Goal: Task Accomplishment & Management: Manage account settings

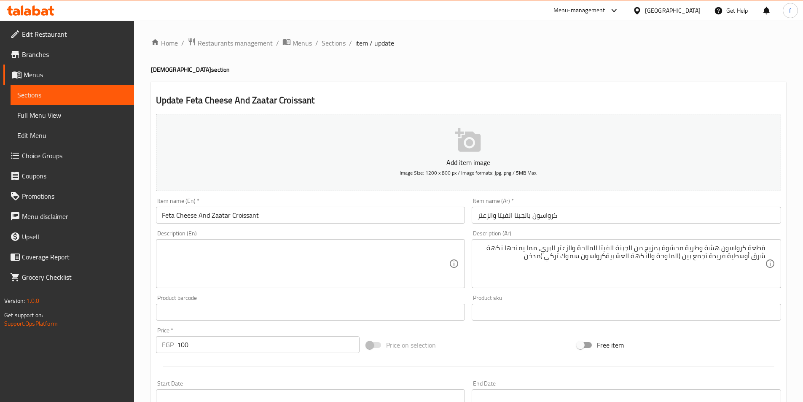
click at [229, 250] on textarea at bounding box center [305, 264] width 287 height 40
drag, startPoint x: 244, startPoint y: 247, endPoint x: 242, endPoint y: 251, distance: 4.5
click at [242, 251] on textarea at bounding box center [305, 264] width 287 height 40
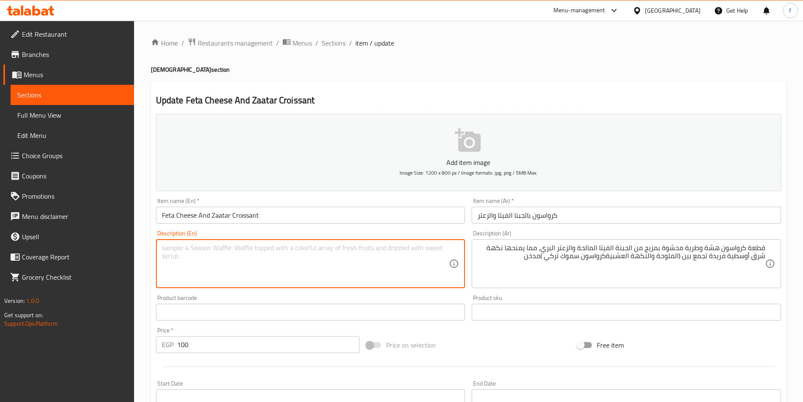
paste textarea "A crisp, soft piece of croissant"
click at [178, 253] on textarea "A crisp, soft piece of croissant" at bounding box center [305, 264] width 287 height 40
click at [306, 253] on textarea "A fluffy, soft piece of croissant" at bounding box center [305, 264] width 287 height 40
paste textarea "croissant filled with a mix"
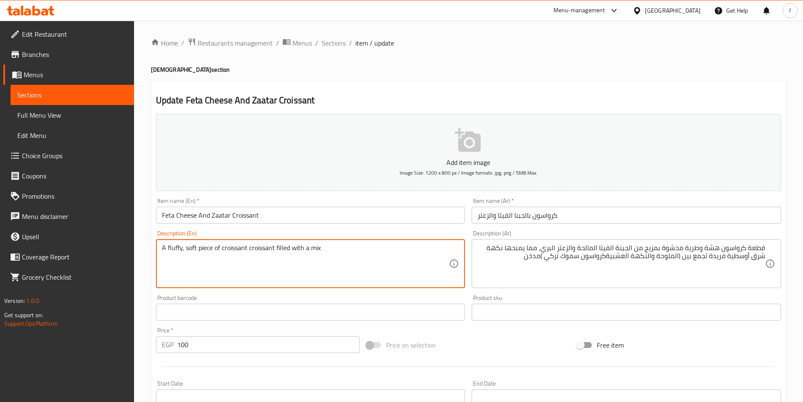
click at [256, 246] on textarea "A fluffy, soft piece of croissant croissant filled with a mix" at bounding box center [305, 264] width 287 height 40
click at [306, 250] on textarea "A fluffy, soft piece of croissant filled with a mix" at bounding box center [305, 264] width 287 height 40
click at [336, 255] on textarea "A fluffy, soft piece of croissant filled with a mix" at bounding box center [305, 264] width 287 height 40
paste textarea "of salty feta cheese"
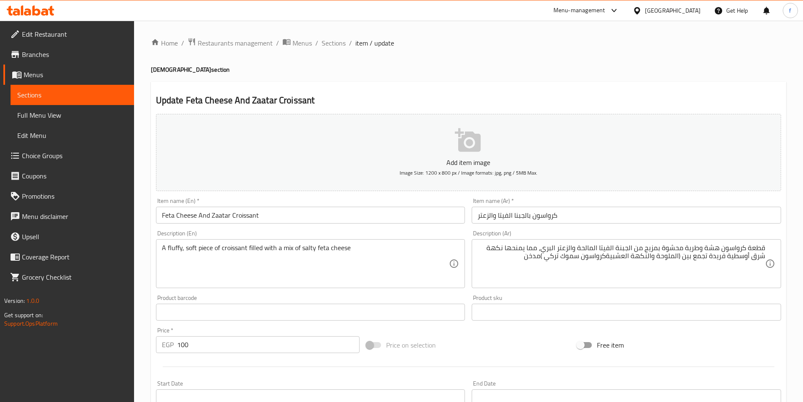
click at [365, 249] on textarea "A fluffy, soft piece of croissant filled with a mix of salty feta cheese" at bounding box center [305, 264] width 287 height 40
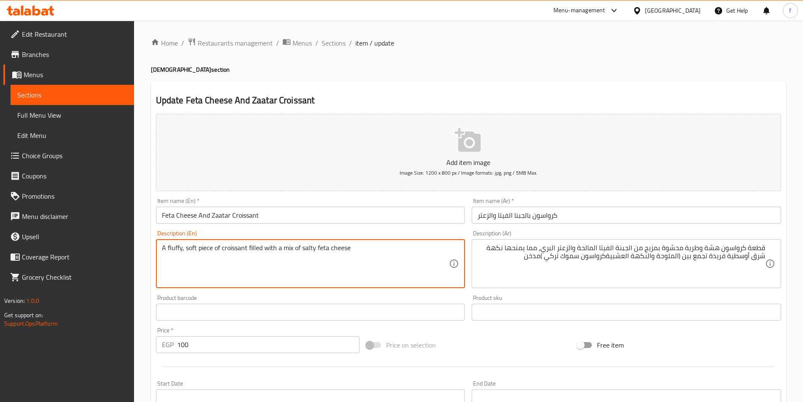
paste textarea "wild thyme"
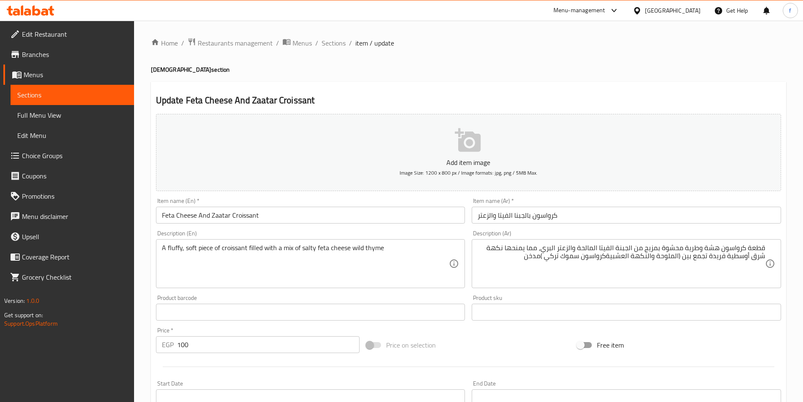
click at [422, 249] on textarea "A fluffy, soft piece of croissant filled with a mix of salty feta cheese wild t…" at bounding box center [305, 264] width 287 height 40
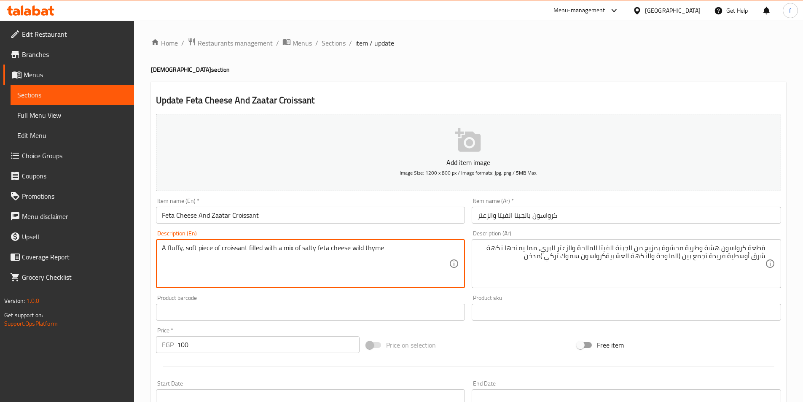
click at [407, 251] on textarea "A fluffy, soft piece of croissant filled with a mix of salty feta cheese wild t…" at bounding box center [305, 264] width 287 height 40
paste textarea "giving it a unique Middle Eastern flavor"
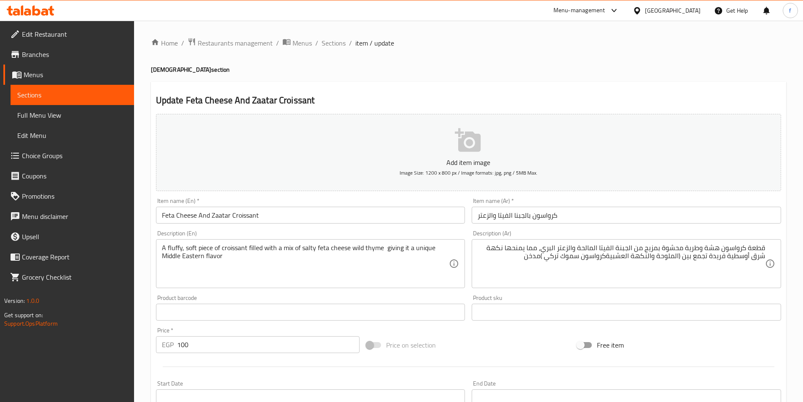
click at [226, 254] on textarea "A fluffy, soft piece of croissant filled with a mix of salty feta cheese wild t…" at bounding box center [305, 264] width 287 height 40
click at [233, 255] on textarea "A fluffy, soft piece of croissant filled with a mix of salty feta cheese wild t…" at bounding box center [305, 264] width 287 height 40
click at [263, 260] on textarea "A fluffy, soft piece of croissant filled with a mix of salty feta cheese wild t…" at bounding box center [305, 264] width 287 height 40
click at [235, 257] on textarea "A fluffy, soft piece of croissant filled with a mix of salty feta cheese wild t…" at bounding box center [305, 264] width 287 height 40
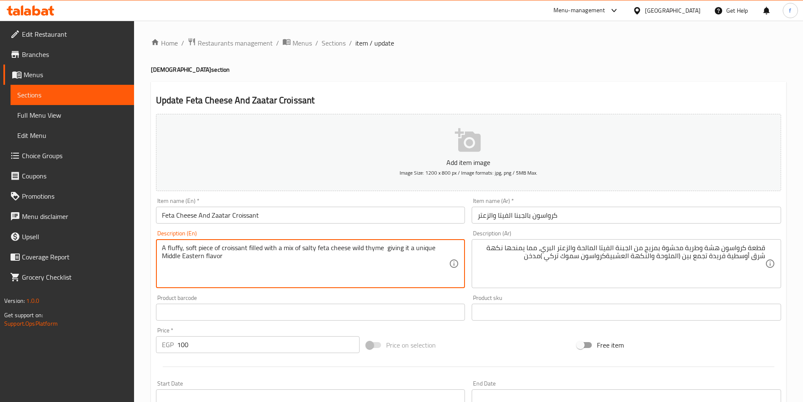
paste textarea "that combines (salty and herbal flavour, Turkish Smoke Croissant)Smoked"
click at [160, 263] on div "A fluffy, soft piece of croissant filled with a mix of salty feta cheese wild t…" at bounding box center [310, 263] width 309 height 49
click at [328, 255] on textarea "A fluffy, soft piece of croissant filled with a mix of salty feta cheese wild t…" at bounding box center [305, 264] width 287 height 40
click at [326, 255] on textarea "A fluffy, soft piece of croissant filled with a mix of salty feta cheese wild t…" at bounding box center [305, 264] width 287 height 40
click at [331, 255] on textarea "A fluffy, soft piece of croissant filled with a mix of salty feta cheese wild t…" at bounding box center [305, 264] width 287 height 40
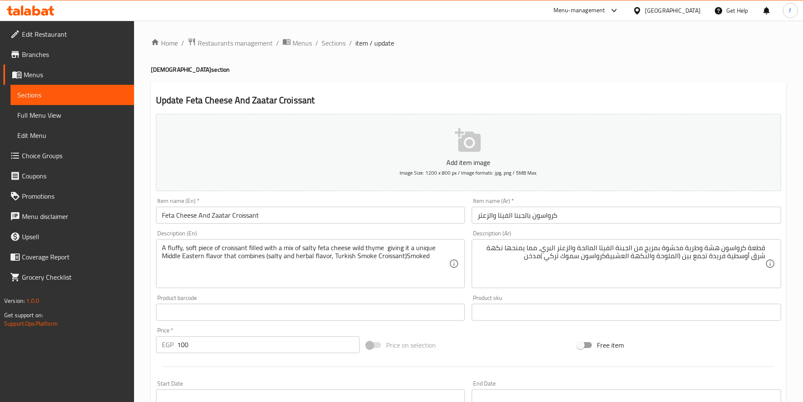
click at [405, 253] on textarea "A fluffy, soft piece of croissant filled with a mix of salty feta cheese wild t…" at bounding box center [305, 264] width 287 height 40
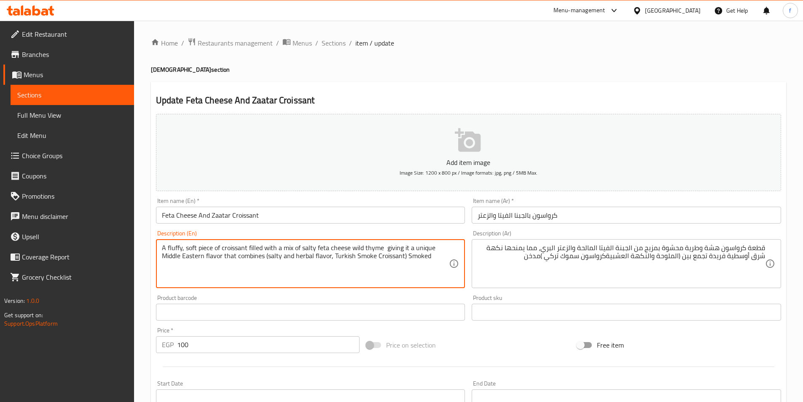
type textarea "A fluffy, soft piece of croissant filled with a mix of salty feta cheese wild t…"
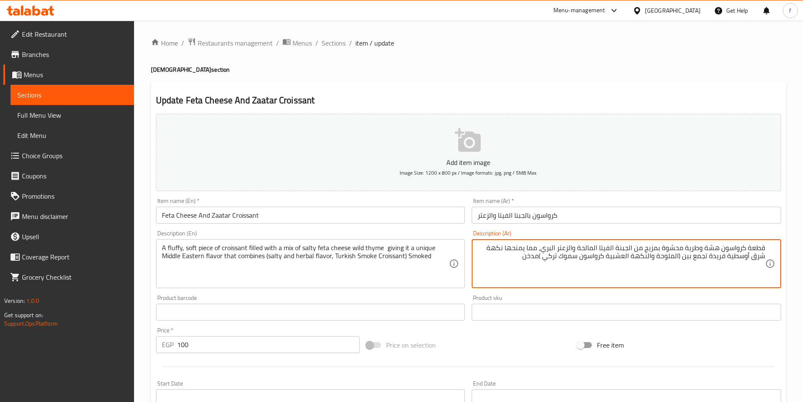
type textarea "قطعة كرواسون هشة وطرية محشوة بمزيج من الجبنة الفيتا المالحة والزعتر البري، مما …"
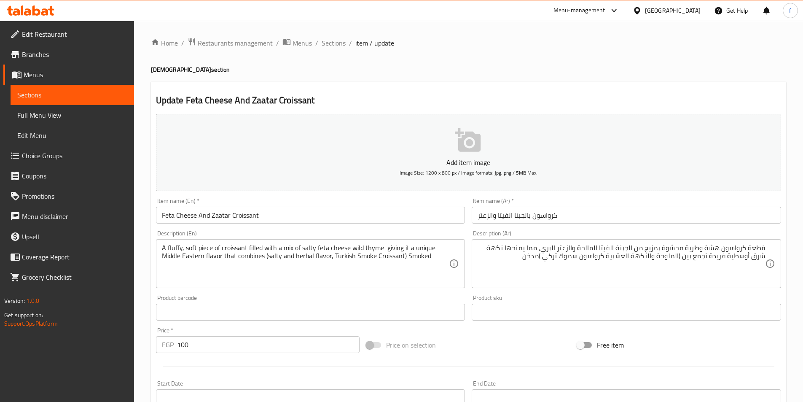
scroll to position [194, 0]
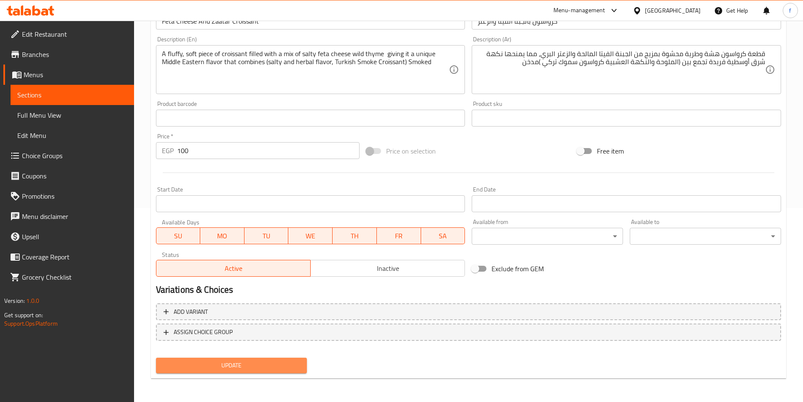
click at [234, 370] on span "Update" at bounding box center [232, 365] width 138 height 11
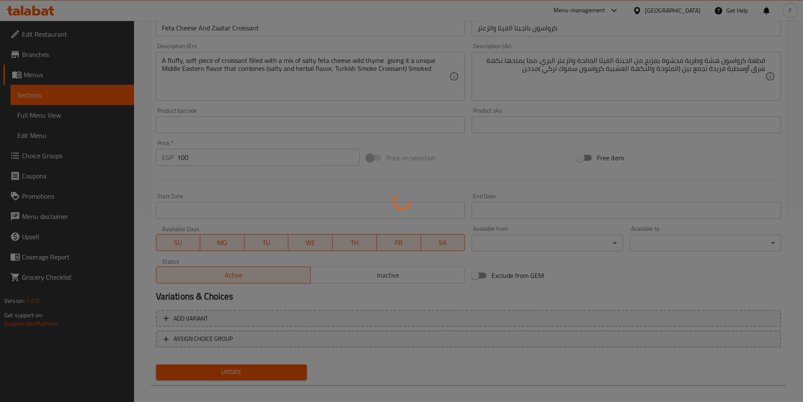
scroll to position [0, 0]
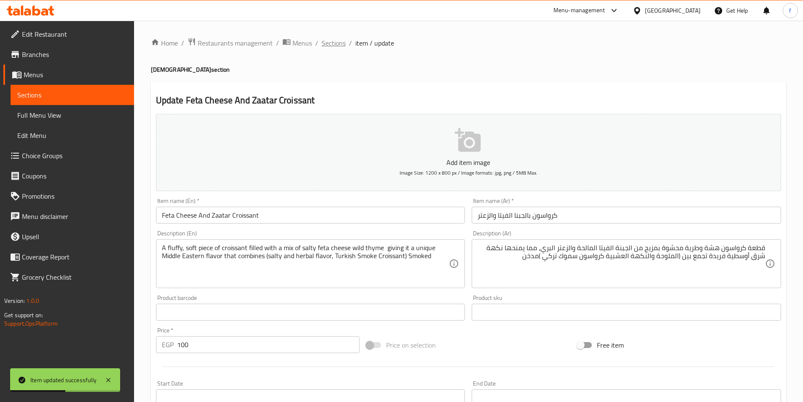
click at [333, 44] on span "Sections" at bounding box center [334, 43] width 24 height 10
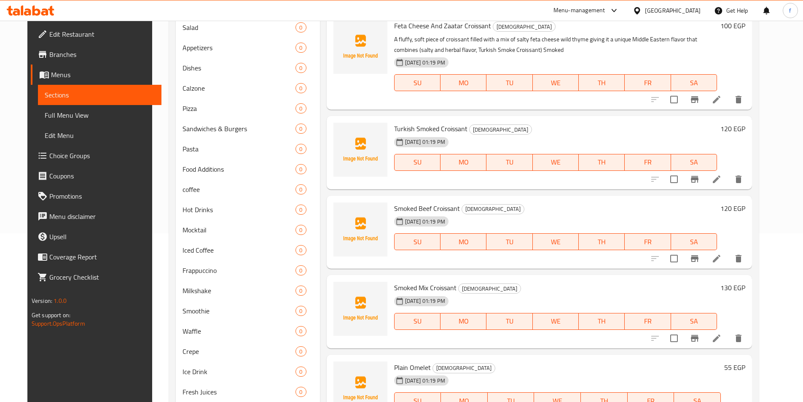
scroll to position [159, 0]
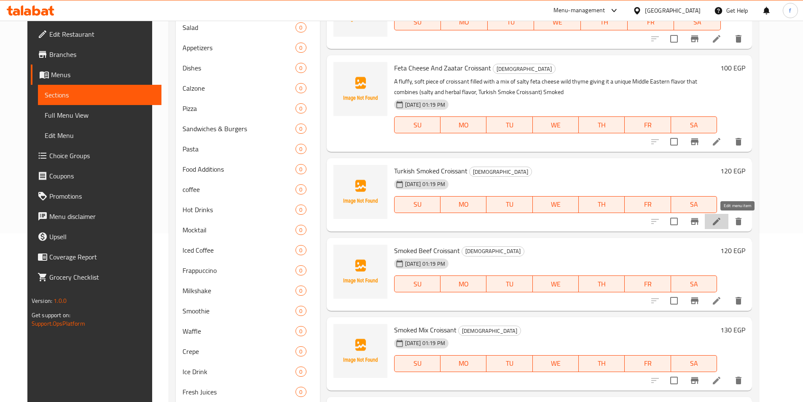
click at [720, 220] on icon at bounding box center [717, 222] width 8 height 8
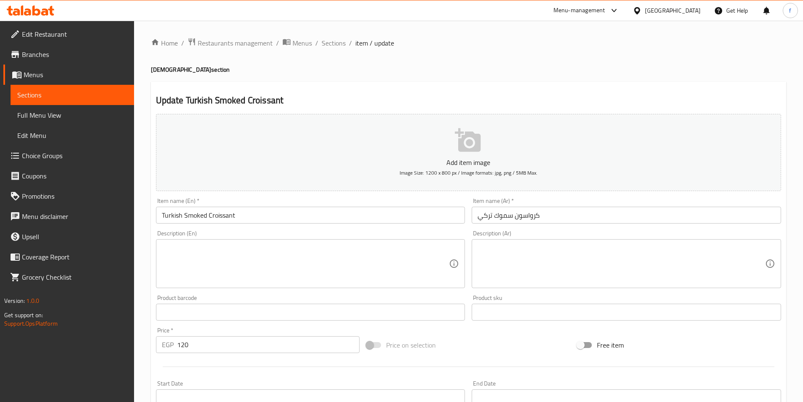
click at [634, 262] on textarea at bounding box center [621, 264] width 287 height 40
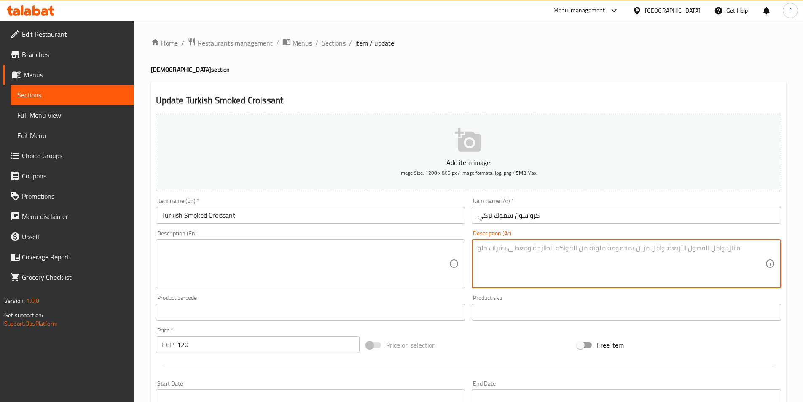
paste textarea "يحشى الكرواسون هنا بشرائح من الديك الرومي المدخن، مما يمنحها نكهة غنية ومدخنة، …"
click at [721, 260] on textarea "يحشى الكرواسون هنا بشرائح من الديك الرومي المدخن، مما يمنحها نكهة غنية ومدخنة، …" at bounding box center [621, 264] width 287 height 40
click at [705, 253] on textarea "يحشى الكرواسون هنا بشرائح من الديك الرومي المدخن، مما يمنحها نكهة غنية ومدخنة، …" at bounding box center [621, 264] width 287 height 40
click at [757, 267] on textarea "يحشى الكرواسون هنا بشرائح من الديك الرومي المدخن، مما يمنحها نكهة غنية ومدخنة، …" at bounding box center [621, 264] width 287 height 40
click at [609, 256] on textarea "يحشى الكرواسون هنا بشرائح من الديك الرومي المدخن، مما يمنحها نكهة غنية ومدخنة، …" at bounding box center [621, 264] width 287 height 40
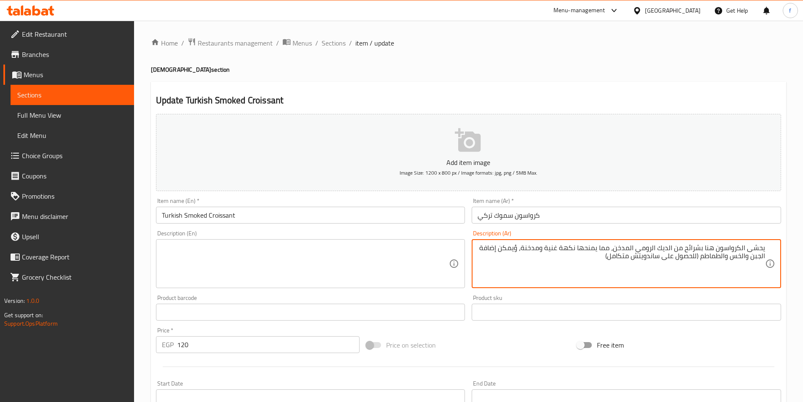
type textarea "يحشى الكرواسون هنا بشرائح من الديك الرومي المدخن، مما يمنحها نكهة غنية ومدخنة، …"
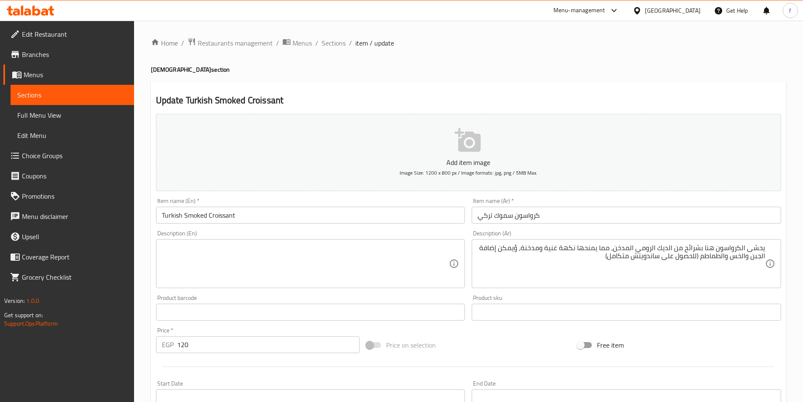
click at [239, 244] on textarea at bounding box center [305, 264] width 287 height 40
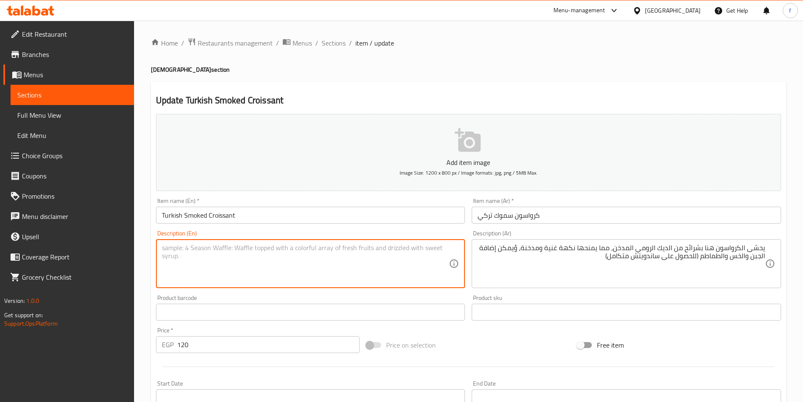
paste textarea "يحشى الكرواسون هنا بشرائح من الديك الرومي المدخن، مما يمنحها نكهة غنية ومدخنة، …"
click at [287, 260] on textarea "يحشى الكرواسون هنا بشرائح من الديك الرومي المدخن، مما يمنحها نكهة غنية ومدخنة، …" at bounding box center [305, 264] width 287 height 40
click at [285, 260] on textarea "يحشى الكرواسون هنا بشرائح من الديك الرومي المدخن، مما يمنحها نكهة غنية ومدخنة، …" at bounding box center [305, 264] width 287 height 40
click at [282, 258] on textarea "يحشى الكرواسون هنا بشرائح من الديك الرومي المدخن، مما يمنحها نكهة غنية ومدخنة، …" at bounding box center [305, 264] width 287 height 40
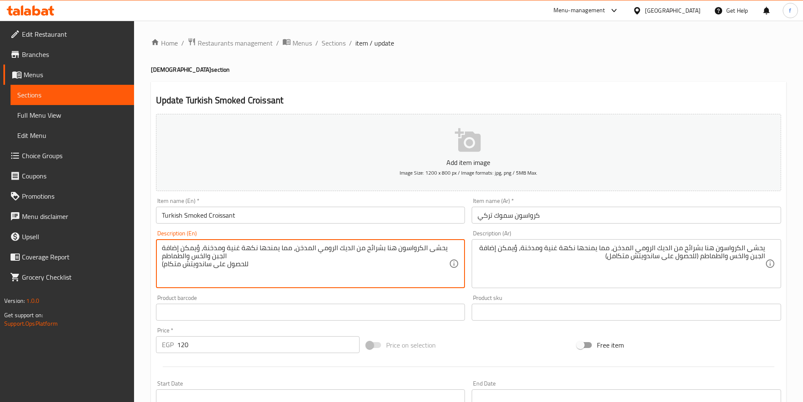
click at [281, 257] on textarea "يحشى الكرواسون هنا بشرائح من الديك الرومي المدخن، مما يمنحها نكهة غنية ومدخنة، …" at bounding box center [305, 264] width 287 height 40
click at [281, 256] on textarea "يحشى الكرواسون هنا بشرائح من الديك الرومي المدخن، مما يمنحها نكهة غنية ومدخنة، …" at bounding box center [305, 264] width 287 height 40
click at [279, 253] on textarea "يحشى الكرواسون هنا بشرائح من الديك الرومي المدخن، مما يمنحها نكهة غنية ومدخنة، …" at bounding box center [305, 264] width 287 height 40
click at [279, 250] on textarea "يحشى الكرواسون هنا بشرائح من الديك الرومي المدخن، مما يمنحها نكهة غنية ومدخنة، …" at bounding box center [305, 264] width 287 height 40
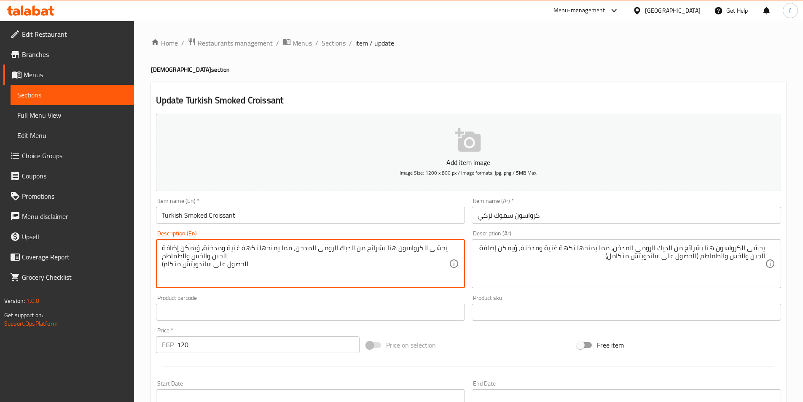
click at [279, 250] on textarea "يحشى الكرواسون هنا بشرائح من الديك الرومي المدخن، مما يمنحها نكهة غنية ومدخنة، …" at bounding box center [305, 264] width 287 height 40
type textarea "(للحصول على ساندويتش متكام"
click at [233, 246] on textarea "(للحصول على ساندويتش متكام" at bounding box center [305, 264] width 287 height 40
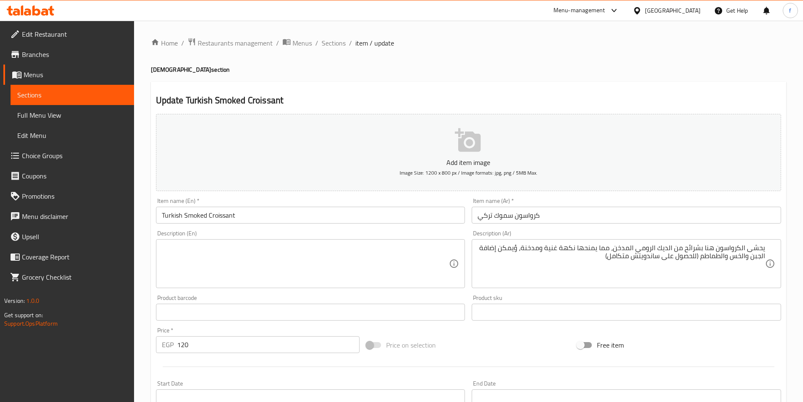
click at [226, 264] on textarea at bounding box center [305, 264] width 287 height 40
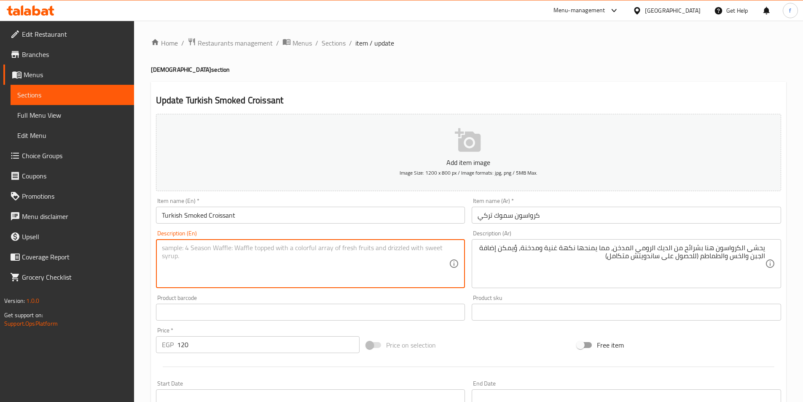
paste textarea "The croissants here are stuffed with slices of smoked turkey"
click at [361, 255] on textarea "The croissants here are stuffed with slices of smoked turkey" at bounding box center [305, 264] width 287 height 40
paste textarea "giving them a rich, smoky flavour"
click at [422, 246] on textarea "The croissants here are stuffed with slices of smoked turkey giving them a rich…" at bounding box center [305, 264] width 287 height 40
click at [428, 247] on textarea "The croissants here are stuffed with slices of smoked turkey giving them a rich…" at bounding box center [305, 264] width 287 height 40
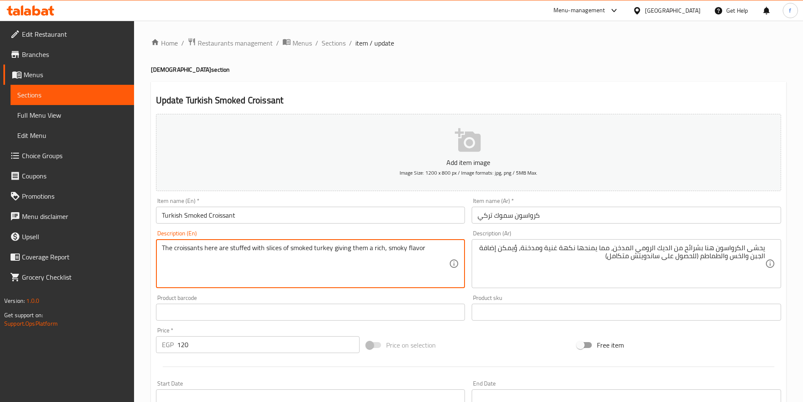
click at [421, 259] on textarea "The croissants here are stuffed with slices of smoked turkey giving them a rich…" at bounding box center [305, 264] width 287 height 40
click at [434, 245] on textarea "The croissants here are stuffed with slices of smoked turkey giving them a rich…" at bounding box center [305, 264] width 287 height 40
paste textarea "and cheese, lettuce and tomatoes can be added (For a complete sandwich"
click at [344, 262] on textarea "The croissants here are stuffed with slices of smoked turkey giving them a rich…" at bounding box center [305, 264] width 287 height 40
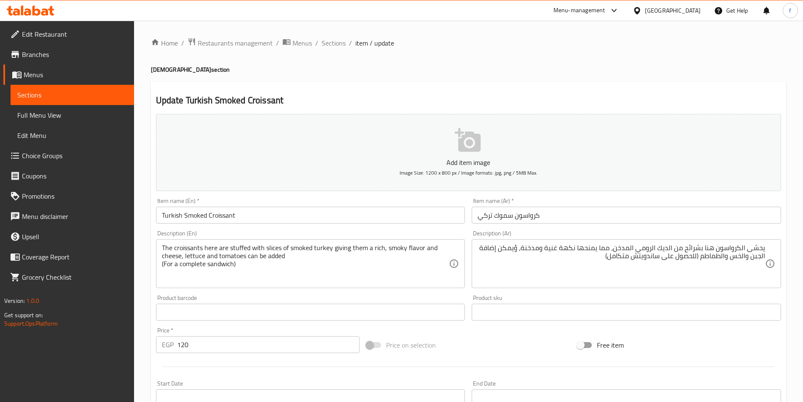
click at [280, 241] on div "The croissants here are stuffed with slices of smoked turkey giving them a rich…" at bounding box center [310, 263] width 309 height 49
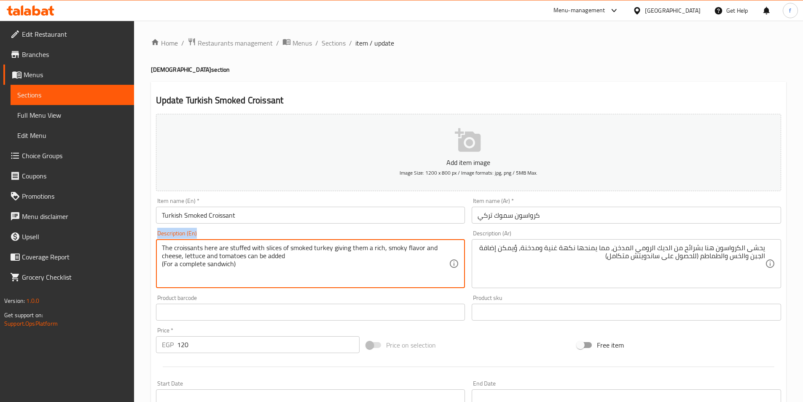
drag, startPoint x: 280, startPoint y: 241, endPoint x: 276, endPoint y: 248, distance: 8.0
click at [280, 242] on div "The croissants here are stuffed with slices of smoked turkey giving them a rich…" at bounding box center [310, 263] width 309 height 49
click at [270, 253] on textarea "The croissants here are stuffed with slices of smoked turkey giving them a rich…" at bounding box center [305, 264] width 287 height 40
click at [270, 254] on textarea "The croissants here are stuffed with slices of smoked turkey giving them a rich…" at bounding box center [305, 264] width 287 height 40
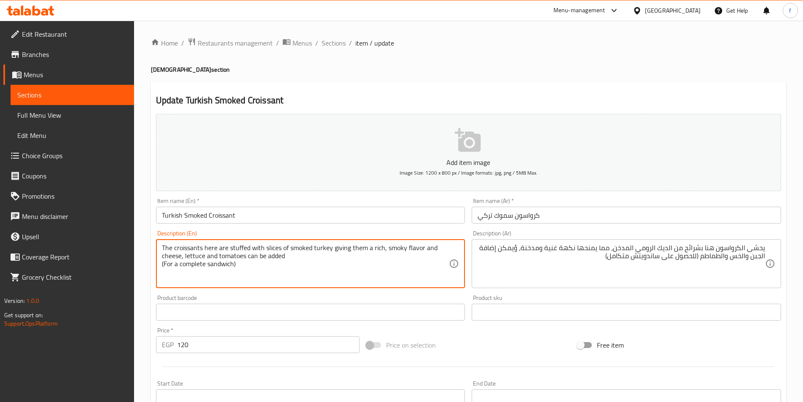
type textarea "(For a complete sandwich)"
click at [230, 253] on textarea "(For a complete sandwich)" at bounding box center [305, 264] width 287 height 40
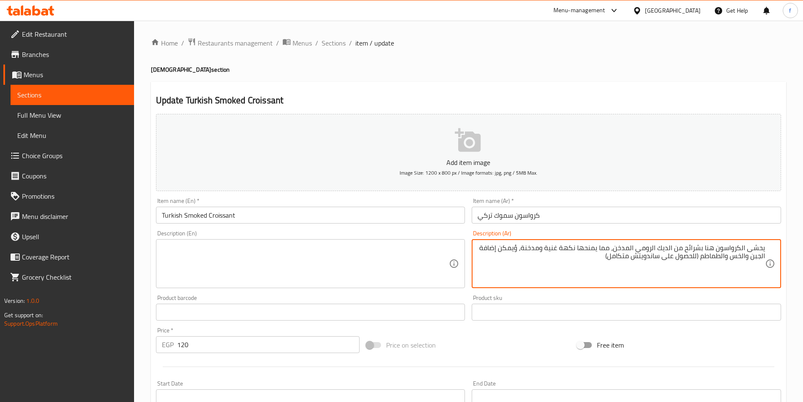
click at [647, 253] on textarea "يحشى الكرواسون هنا بشرائح من الديك الرومي المدخن، مما يمنحها نكهة غنية ومدخنة، …" at bounding box center [621, 264] width 287 height 40
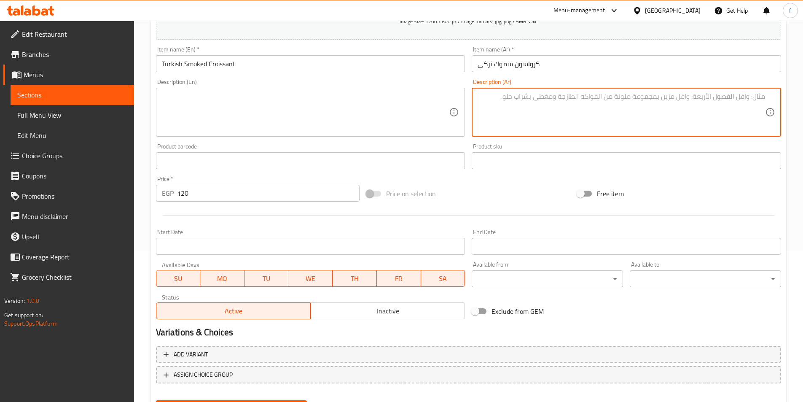
scroll to position [194, 0]
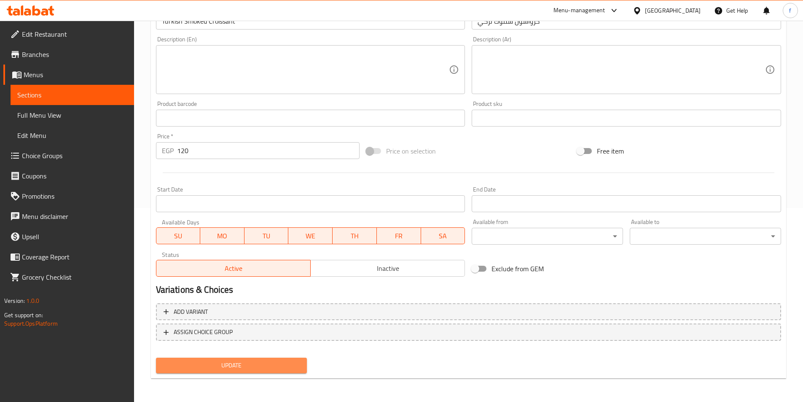
click at [253, 365] on span "Update" at bounding box center [232, 365] width 138 height 11
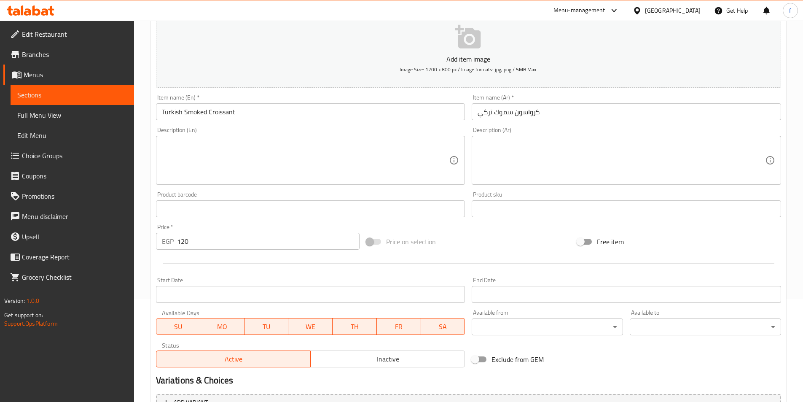
scroll to position [0, 0]
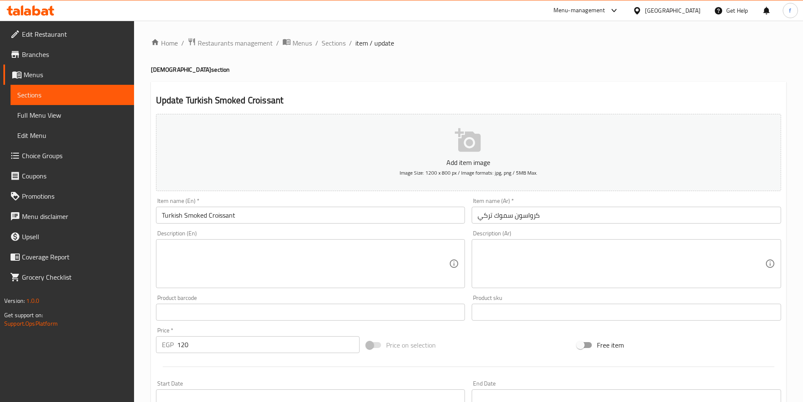
click at [654, 257] on textarea at bounding box center [621, 264] width 287 height 40
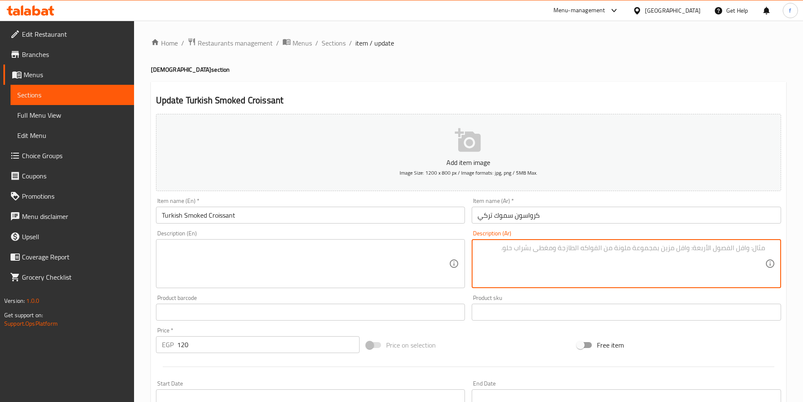
paste textarea "بديل للديك الرومي، حيث ُيحشى الكرواسون بشرائح لحم البقر المدخن، مما يجعله ا طبق…"
click at [765, 254] on div "بديل للديك الرومي، حيث ُيحشى الكرواسون بشرائح لحم البقر المدخن، مما يجعله ا طبق…" at bounding box center [626, 263] width 309 height 49
click at [738, 256] on textarea "بديل للديك الرومي، حيث ُيحشى الكرواسون بشرائح لحم البقر المدخن، مما يجعله ا طبق…" at bounding box center [621, 264] width 287 height 40
click at [696, 262] on textarea "بديل للديك الرومي، حيث ُيحشى الكرواسون بشرائح لحم البقر المدخن، مما يجعله طبق ش…" at bounding box center [621, 264] width 287 height 40
type textarea "بديل للديك الرومي، حيث ُيحشى الكرواسون بشرائح لحم البقر المدخن، مما يجعله طبق ش…"
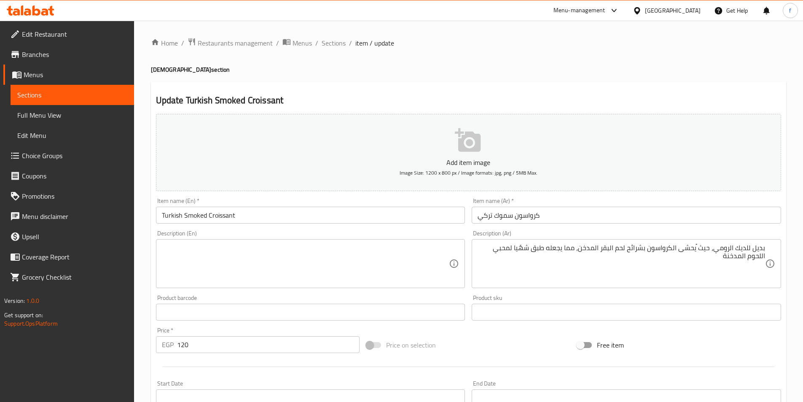
drag, startPoint x: 206, startPoint y: 250, endPoint x: 208, endPoint y: 243, distance: 7.1
click at [206, 250] on textarea at bounding box center [305, 264] width 287 height 40
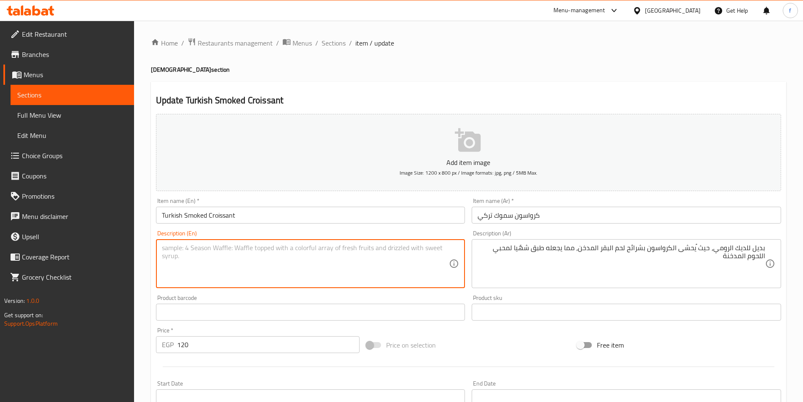
paste textarea "An alternative to [GEOGRAPHIC_DATA]"
click at [329, 266] on textarea "An alternative to [GEOGRAPHIC_DATA]" at bounding box center [305, 264] width 287 height 40
paste textarea "croissants are stuffed with smoked beef slices"
click at [349, 248] on textarea "An alternative to turkey croissants are stuffed with smoked beef slices" at bounding box center [305, 264] width 287 height 40
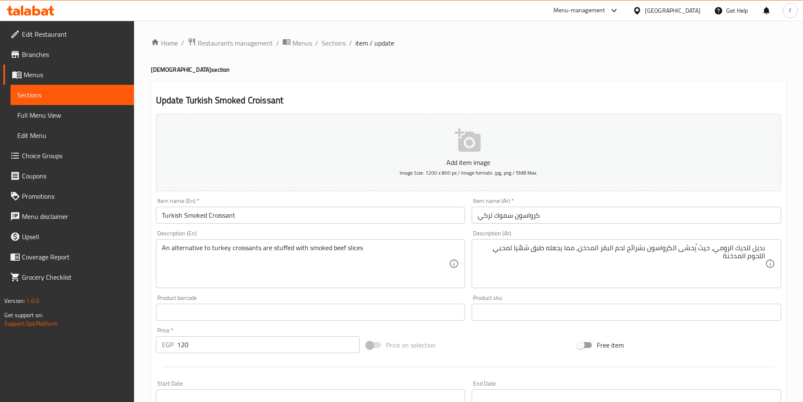
click at [379, 236] on div "Description (En) An alternative to turkey croissants are stuffed with smoked be…" at bounding box center [310, 259] width 309 height 58
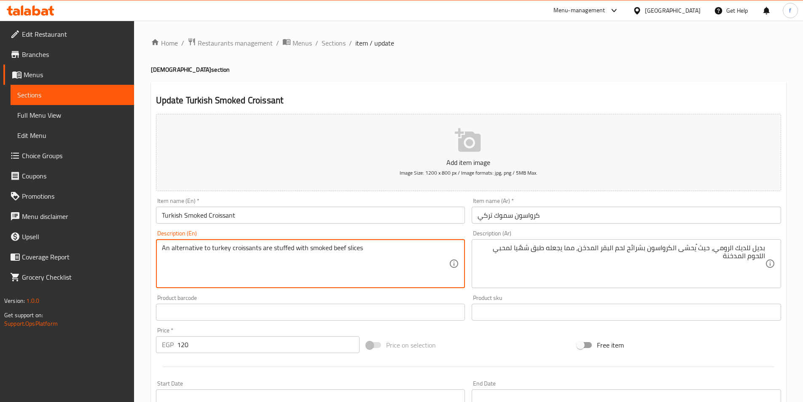
paste textarea "making them a A delicious dish for smoked meat lovers"
click at [348, 258] on textarea "An alternative to turkey croissants are stuffed with smoked beef slices making …" at bounding box center [305, 264] width 287 height 40
type textarea "An alternative to turkey croissants are stuffed with smoked beef slices making …"
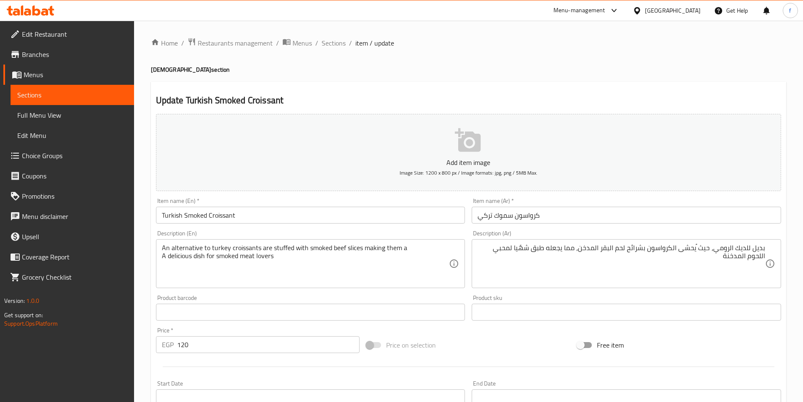
click at [207, 211] on input "Turkish Smoked Croissant" at bounding box center [310, 215] width 309 height 17
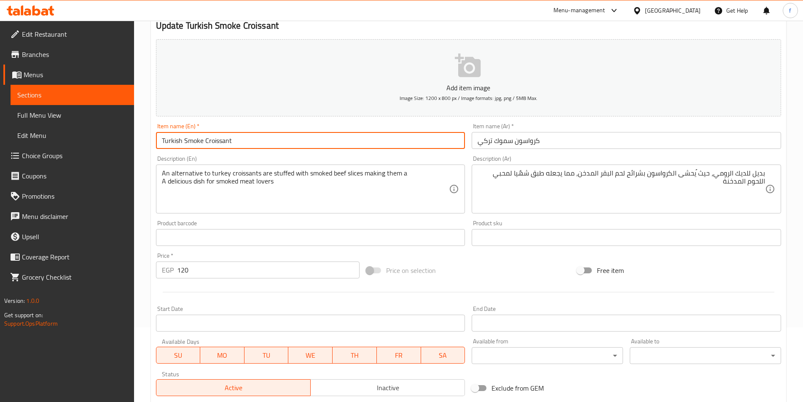
scroll to position [194, 0]
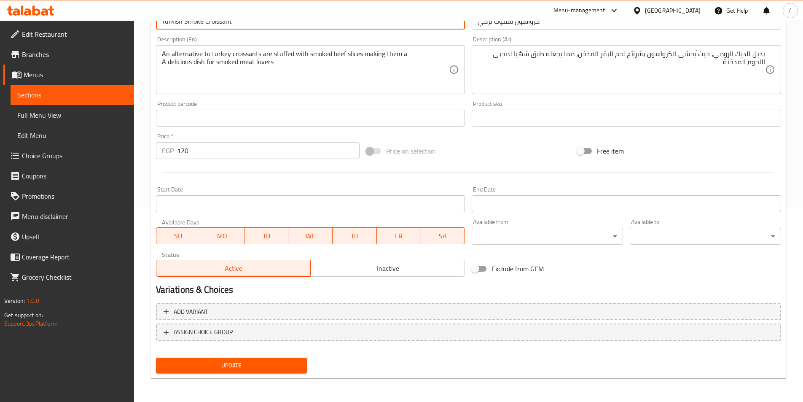
type input "Turkish Smoke Croissant"
click at [255, 360] on button "Update" at bounding box center [231, 365] width 151 height 16
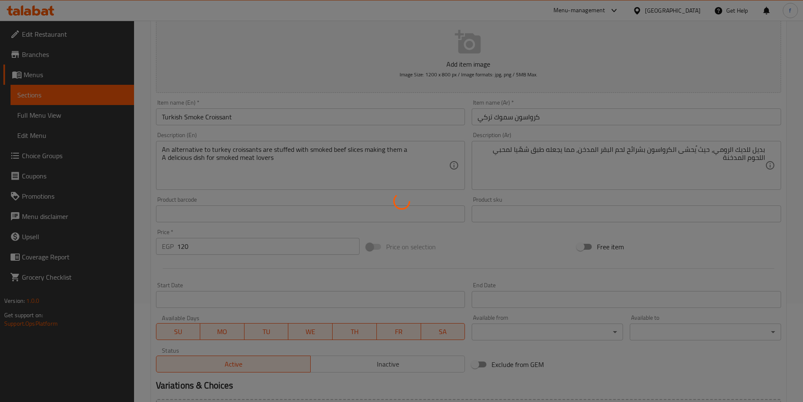
scroll to position [0, 0]
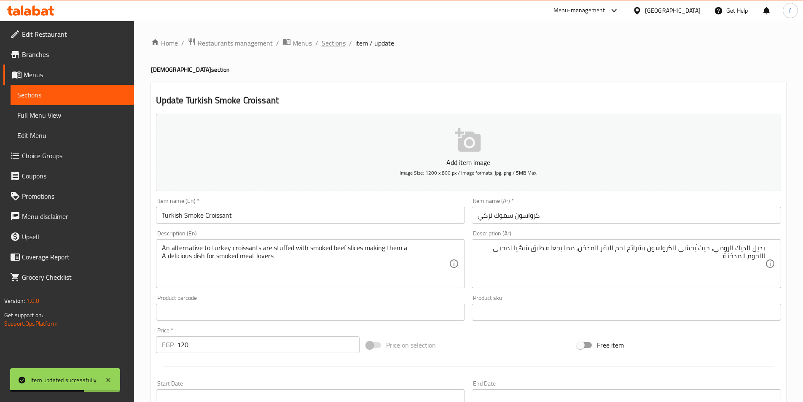
click at [336, 48] on span "Sections" at bounding box center [334, 43] width 24 height 10
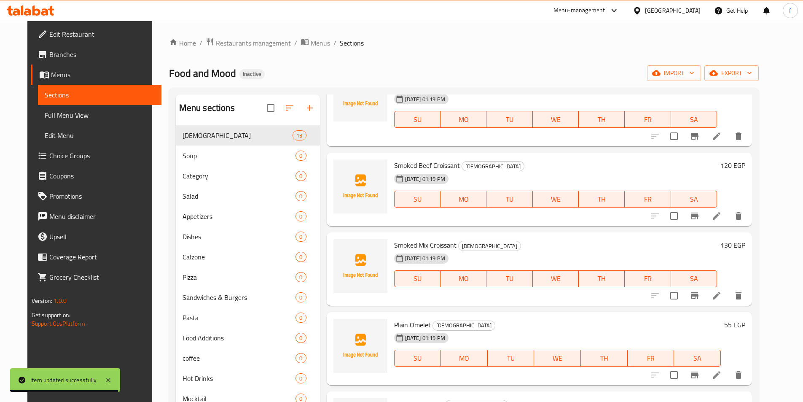
scroll to position [425, 0]
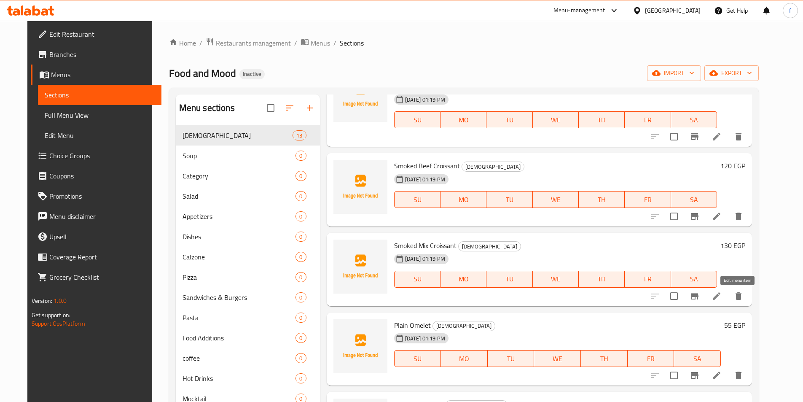
click at [722, 296] on icon at bounding box center [717, 296] width 10 height 10
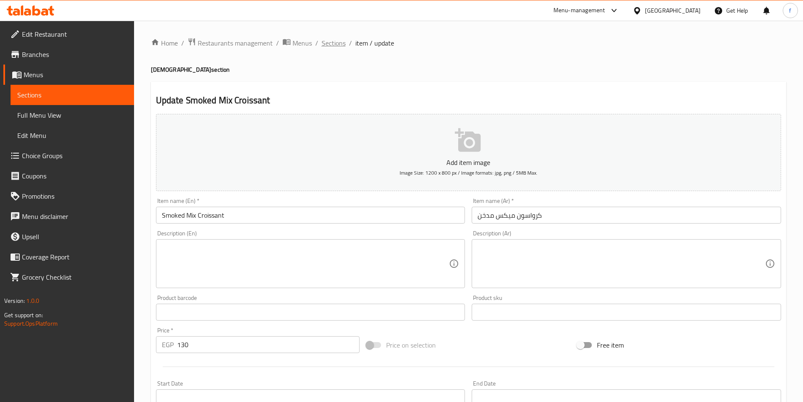
click at [336, 47] on span "Sections" at bounding box center [334, 43] width 24 height 10
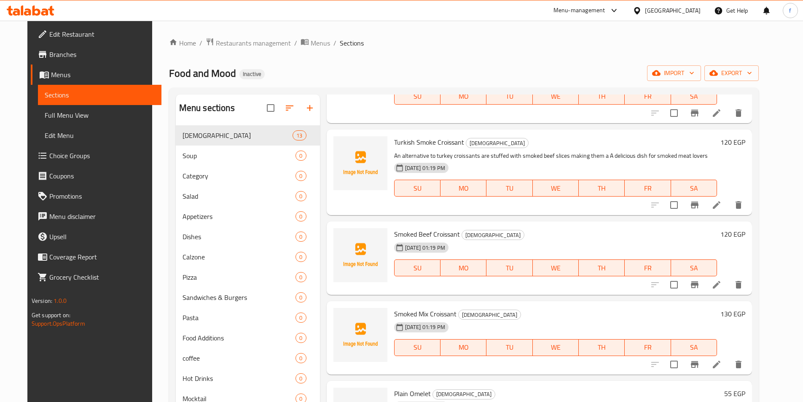
scroll to position [337, 0]
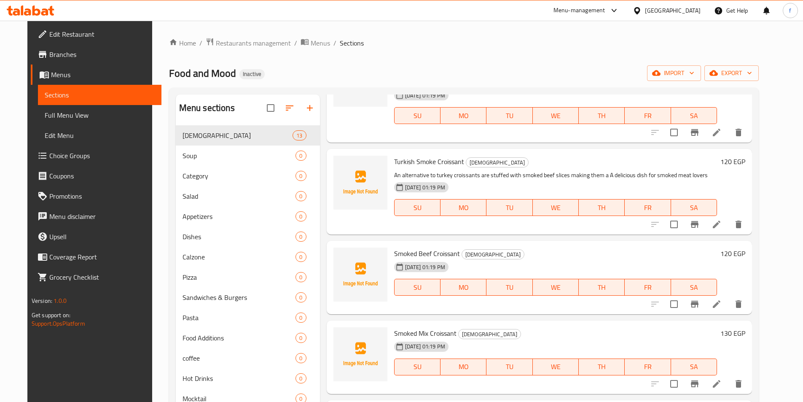
click at [720, 304] on icon at bounding box center [717, 304] width 8 height 8
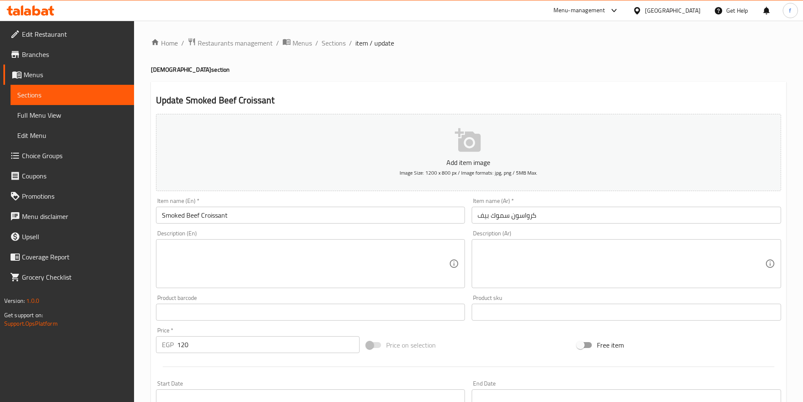
click at [602, 258] on textarea at bounding box center [621, 264] width 287 height 40
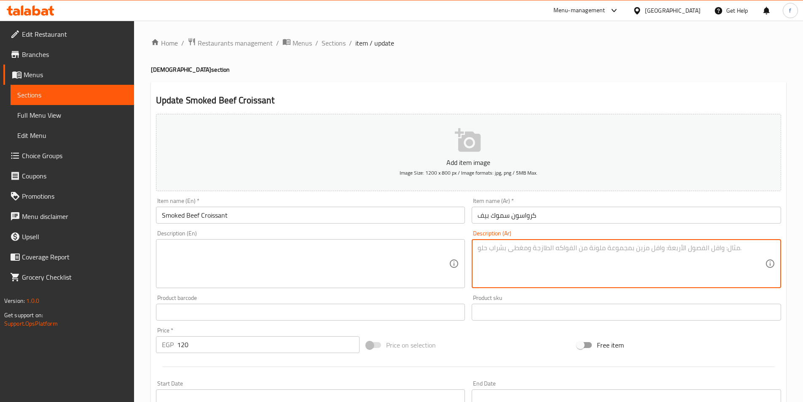
paste textarea ".يحتوي هذا الكرواسون على مزيج من اللحوم المدخنة مثل الديك الرومي والبقر، مما يج…"
type textarea ".يحتوي هذا الكرواسون على مزيج من اللحوم المدخنة مثل الديك الرومي والبقر، مما يج…"
click at [653, 265] on textarea ".يحتوي هذا الكرواسون على مزيج من اللحوم المدخنة مثل الديك الرومي والبقر، مما يج…" at bounding box center [621, 264] width 287 height 40
click at [660, 255] on textarea ".يحتوي هذا الكرواسون على مزيج من اللحوم المدخنة مثل الديك الرومي والبقر، مما يج…" at bounding box center [621, 264] width 287 height 40
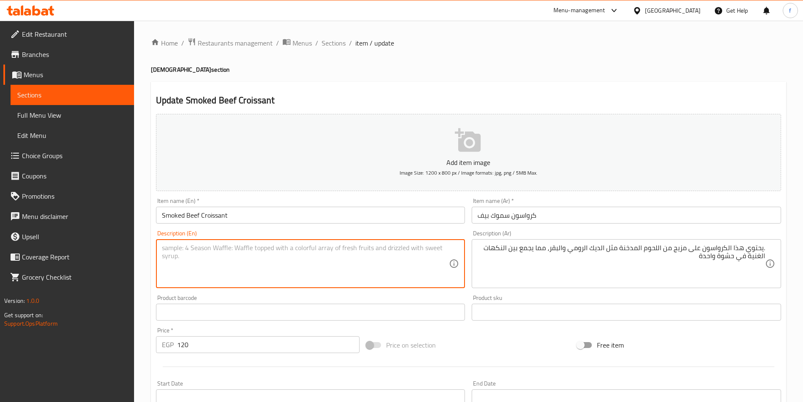
click at [247, 271] on textarea at bounding box center [305, 264] width 287 height 40
paste textarea "This croissant contains a mix"
type textarea "This croissant contains a mix"
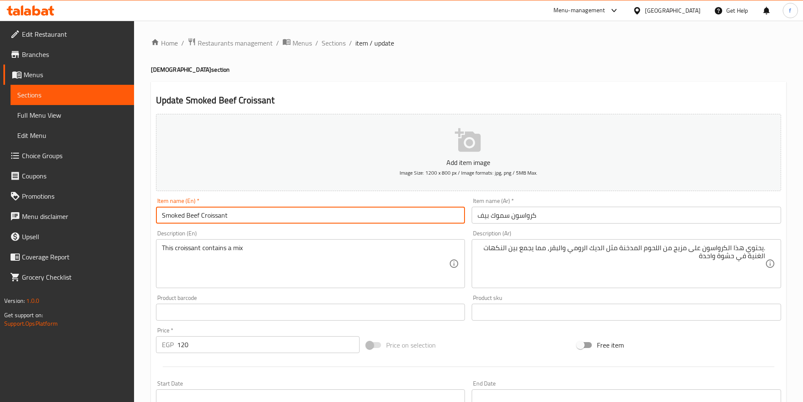
click at [226, 216] on input "Smoked Beef Croissant" at bounding box center [310, 215] width 309 height 17
click at [283, 288] on div "Description (En) This croissant contains a mix Description (En)" at bounding box center [311, 259] width 316 height 64
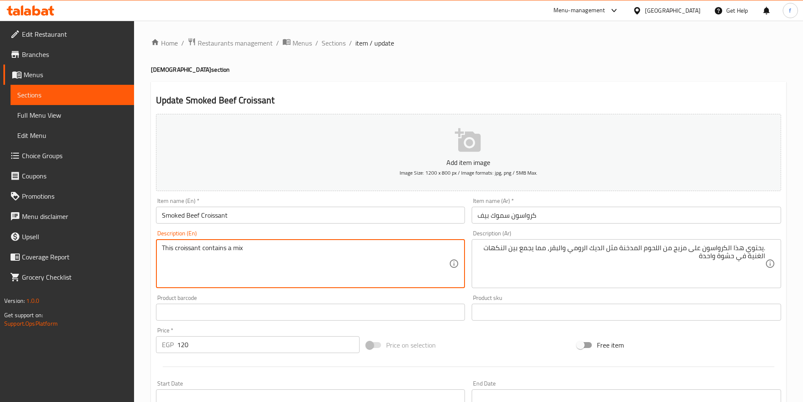
click at [229, 247] on textarea "This croissant contains a mix" at bounding box center [305, 264] width 287 height 40
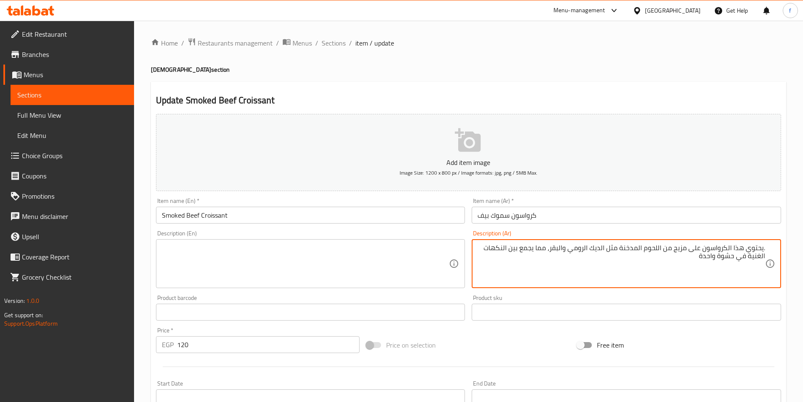
click at [629, 247] on textarea ".يحتوي هذا الكرواسون على مزيج من اللحوم المدخنة مثل الديك الرومي والبقر، مما يج…" at bounding box center [621, 264] width 287 height 40
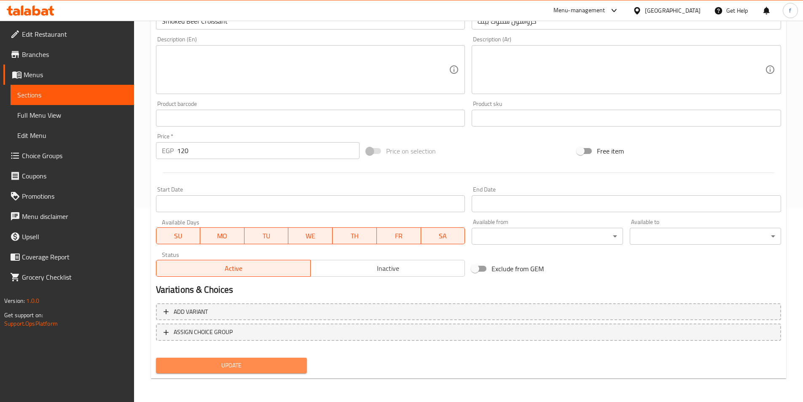
click at [197, 362] on span "Update" at bounding box center [232, 365] width 138 height 11
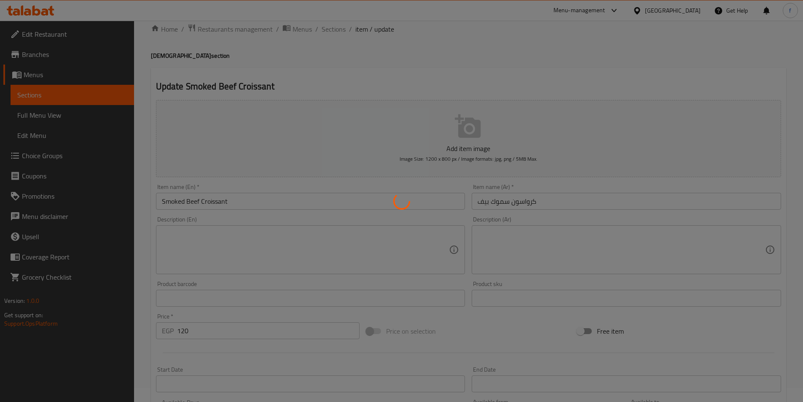
scroll to position [0, 0]
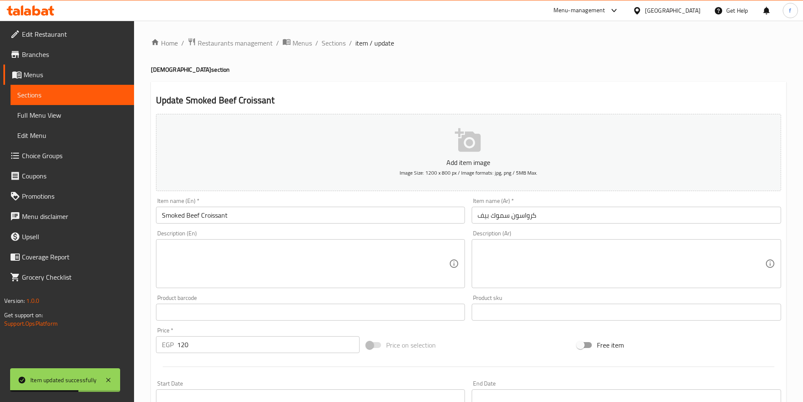
click at [317, 43] on ol "Home / Restaurants management / Menus / Sections / item / update" at bounding box center [468, 43] width 635 height 11
click at [325, 41] on span "Sections" at bounding box center [334, 43] width 24 height 10
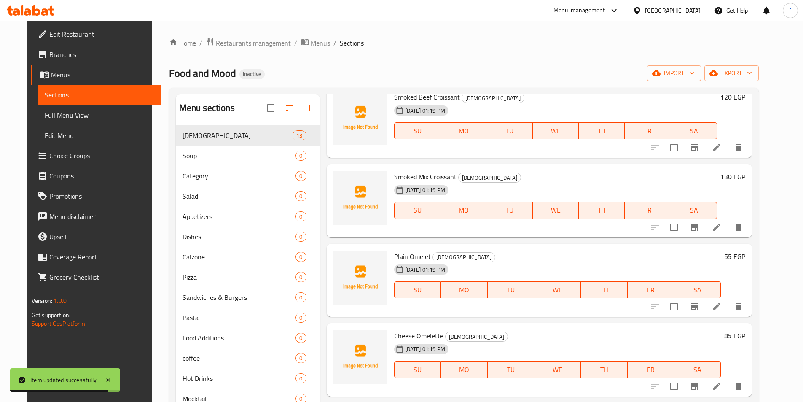
scroll to position [506, 0]
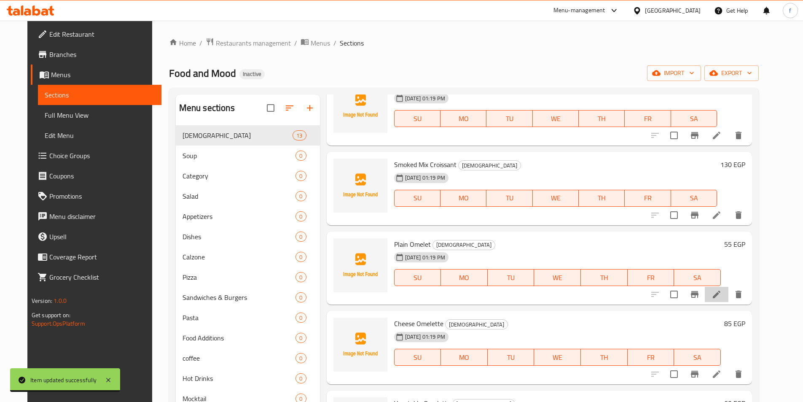
click at [728, 298] on li at bounding box center [717, 294] width 24 height 15
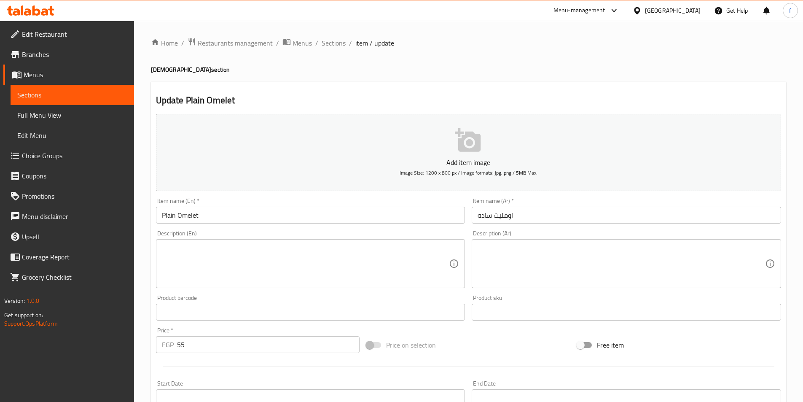
click at [185, 211] on input "Plain Omelet" at bounding box center [310, 215] width 309 height 17
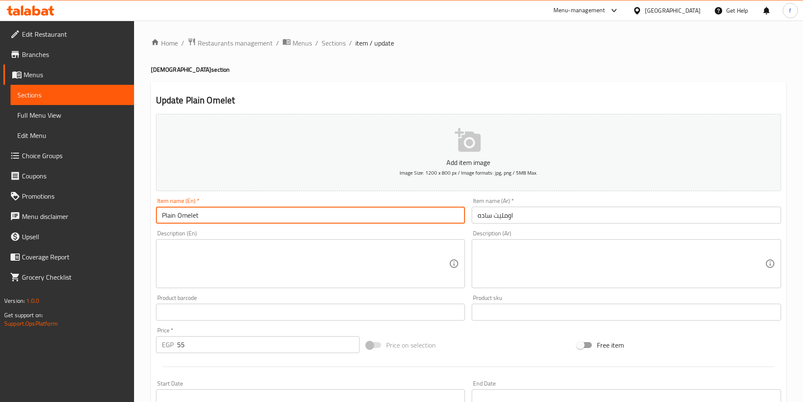
click at [185, 211] on input "Plain Omelet" at bounding box center [310, 215] width 309 height 17
click at [227, 225] on div "Item name (En)   * Plain Omelet Item name (En) *" at bounding box center [311, 210] width 316 height 32
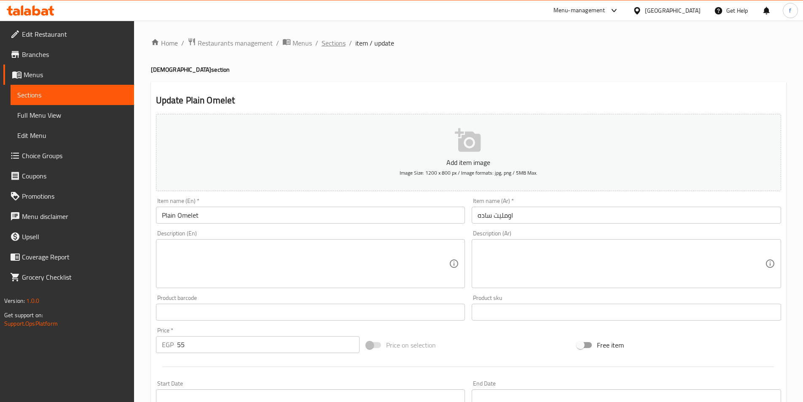
click at [337, 45] on span "Sections" at bounding box center [334, 43] width 24 height 10
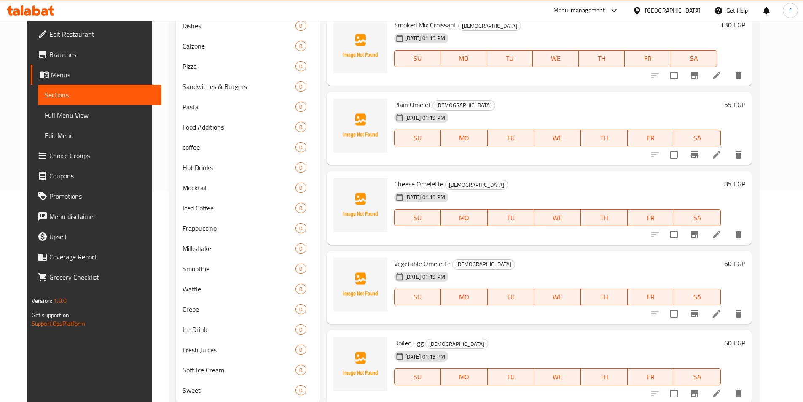
scroll to position [425, 0]
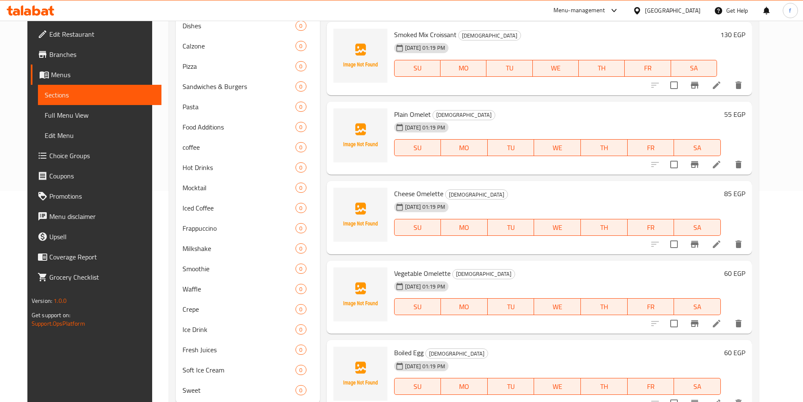
click at [727, 246] on li at bounding box center [717, 243] width 24 height 15
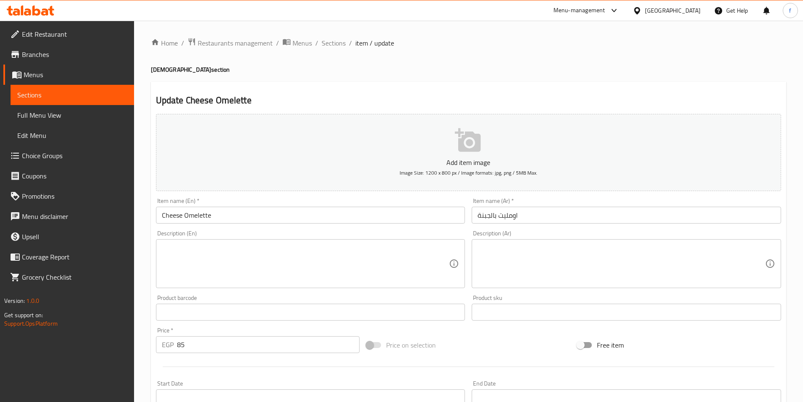
click at [181, 216] on input "Cheese Omelette" at bounding box center [310, 215] width 309 height 17
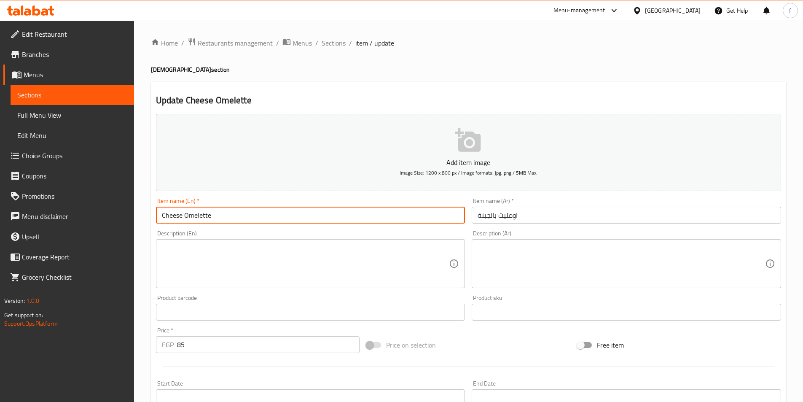
click at [181, 216] on input "Cheese Omelette" at bounding box center [310, 215] width 309 height 17
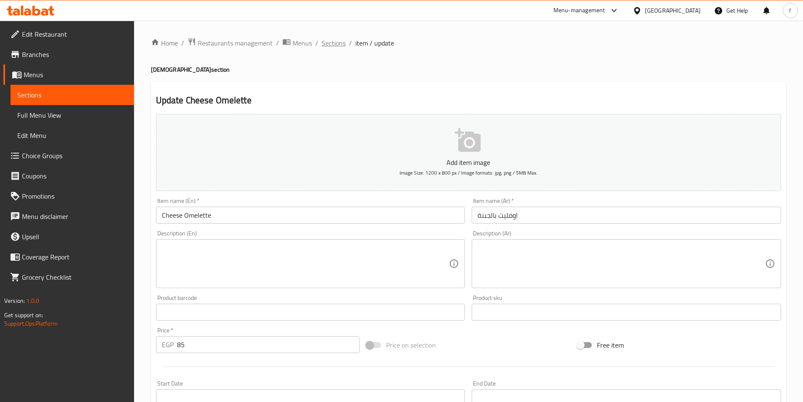
click at [331, 42] on span "Sections" at bounding box center [334, 43] width 24 height 10
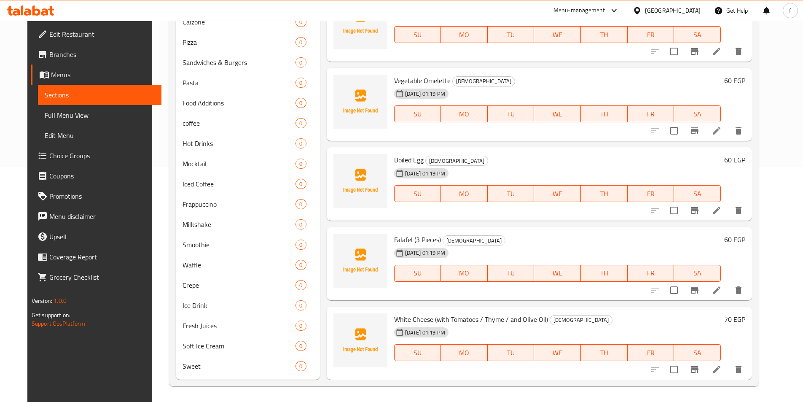
scroll to position [236, 0]
click at [394, 156] on span "Boiled Egg" at bounding box center [409, 158] width 30 height 13
copy h6 "Boiled Egg"
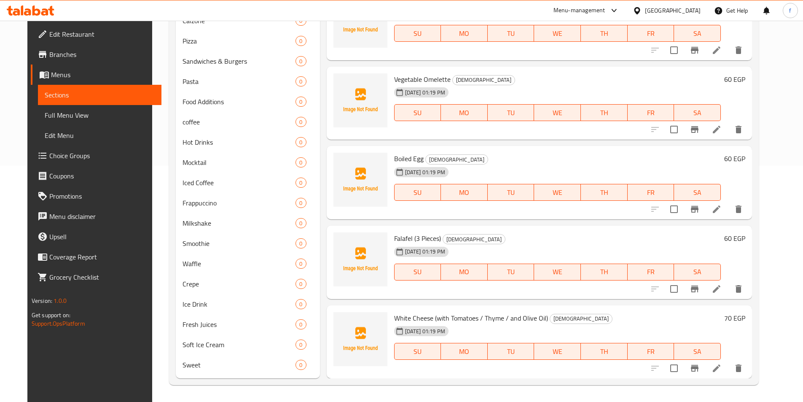
click at [430, 241] on span "Falafel (3 Pieces)" at bounding box center [417, 238] width 47 height 13
copy h6 "Falafel (3 Pieces)"
click at [397, 320] on span "White Cheese (with Tomatoes / Thyme / and Olive Oil)" at bounding box center [471, 318] width 154 height 13
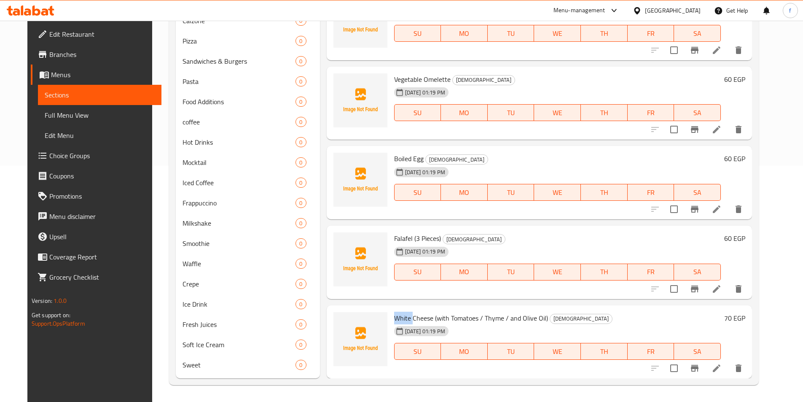
click at [397, 320] on span "White Cheese (with Tomatoes / Thyme / and Olive Oil)" at bounding box center [471, 318] width 154 height 13
copy h6 "White Cheese (with Tomatoes / Thyme / and Olive Oil)"
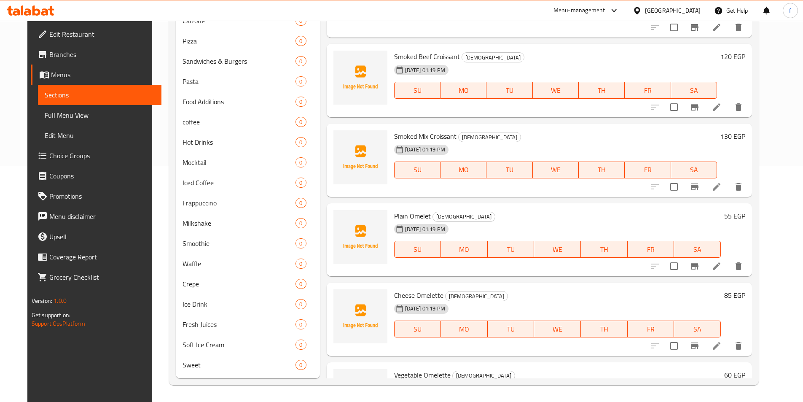
scroll to position [594, 0]
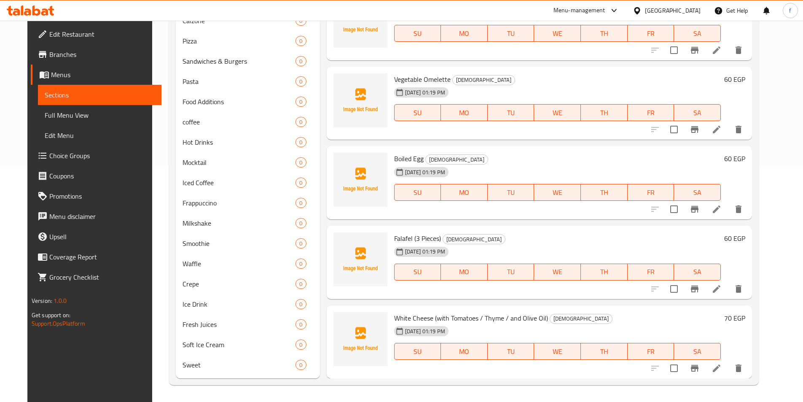
click at [453, 374] on div "White Cheese (with Tomatoes / Thyme / and Olive Oil) Iftar [DATE] 01:19 PM SU M…" at bounding box center [558, 342] width 334 height 67
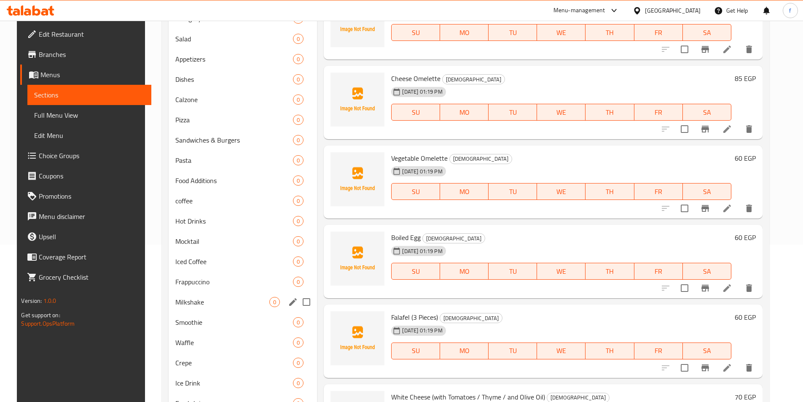
scroll to position [0, 0]
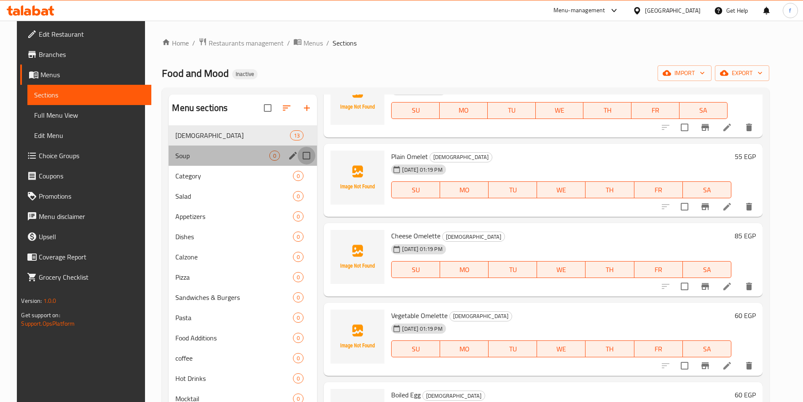
click at [304, 154] on input "Menu sections" at bounding box center [307, 156] width 18 height 18
checkbox input "true"
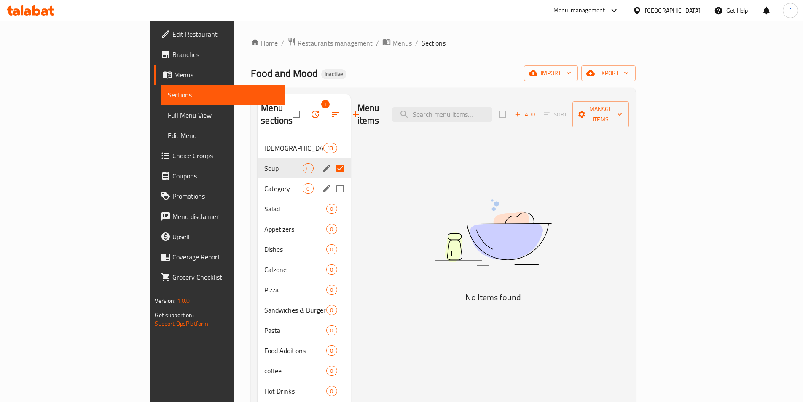
click at [331, 180] on input "Menu sections" at bounding box center [340, 189] width 18 height 18
checkbox input "true"
click at [331, 200] on input "Menu sections" at bounding box center [340, 209] width 18 height 18
checkbox input "true"
click at [331, 222] on input "Menu sections" at bounding box center [340, 229] width 18 height 18
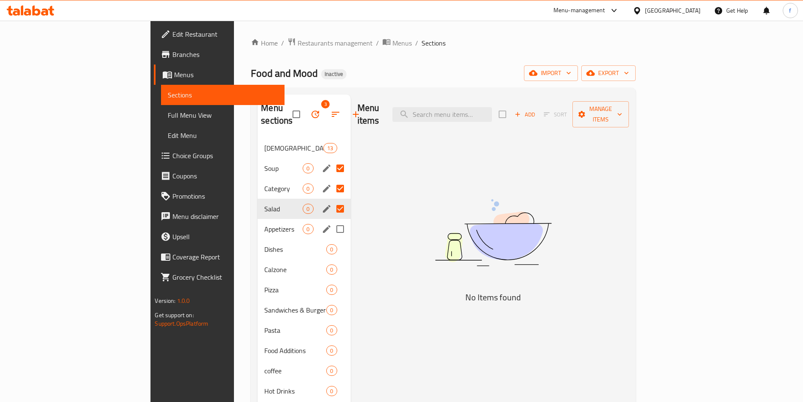
checkbox input "true"
click at [331, 240] on input "Menu sections" at bounding box center [340, 249] width 18 height 18
checkbox input "true"
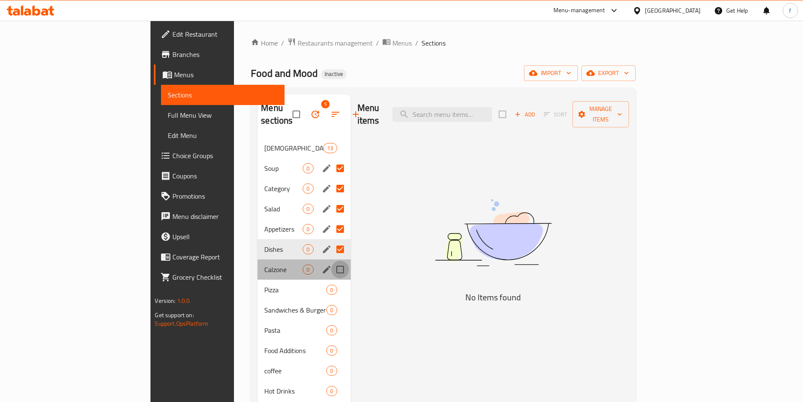
click at [331, 261] on input "Menu sections" at bounding box center [340, 270] width 18 height 18
checkbox input "true"
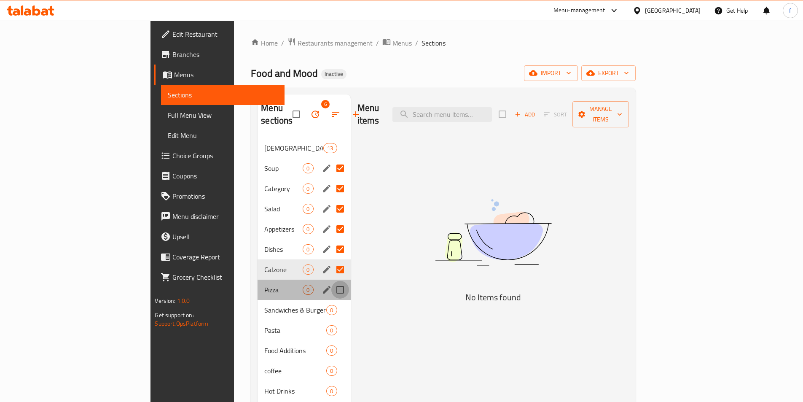
click at [331, 281] on input "Menu sections" at bounding box center [340, 290] width 18 height 18
checkbox input "true"
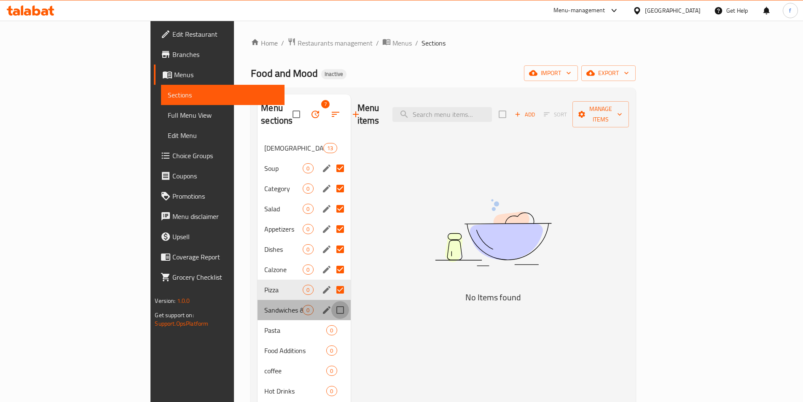
click at [331, 301] on input "Menu sections" at bounding box center [340, 310] width 18 height 18
checkbox input "true"
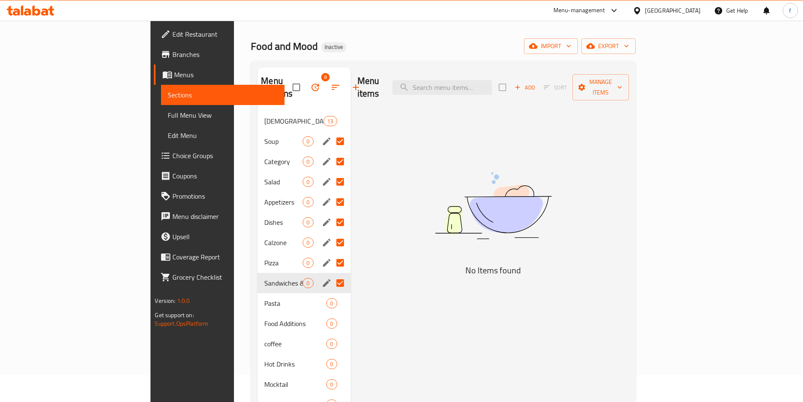
scroll to position [42, 0]
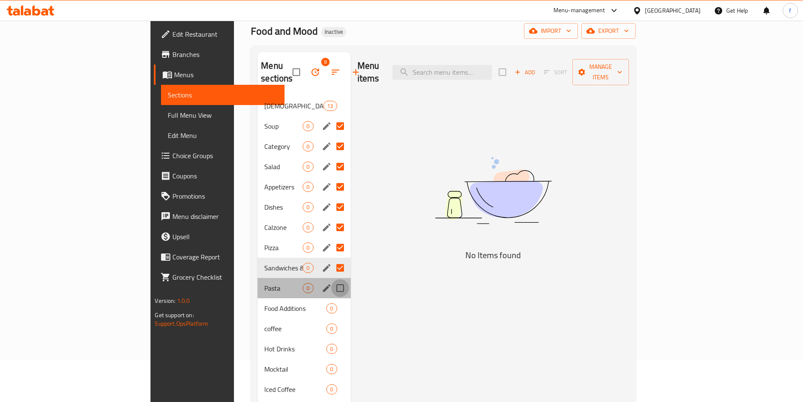
click at [331, 279] on input "Menu sections" at bounding box center [340, 288] width 18 height 18
checkbox input "true"
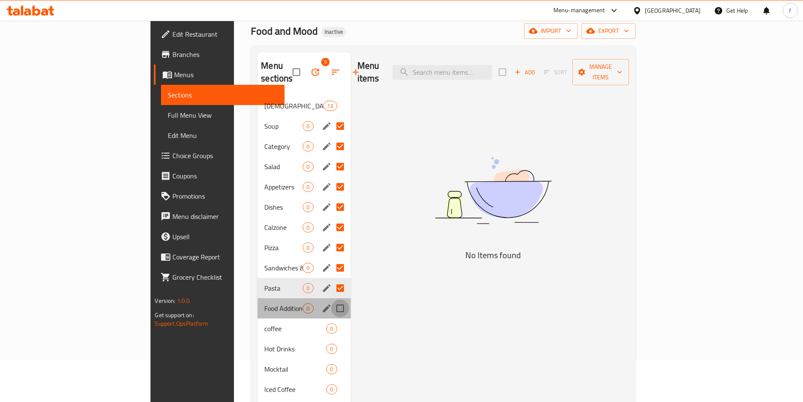
click at [331, 299] on input "Menu sections" at bounding box center [340, 308] width 18 height 18
checkbox input "true"
click at [331, 323] on input "Menu sections" at bounding box center [340, 329] width 18 height 18
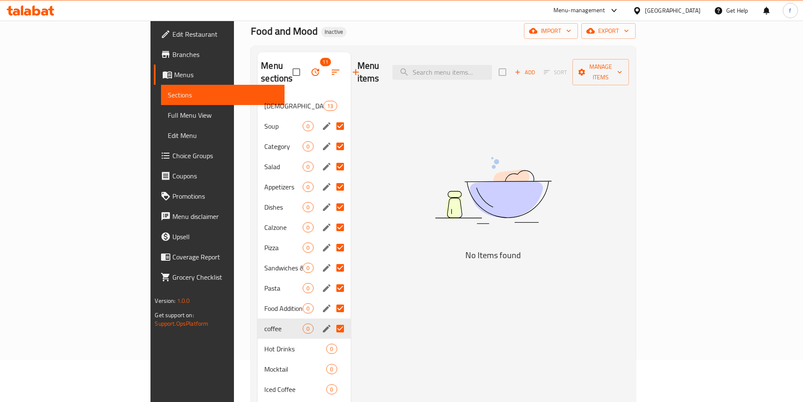
click at [331, 320] on input "Menu sections" at bounding box center [340, 329] width 18 height 18
checkbox input "true"
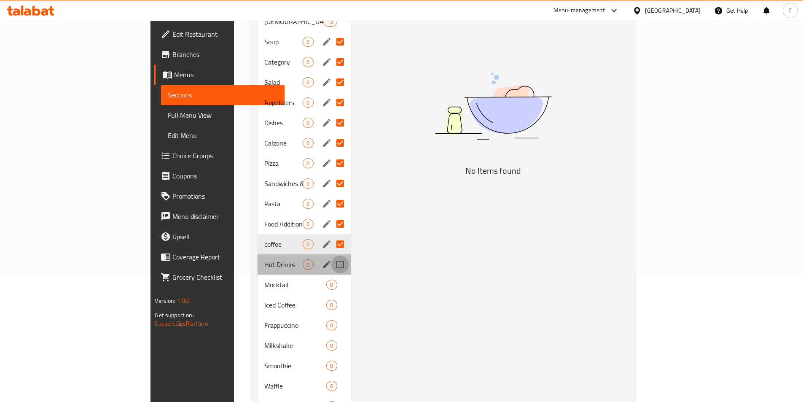
click at [331, 255] on input "Menu sections" at bounding box center [340, 264] width 18 height 18
checkbox input "true"
click at [331, 276] on input "Menu sections" at bounding box center [340, 285] width 18 height 18
checkbox input "true"
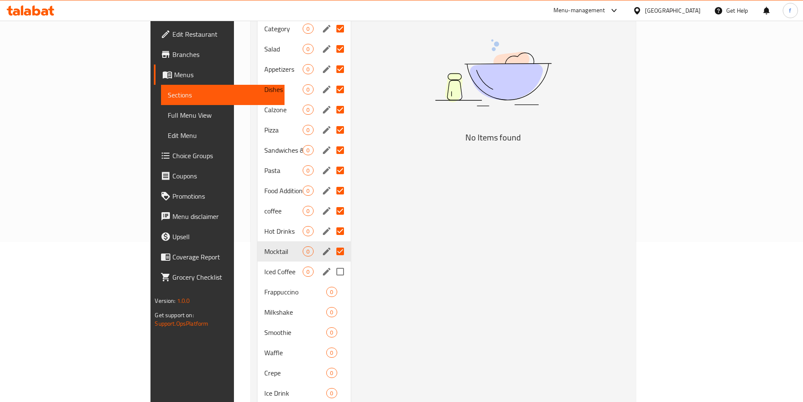
scroll to position [211, 0]
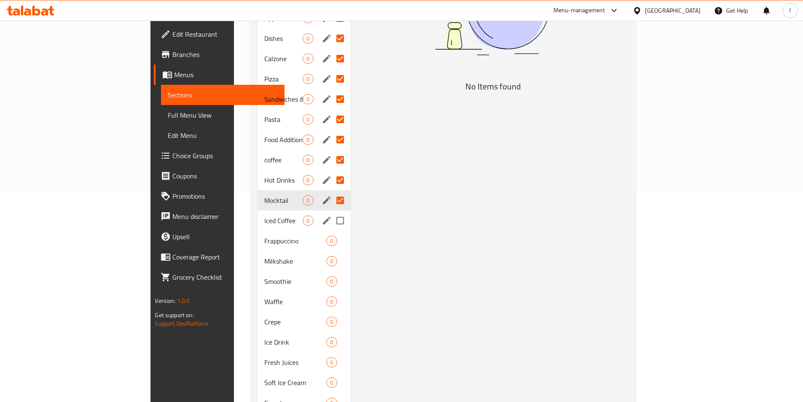
click at [331, 212] on input "Menu sections" at bounding box center [340, 221] width 18 height 18
checkbox input "true"
click at [331, 232] on input "Menu sections" at bounding box center [340, 241] width 18 height 18
checkbox input "true"
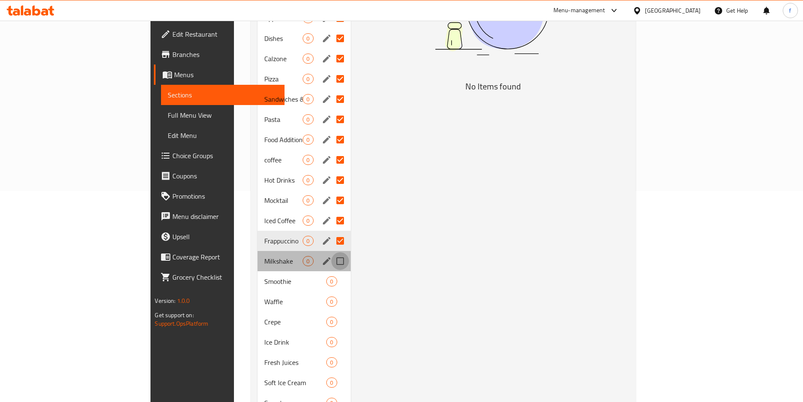
click at [331, 252] on input "Menu sections" at bounding box center [340, 261] width 18 height 18
checkbox input "true"
drag, startPoint x: 302, startPoint y: 259, endPoint x: 303, endPoint y: 265, distance: 6.4
click at [331, 272] on input "Menu sections" at bounding box center [340, 281] width 18 height 18
checkbox input "true"
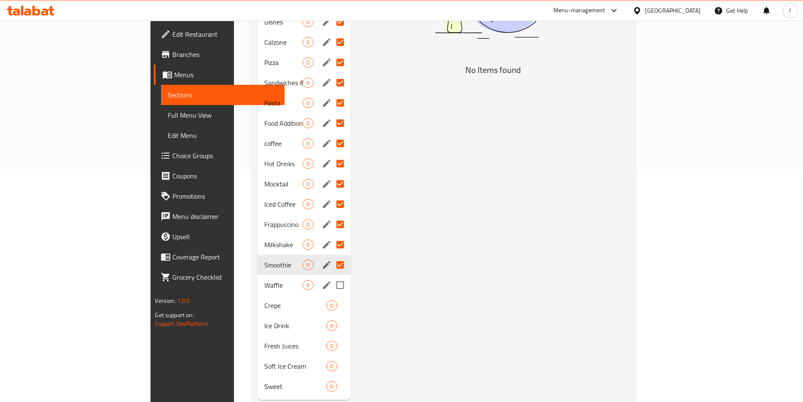
scroll to position [236, 0]
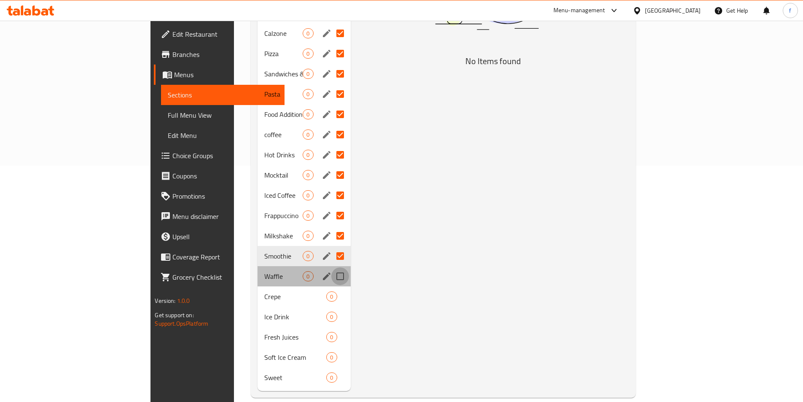
click at [331, 267] on input "Menu sections" at bounding box center [340, 276] width 18 height 18
checkbox input "true"
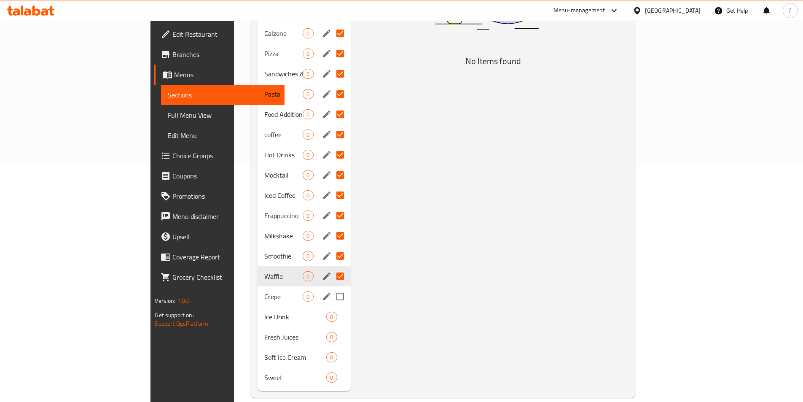
click at [331, 287] on input "Menu sections" at bounding box center [340, 296] width 18 height 18
checkbox input "true"
click at [331, 308] on input "Menu sections" at bounding box center [340, 317] width 18 height 18
checkbox input "true"
click at [331, 328] on input "Menu sections" at bounding box center [340, 337] width 18 height 18
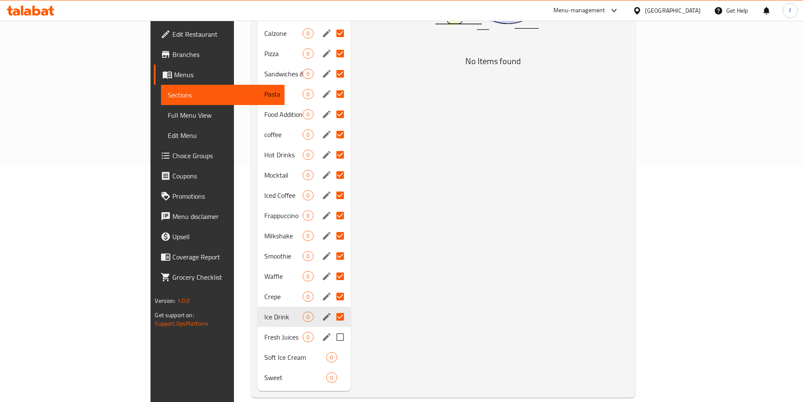
checkbox input "true"
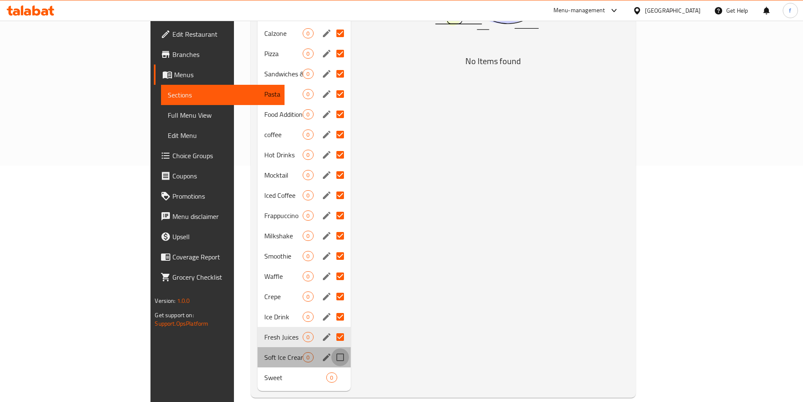
drag, startPoint x: 302, startPoint y: 338, endPoint x: 304, endPoint y: 346, distance: 7.3
click at [331, 348] on input "Menu sections" at bounding box center [340, 357] width 18 height 18
checkbox input "true"
click at [331, 368] on input "Menu sections" at bounding box center [340, 377] width 18 height 18
checkbox input "true"
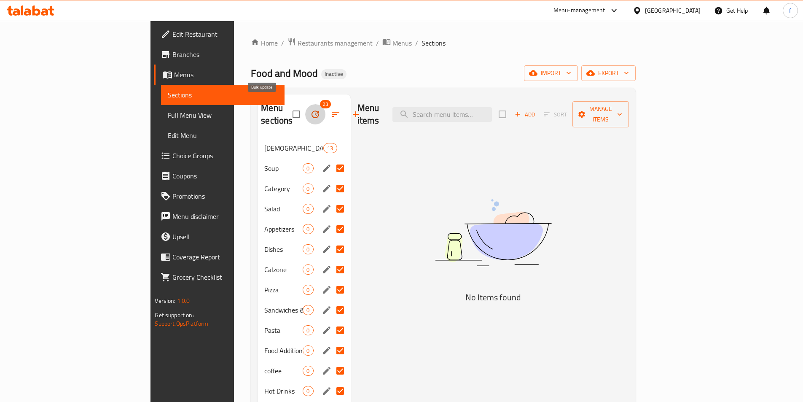
click at [305, 113] on button "button" at bounding box center [315, 114] width 20 height 20
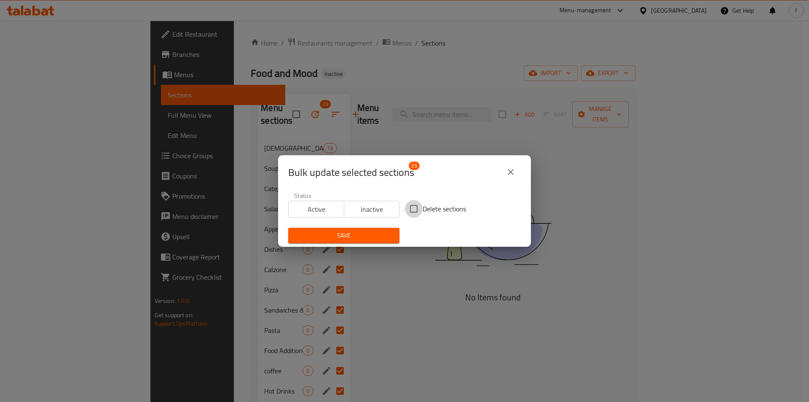
click at [406, 208] on input "Delete sections" at bounding box center [414, 209] width 18 height 18
checkbox input "true"
click at [382, 237] on span "Save" at bounding box center [344, 235] width 98 height 11
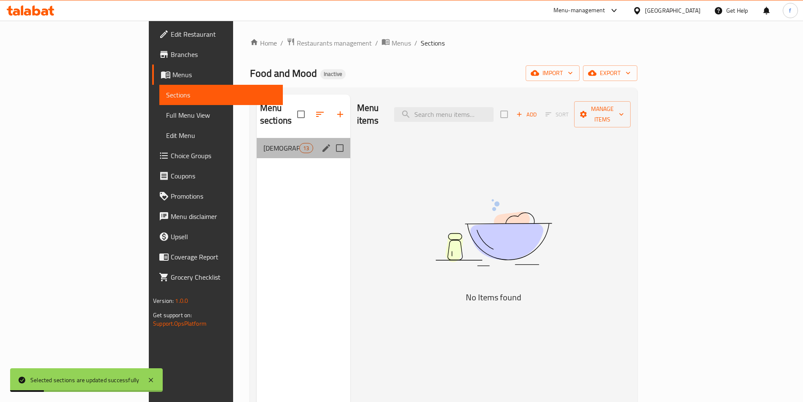
click at [257, 138] on div "[DEMOGRAPHIC_DATA] 13" at bounding box center [304, 148] width 94 height 20
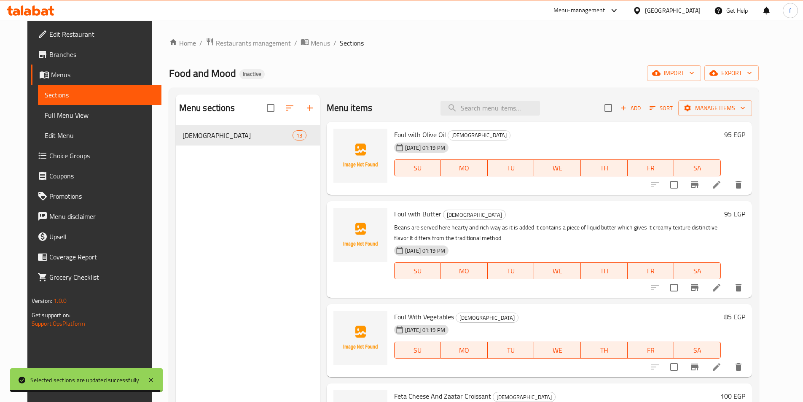
click at [88, 115] on span "Full Menu View" at bounding box center [100, 115] width 110 height 10
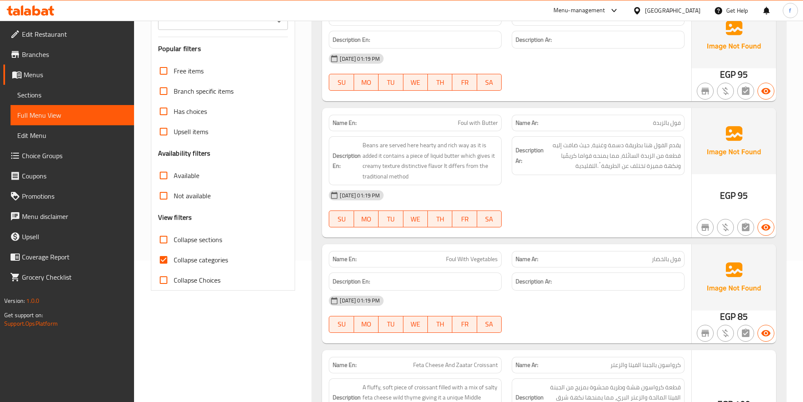
scroll to position [169, 0]
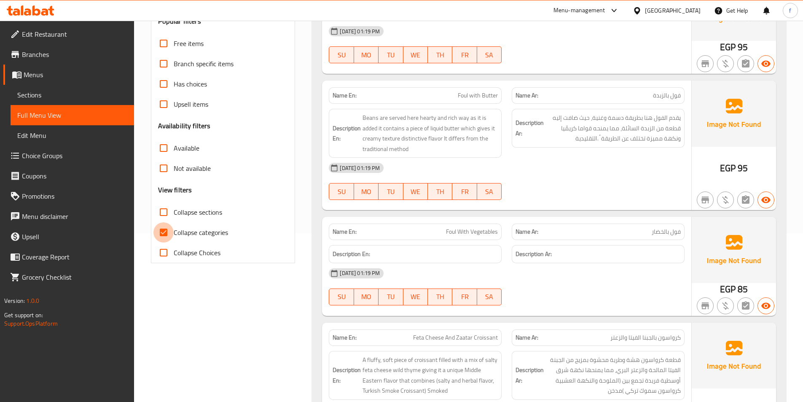
click at [160, 231] on input "Collapse categories" at bounding box center [163, 232] width 20 height 20
checkbox input "false"
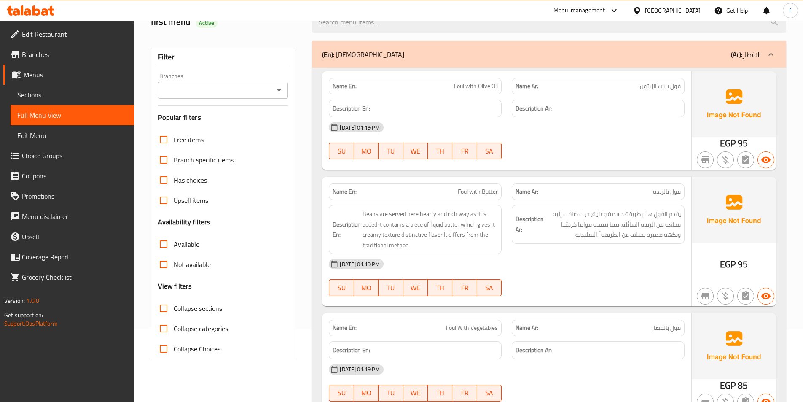
scroll to position [0, 0]
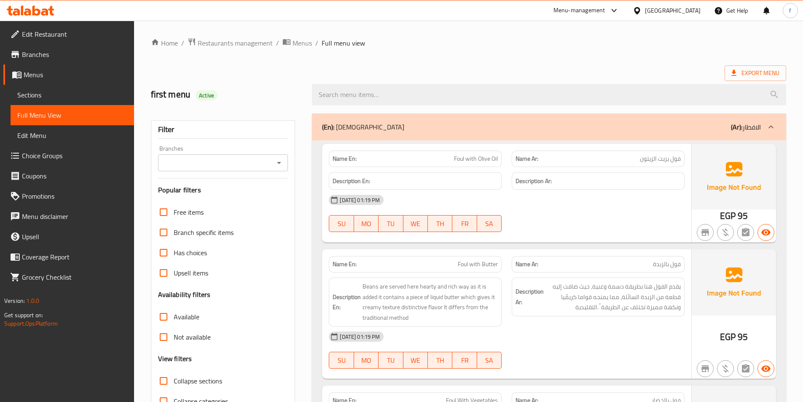
click at [475, 159] on span "Foul with Olive Oil" at bounding box center [476, 158] width 44 height 9
click at [497, 156] on span "Foul with Olive Oil" at bounding box center [476, 158] width 44 height 9
click at [612, 154] on p "Name Ar: فول بزيت الزيتون" at bounding box center [598, 158] width 165 height 9
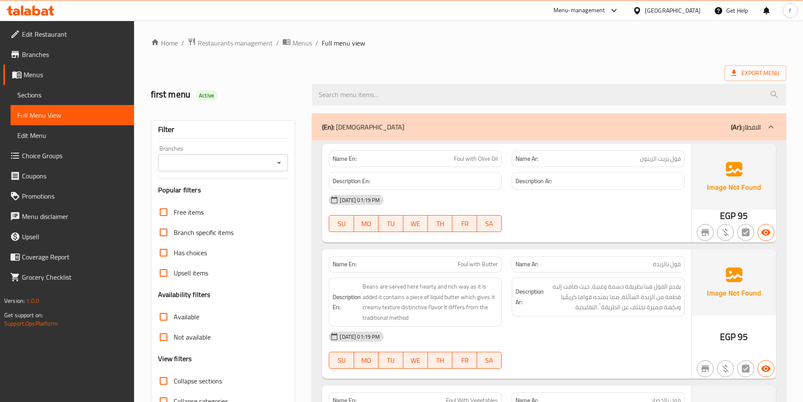
click at [612, 154] on p "Name Ar: فول بزيت الزيتون" at bounding box center [598, 158] width 165 height 9
click at [639, 156] on p "Name Ar: فول بزيت الزيتون" at bounding box center [598, 158] width 165 height 9
click at [643, 160] on span "فول بزيت الزيتون" at bounding box center [660, 158] width 41 height 9
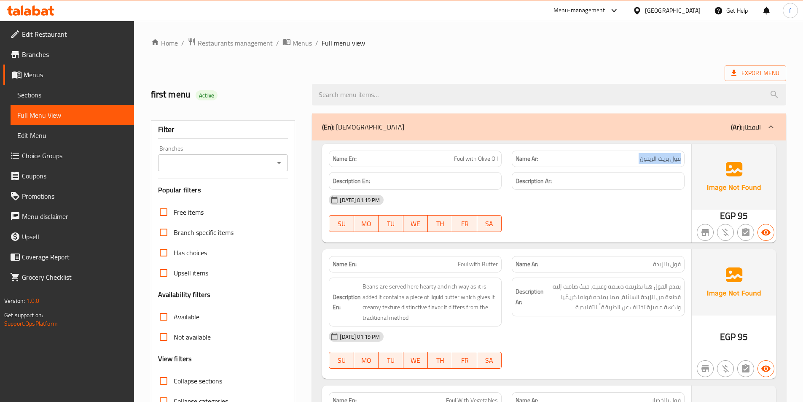
click at [643, 160] on span "فول بزيت الزيتون" at bounding box center [660, 158] width 41 height 9
click at [669, 164] on div "Name Ar: فول بزيت الزيتون" at bounding box center [598, 158] width 173 height 16
click at [466, 156] on span "Foul with Olive Oil" at bounding box center [476, 158] width 44 height 9
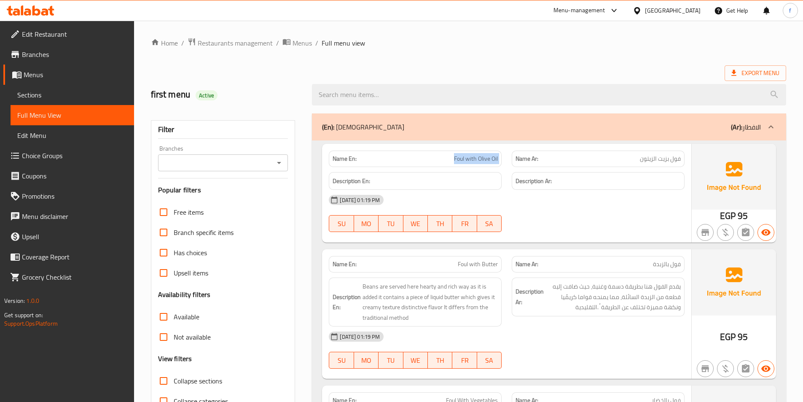
click at [463, 157] on span "Foul with Olive Oil" at bounding box center [476, 158] width 44 height 9
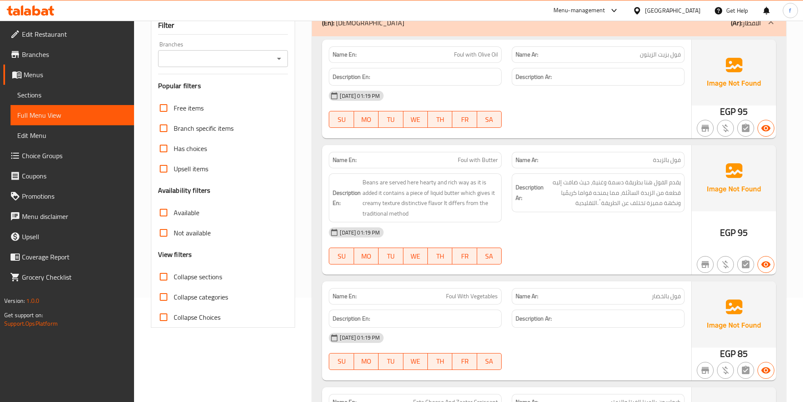
scroll to position [126, 0]
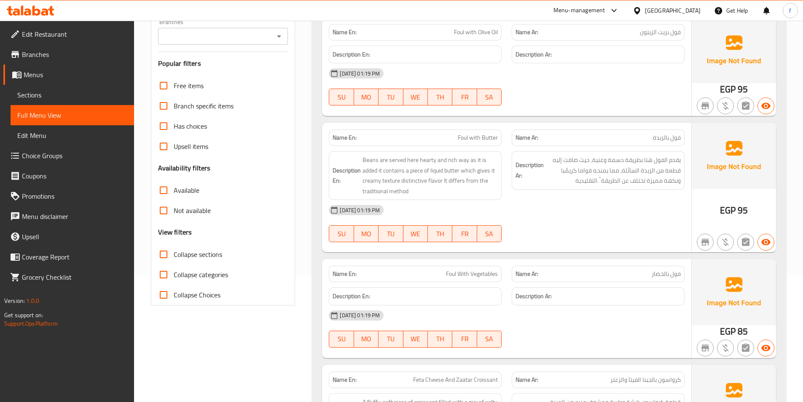
drag, startPoint x: 336, startPoint y: 338, endPoint x: 540, endPoint y: 338, distance: 204.0
click at [537, 338] on div "[DATE] 01:19 PM SU MO TU WE TH FR SA" at bounding box center [507, 328] width 366 height 47
click at [541, 338] on div "[DATE] 01:19 PM SU MO TU WE TH FR SA" at bounding box center [507, 328] width 366 height 47
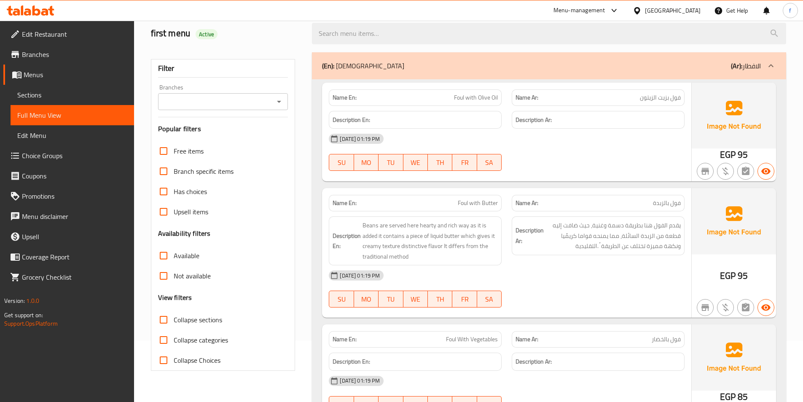
scroll to position [0, 0]
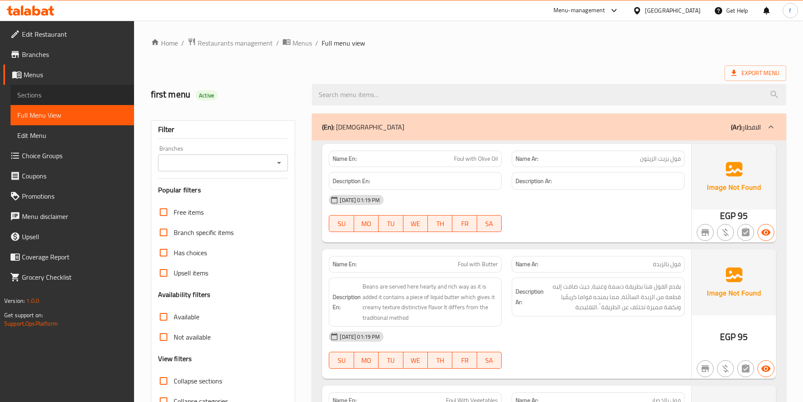
click at [90, 100] on link "Sections" at bounding box center [73, 95] width 124 height 20
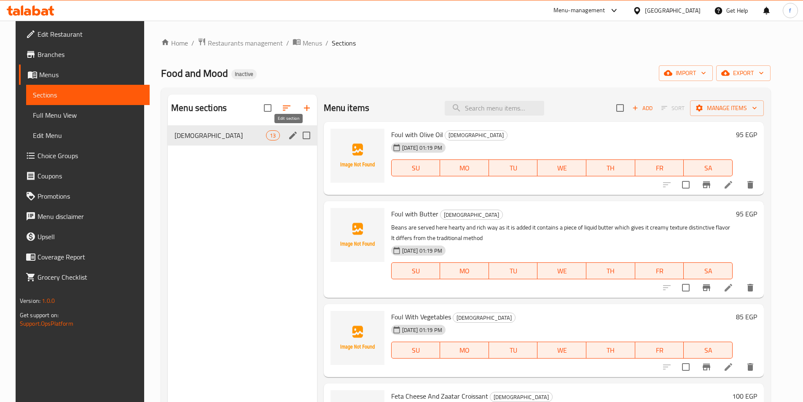
click at [288, 135] on icon "edit" at bounding box center [293, 135] width 10 height 10
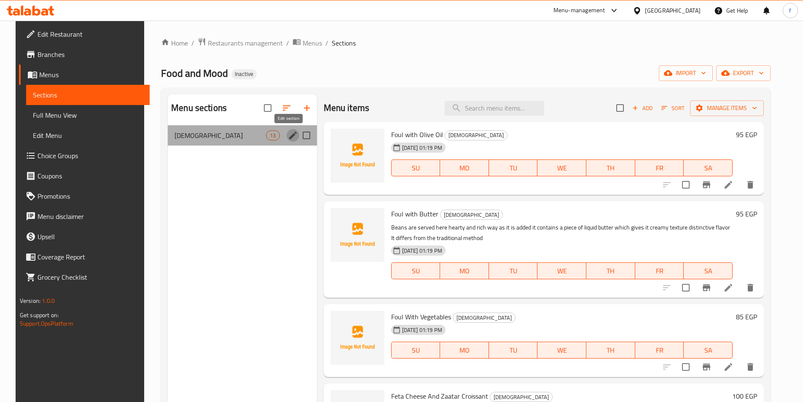
click at [288, 136] on icon "edit" at bounding box center [293, 135] width 10 height 10
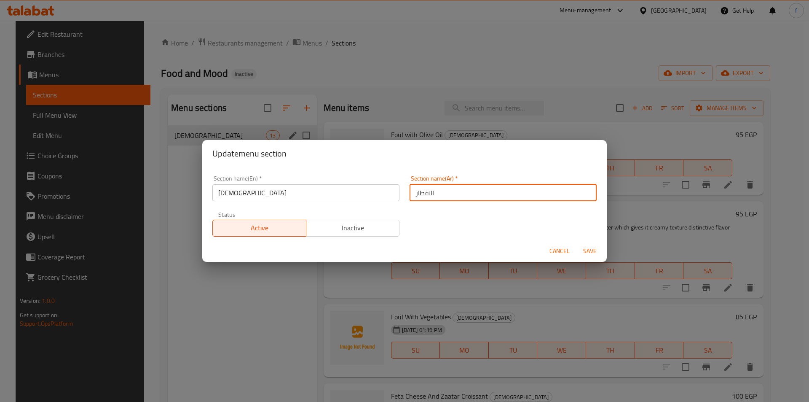
click at [418, 191] on input "الافطار" at bounding box center [503, 192] width 187 height 17
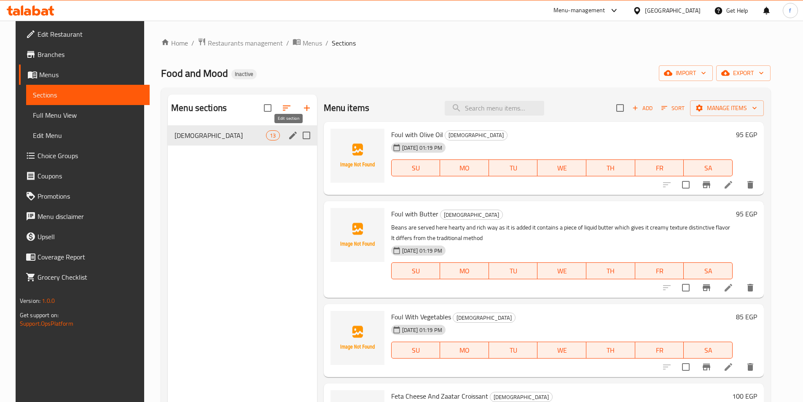
click at [287, 135] on button "edit" at bounding box center [293, 135] width 13 height 13
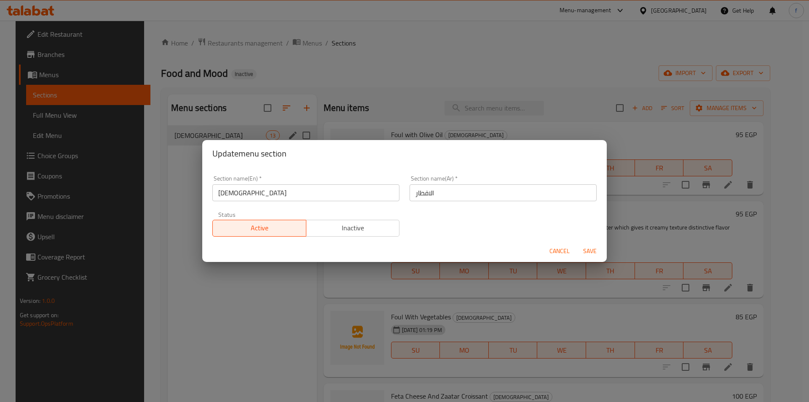
click at [224, 192] on input "[DEMOGRAPHIC_DATA]" at bounding box center [305, 192] width 187 height 17
paste input "Breakfast"
type input "Breakfast"
click at [596, 252] on span "Save" at bounding box center [590, 251] width 20 height 11
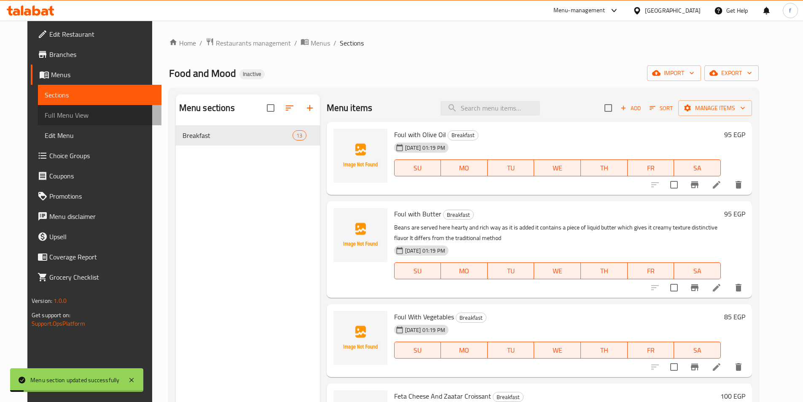
click at [73, 114] on span "Full Menu View" at bounding box center [100, 115] width 110 height 10
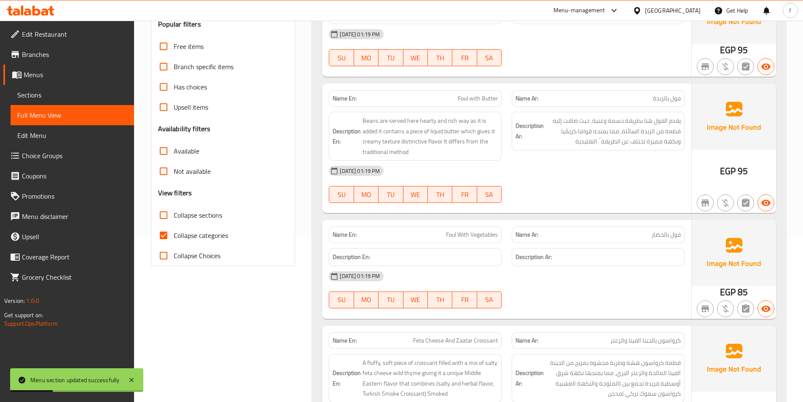
scroll to position [169, 0]
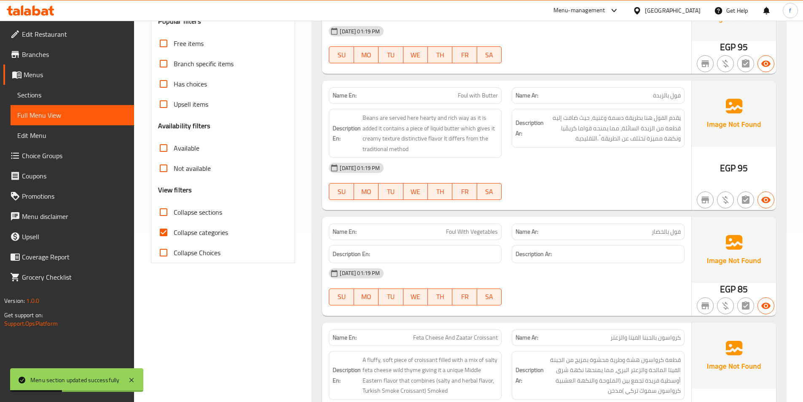
click at [164, 232] on input "Collapse categories" at bounding box center [163, 232] width 20 height 20
checkbox input "false"
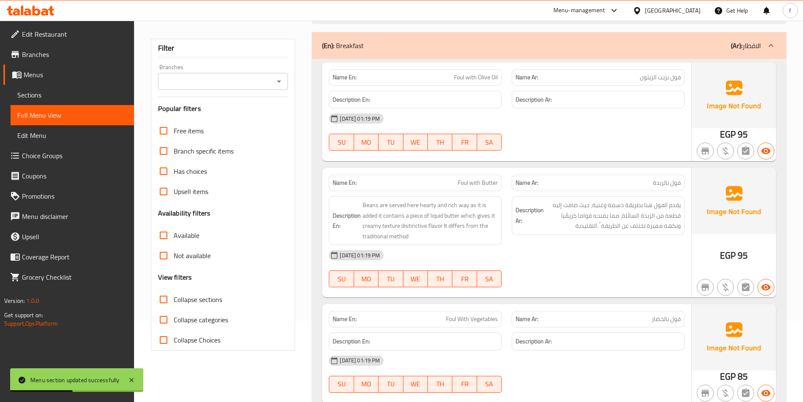
scroll to position [0, 0]
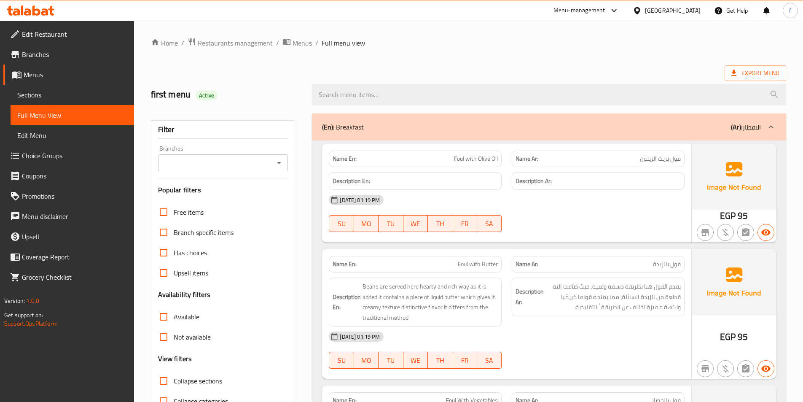
click at [487, 157] on span "Foul with Olive Oil" at bounding box center [476, 158] width 44 height 9
click at [480, 156] on span "Foul with Olive Oil" at bounding box center [476, 158] width 44 height 9
click at [462, 161] on span "Foul with Olive Oil" at bounding box center [476, 158] width 44 height 9
click at [470, 159] on span "Foul with Olive Oil" at bounding box center [476, 158] width 44 height 9
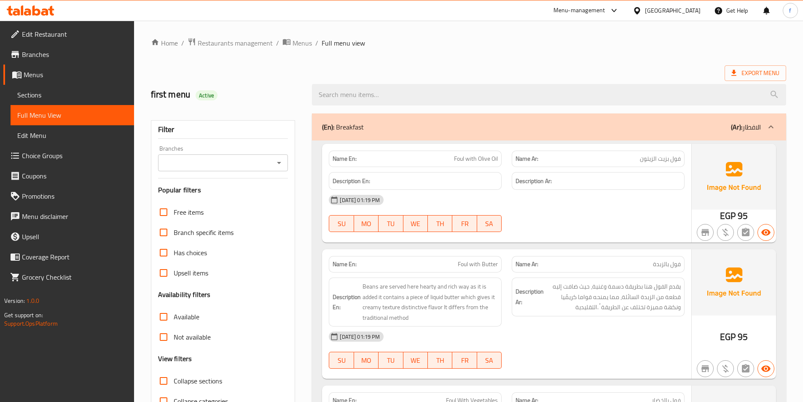
click at [487, 157] on span "Foul with Olive Oil" at bounding box center [476, 158] width 44 height 9
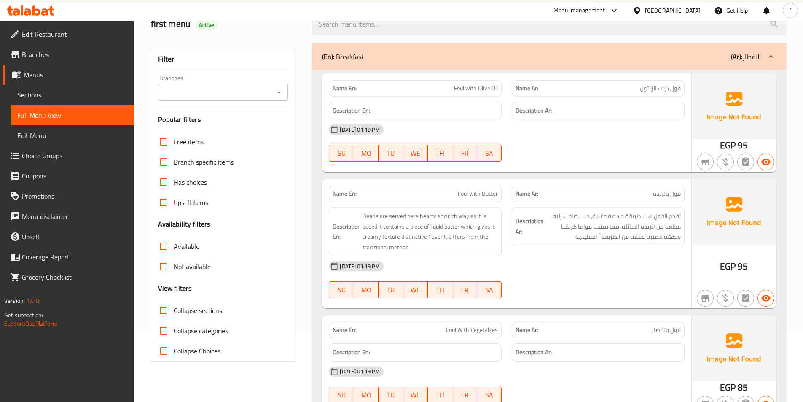
scroll to position [84, 0]
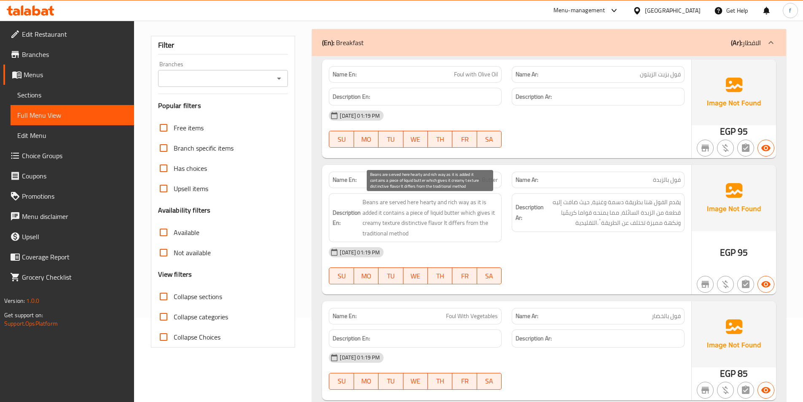
click at [401, 201] on span "Beans are served here hearty and rich way as it is added it contains a piece of…" at bounding box center [430, 217] width 135 height 41
click at [366, 201] on span "Beans are served here hearty and rich way as it is added it contains a piece of…" at bounding box center [430, 217] width 135 height 41
click at [414, 202] on span "Beans are served here hearty and rich way as it is added it contains a piece of…" at bounding box center [430, 217] width 135 height 41
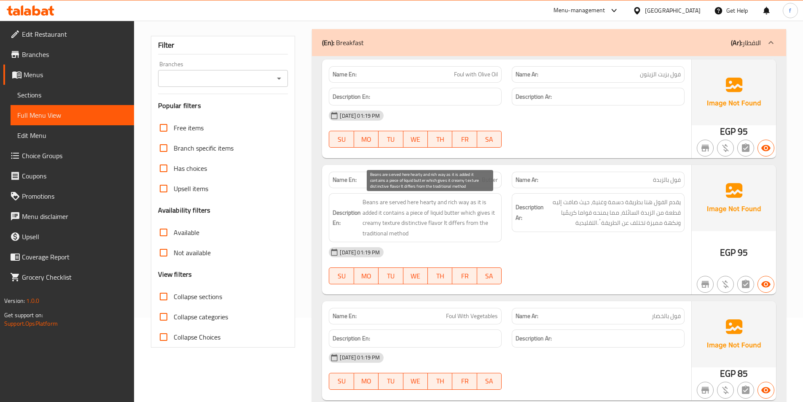
click at [462, 202] on span "Beans are served here hearty and rich way as it is added it contains a piece of…" at bounding box center [430, 217] width 135 height 41
click at [448, 200] on span "Beans are served here hearty and rich way as it is added it contains a piece of…" at bounding box center [430, 217] width 135 height 41
click at [429, 202] on span "Beans are served here hearty and rich way as it is added it contains a piece of…" at bounding box center [430, 217] width 135 height 41
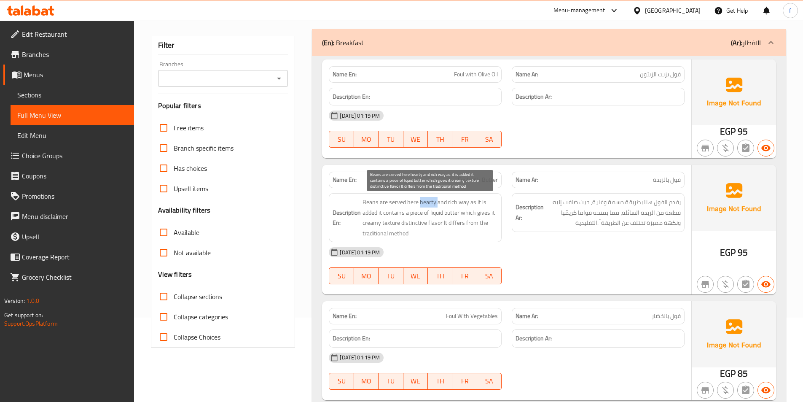
click at [429, 202] on span "Beans are served here hearty and rich way as it is added it contains a piece of…" at bounding box center [430, 217] width 135 height 41
click at [466, 201] on span "Beans are served here hearty and rich way as it is added it contains a piece of…" at bounding box center [430, 217] width 135 height 41
click at [481, 202] on span "Beans are served here hearty and rich way as it is added it contains a piece of…" at bounding box center [430, 217] width 135 height 41
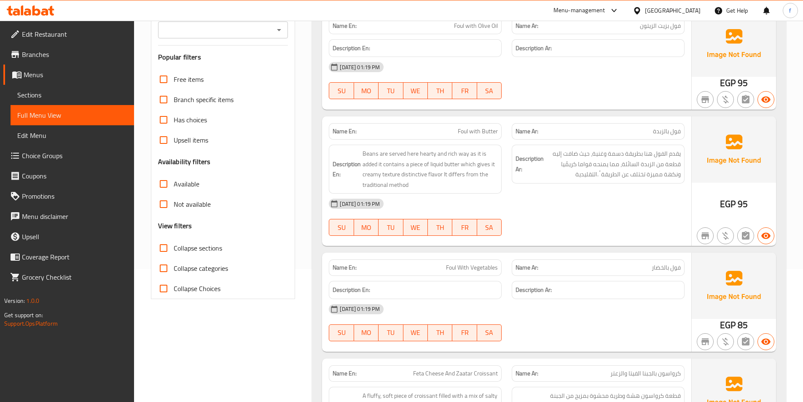
scroll to position [169, 0]
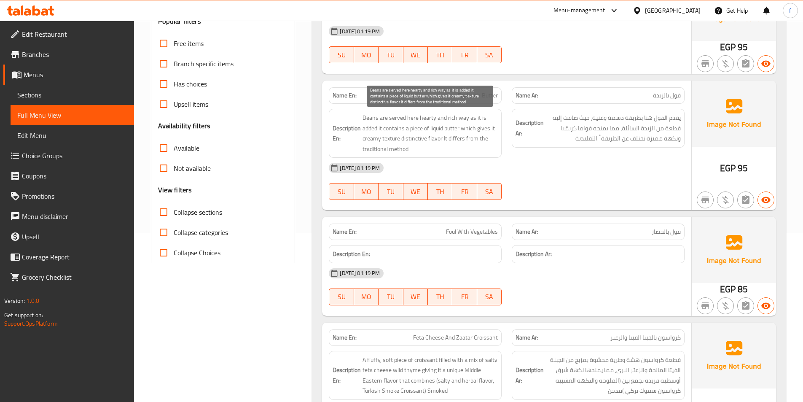
click at [397, 116] on span "Beans are served here hearty and rich way as it is added it contains a piece of…" at bounding box center [430, 133] width 135 height 41
click at [371, 116] on span "Beans are served here hearty and rich way as it is added it contains a piece of…" at bounding box center [430, 133] width 135 height 41
click at [404, 117] on span "Beans are served here hearty and rich way as it is added it contains a piece of…" at bounding box center [430, 133] width 135 height 41
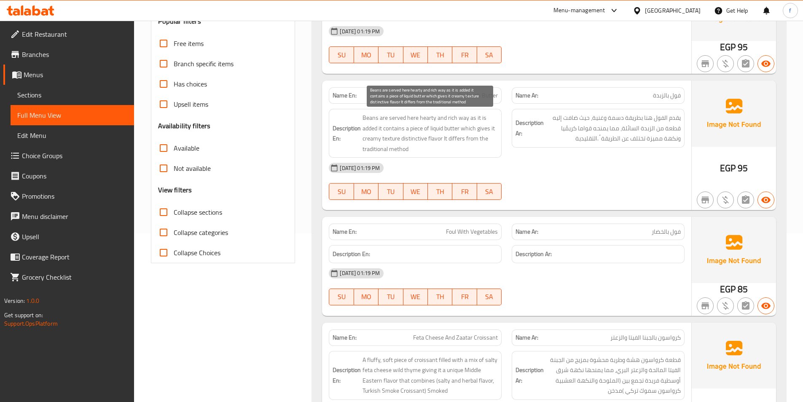
click at [409, 116] on span "Beans are served here hearty and rich way as it is added it contains a piece of…" at bounding box center [430, 133] width 135 height 41
click at [456, 118] on span "Beans are served here hearty and rich way as it is added it contains a piece of…" at bounding box center [430, 133] width 135 height 41
click at [460, 117] on span "Beans are served here hearty and rich way as it is added it contains a piece of…" at bounding box center [430, 133] width 135 height 41
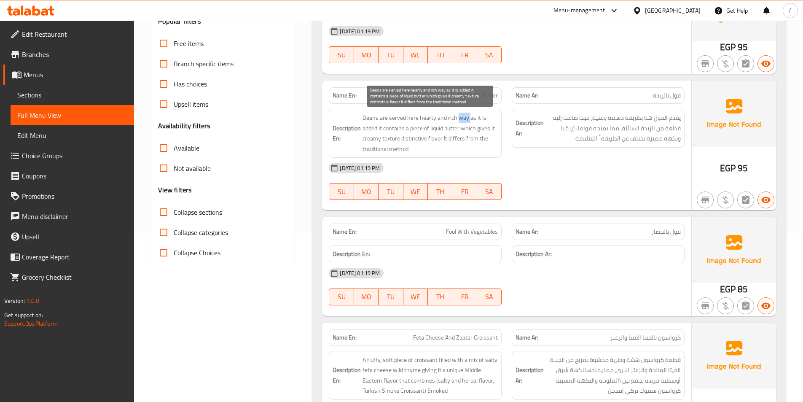
click at [460, 117] on span "Beans are served here hearty and rich way as it is added it contains a piece of…" at bounding box center [430, 133] width 135 height 41
click at [429, 116] on span "Beans are served here hearty and rich way as it is added it contains a piece of…" at bounding box center [430, 133] width 135 height 41
click at [447, 118] on span "Beans are served here hearty and rich way as it is added it contains a piece of…" at bounding box center [430, 133] width 135 height 41
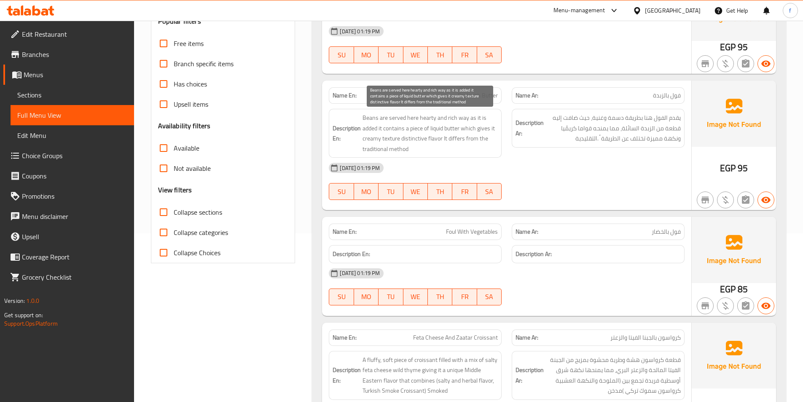
click at [471, 118] on span "Beans are served here hearty and rich way as it is added it contains a piece of…" at bounding box center [430, 133] width 135 height 41
drag, startPoint x: 470, startPoint y: 116, endPoint x: 482, endPoint y: 116, distance: 12.6
click at [482, 116] on span "Beans are served here hearty and rich way as it is added it contains a piece of…" at bounding box center [430, 133] width 135 height 41
click at [369, 127] on span "Beans are served here hearty and rich way as it is added it contains a piece of…" at bounding box center [430, 133] width 135 height 41
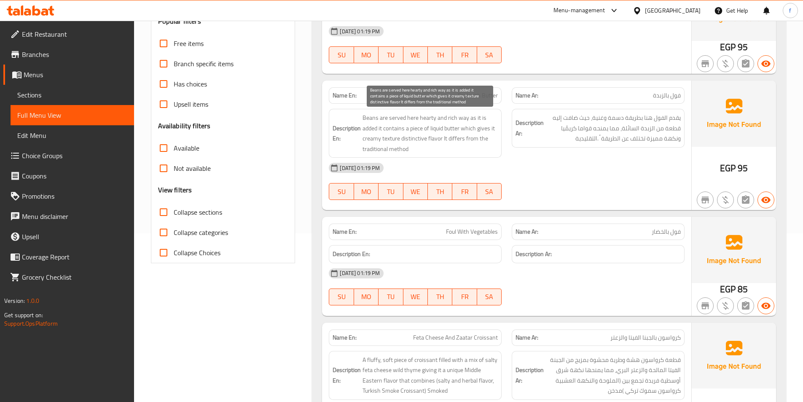
click at [388, 132] on span "Beans are served here hearty and rich way as it is added it contains a piece of…" at bounding box center [430, 133] width 135 height 41
click at [435, 126] on span "Beans are served here hearty and rich way as it is added it contains a piece of…" at bounding box center [430, 133] width 135 height 41
drag, startPoint x: 435, startPoint y: 126, endPoint x: 449, endPoint y: 127, distance: 14.8
click at [436, 126] on span "Beans are served here hearty and rich way as it is added it contains a piece of…" at bounding box center [430, 133] width 135 height 41
click at [452, 127] on span "Beans are served here hearty and rich way as it is added it contains a piece of…" at bounding box center [430, 133] width 135 height 41
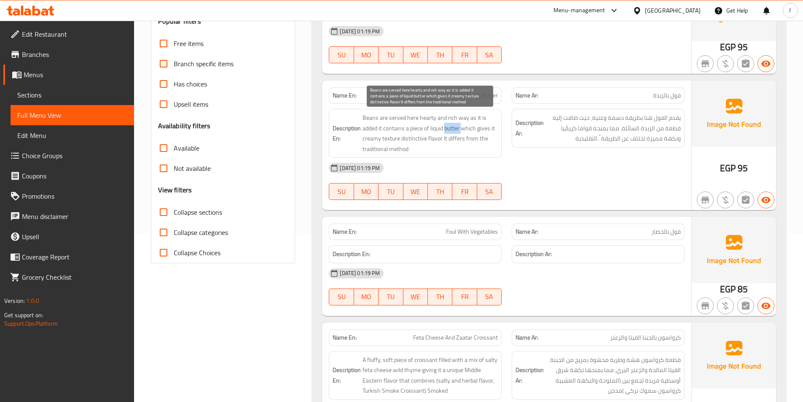
click at [452, 127] on span "Beans are served here hearty and rich way as it is added it contains a piece of…" at bounding box center [430, 133] width 135 height 41
drag, startPoint x: 406, startPoint y: 127, endPoint x: 433, endPoint y: 128, distance: 27.0
click at [433, 128] on span "Beans are served here hearty and rich way as it is added it contains a piece of…" at bounding box center [430, 133] width 135 height 41
click at [384, 123] on span "Beans are served here hearty and rich way as it is added it contains a piece of…" at bounding box center [430, 133] width 135 height 41
click at [483, 129] on span "Beans are served here hearty and rich way as it is added it contains a piece of…" at bounding box center [430, 133] width 135 height 41
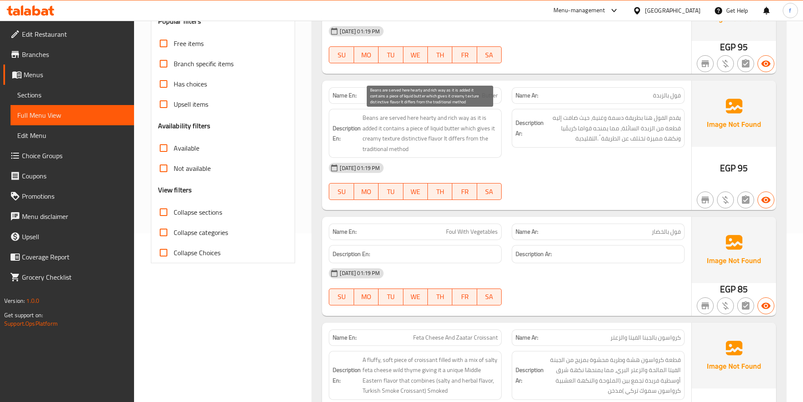
click at [465, 126] on span "Beans are served here hearty and rich way as it is added it contains a piece of…" at bounding box center [430, 133] width 135 height 41
click at [474, 127] on span "Beans are served here hearty and rich way as it is added it contains a piece of…" at bounding box center [430, 133] width 135 height 41
click at [486, 130] on span "Beans are served here hearty and rich way as it is added it contains a piece of…" at bounding box center [430, 133] width 135 height 41
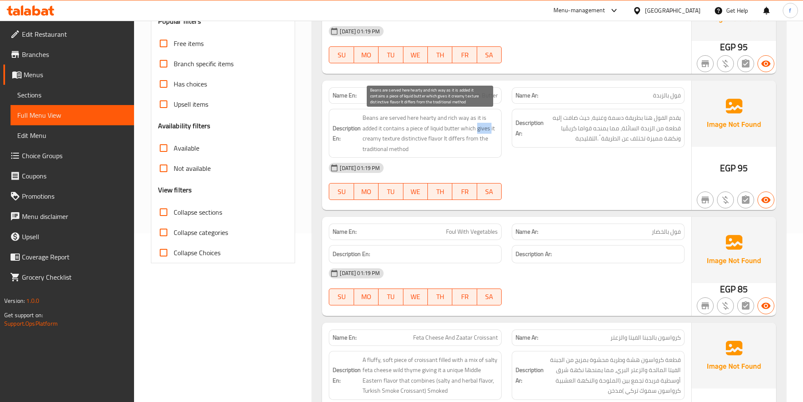
click at [486, 130] on span "Beans are served here hearty and rich way as it is added it contains a piece of…" at bounding box center [430, 133] width 135 height 41
click at [364, 137] on span "Beans are served here hearty and rich way as it is added it contains a piece of…" at bounding box center [430, 133] width 135 height 41
drag, startPoint x: 364, startPoint y: 137, endPoint x: 375, endPoint y: 137, distance: 10.5
click at [364, 137] on span "Beans are served here hearty and rich way as it is added it contains a piece of…" at bounding box center [430, 133] width 135 height 41
click at [392, 138] on span "Beans are served here hearty and rich way as it is added it contains a piece of…" at bounding box center [430, 133] width 135 height 41
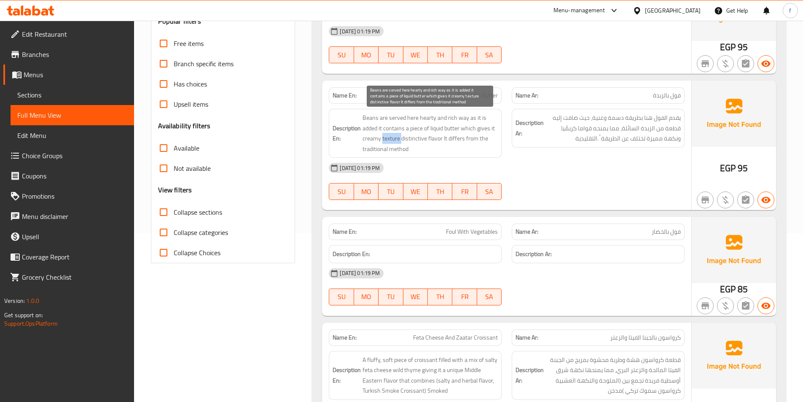
click at [392, 138] on span "Beans are served here hearty and rich way as it is added it contains a piece of…" at bounding box center [430, 133] width 135 height 41
click at [405, 140] on span "Beans are served here hearty and rich way as it is added it contains a piece of…" at bounding box center [430, 133] width 135 height 41
click at [435, 138] on span "Beans are served here hearty and rich way as it is added it contains a piece of…" at bounding box center [430, 133] width 135 height 41
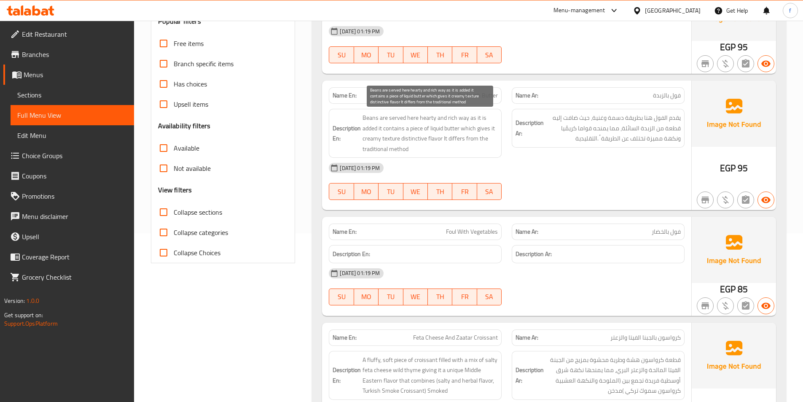
click at [459, 135] on span "Beans are served here hearty and rich way as it is added it contains a piece of…" at bounding box center [430, 133] width 135 height 41
click at [475, 137] on span "Beans are served here hearty and rich way as it is added it contains a piece of…" at bounding box center [430, 133] width 135 height 41
click at [480, 137] on span "Beans are served here hearty and rich way as it is added it contains a piece of…" at bounding box center [430, 133] width 135 height 41
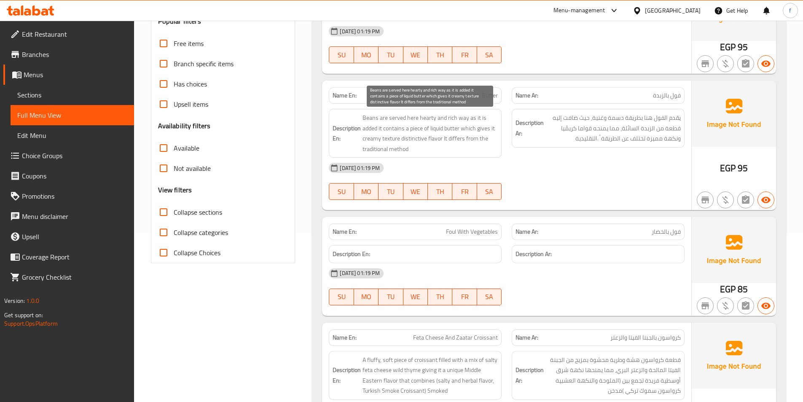
click at [398, 151] on span "Beans are served here hearty and rich way as it is added it contains a piece of…" at bounding box center [430, 133] width 135 height 41
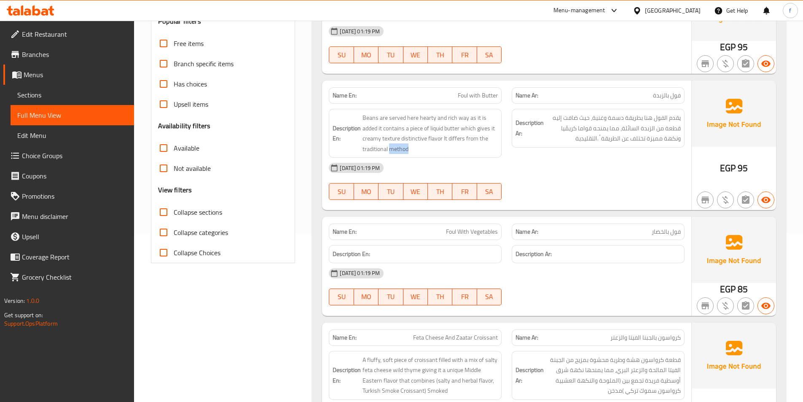
click at [442, 144] on span "Beans are served here hearty and rich way as it is added it contains a piece of…" at bounding box center [430, 133] width 135 height 41
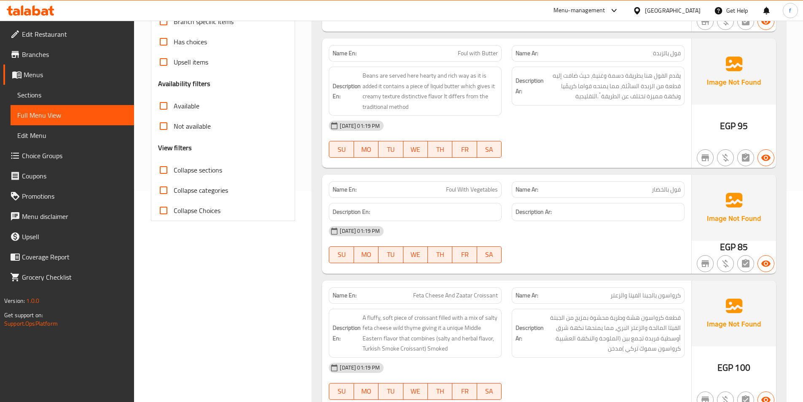
scroll to position [126, 0]
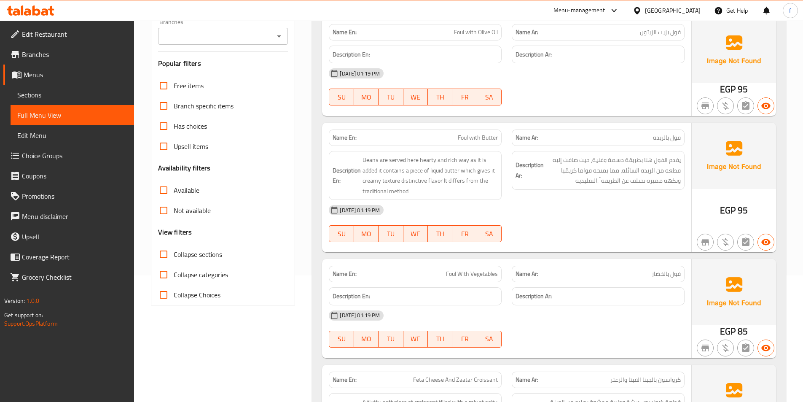
drag, startPoint x: 680, startPoint y: 159, endPoint x: 676, endPoint y: 160, distance: 4.2
click at [678, 160] on span "يقدم الفول هنا بطريقة دسمة وغنية، حيث ضافت إليه قطعة من الزبدة السائلة، مما يمن…" at bounding box center [612, 170] width 135 height 31
click at [623, 173] on span "يقدم الفول هنا بطريقة دسمة وغنية، حيث ضافت إليه قطعة من الزبدة السائلة، مما يمن…" at bounding box center [612, 170] width 135 height 31
click at [581, 159] on span "يقدم الفول هنا بطريقة دسمة وغنية، حيث ضافت إليه قطعة من الزبدة السائلة، مما يمن…" at bounding box center [612, 170] width 135 height 31
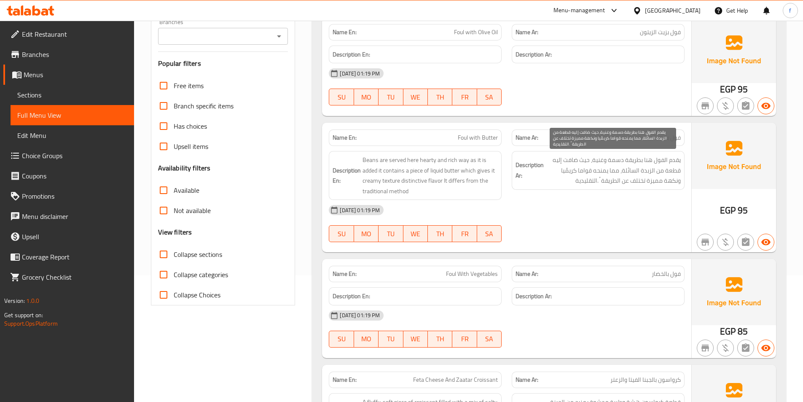
click at [583, 160] on span "يقدم الفول هنا بطريقة دسمة وغنية، حيث ضافت إليه قطعة من الزبدة السائلة، مما يمن…" at bounding box center [612, 170] width 135 height 31
drag, startPoint x: 588, startPoint y: 159, endPoint x: 553, endPoint y: 161, distance: 35.4
click at [553, 161] on span "يقدم الفول هنا بطريقة دسمة وغنية، حيث ضافت إليه قطعة من الزبدة السائلة، مما يمن…" at bounding box center [612, 170] width 135 height 31
click at [572, 185] on span "يقدم الفول هنا بطريقة دسمة وغنية، حيث ضافت إليه قطعة من الزبدة السائلة، مما يمن…" at bounding box center [612, 170] width 135 height 31
click at [630, 168] on span "يقدم الفول هنا بطريقة دسمة وغنية، حيث ضافت إليه قطعة من الزبدة السائلة، مما يمن…" at bounding box center [612, 170] width 135 height 31
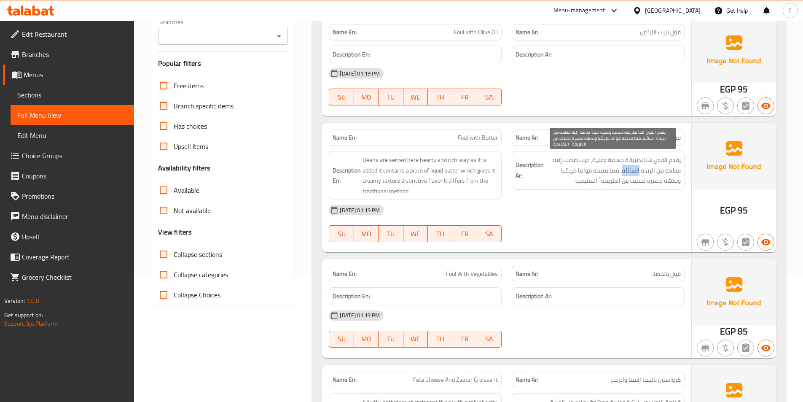
click at [630, 168] on span "يقدم الفول هنا بطريقة دسمة وغنية، حيث ضافت إليه قطعة من الزبدة السائلة، مما يمن…" at bounding box center [612, 170] width 135 height 31
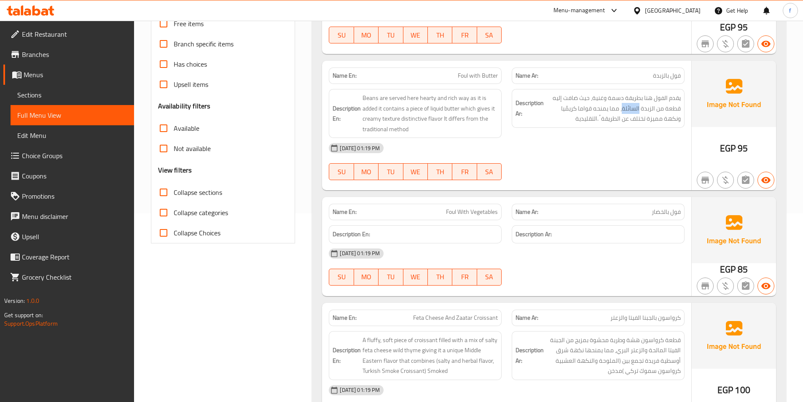
scroll to position [253, 0]
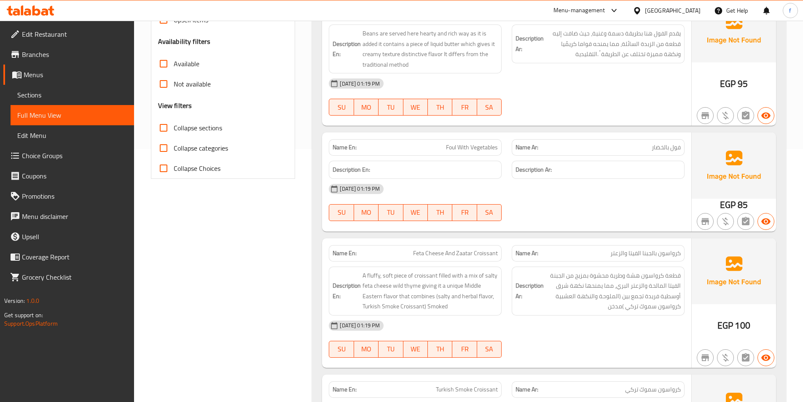
click at [614, 164] on div "Description Ar:" at bounding box center [598, 170] width 173 height 18
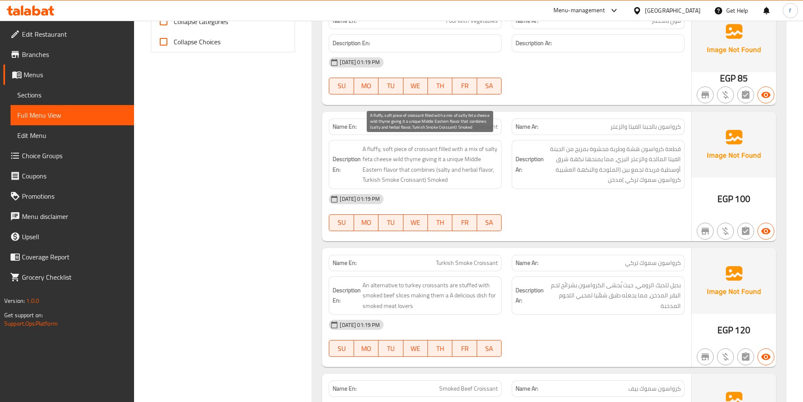
scroll to position [337, 0]
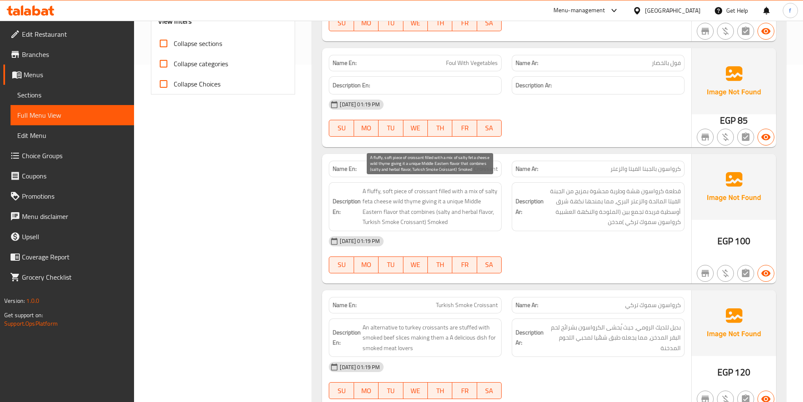
click at [403, 193] on span "A fluffy, soft piece of croissant filled with a mix of salty feta cheese wild t…" at bounding box center [430, 206] width 135 height 41
click at [422, 191] on span "A fluffy, soft piece of croissant filled with a mix of salty feta cheese wild t…" at bounding box center [430, 206] width 135 height 41
click at [376, 190] on span "A fluffy, soft piece of croissant filled with a mix of salty feta cheese wild t…" at bounding box center [430, 206] width 135 height 41
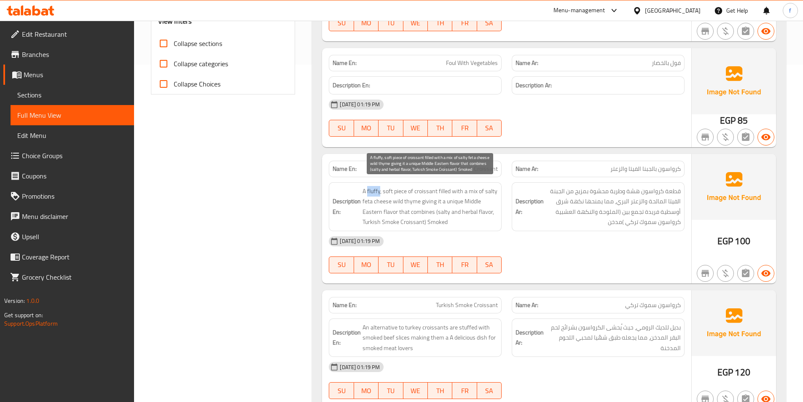
click at [376, 190] on span "A fluffy, soft piece of croissant filled with a mix of salty feta cheese wild t…" at bounding box center [430, 206] width 135 height 41
click at [388, 191] on span "A fluffy, soft piece of croissant filled with a mix of salty feta cheese wild t…" at bounding box center [430, 206] width 135 height 41
click at [446, 190] on span "A fluffy, soft piece of croissant filled with a mix of salty feta cheese wild t…" at bounding box center [430, 206] width 135 height 41
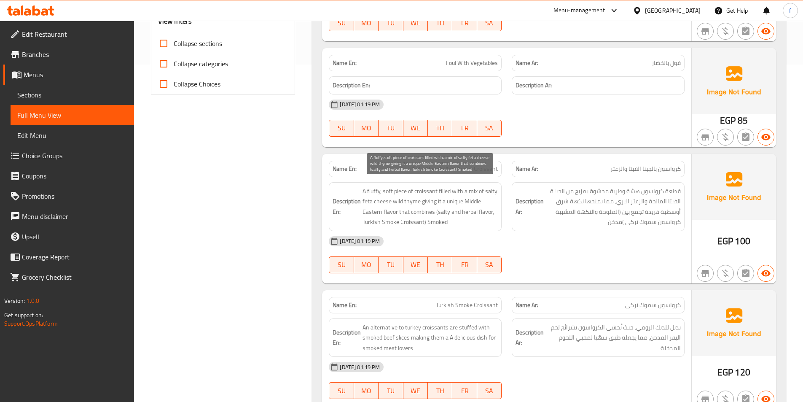
click at [472, 191] on span "A fluffy, soft piece of croissant filled with a mix of salty feta cheese wild t…" at bounding box center [430, 206] width 135 height 41
click at [489, 191] on span "A fluffy, soft piece of croissant filled with a mix of salty feta cheese wild t…" at bounding box center [430, 206] width 135 height 41
click at [371, 200] on span "A fluffy, soft piece of croissant filled with a mix of salty feta cheese wild t…" at bounding box center [430, 206] width 135 height 41
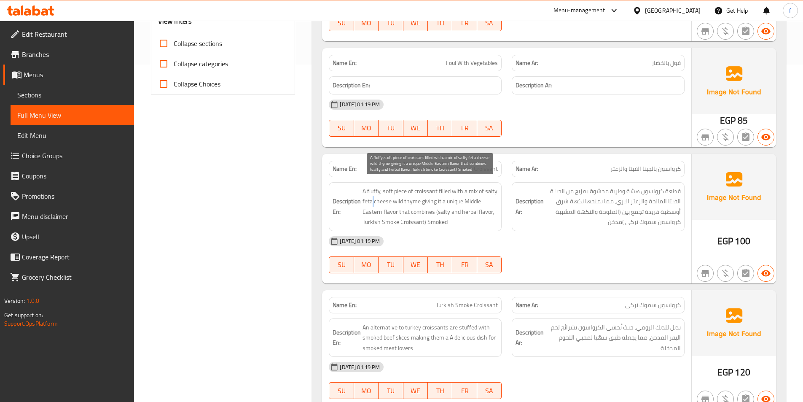
click at [371, 200] on span "A fluffy, soft piece of croissant filled with a mix of salty feta cheese wild t…" at bounding box center [430, 206] width 135 height 41
click at [376, 200] on span "A fluffy, soft piece of croissant filled with a mix of salty feta cheese wild t…" at bounding box center [430, 206] width 135 height 41
click at [399, 201] on span "A fluffy, soft piece of croissant filled with a mix of salty feta cheese wild t…" at bounding box center [430, 206] width 135 height 41
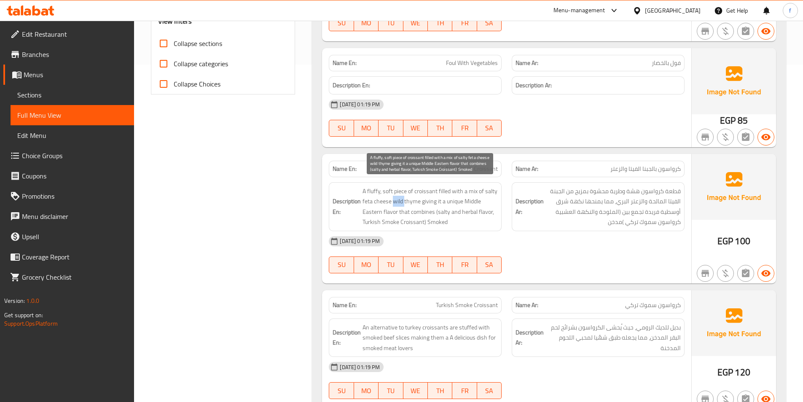
click at [394, 204] on span "A fluffy, soft piece of croissant filled with a mix of salty feta cheese wild t…" at bounding box center [430, 206] width 135 height 41
click at [384, 202] on span "A fluffy, soft piece of croissant filled with a mix of salty feta cheese wild t…" at bounding box center [430, 206] width 135 height 41
click at [464, 164] on span "Feta Cheese And Zaatar Croissant" at bounding box center [455, 168] width 85 height 9
click at [465, 168] on span "Feta Cheese And Zaatar Croissant" at bounding box center [455, 168] width 85 height 9
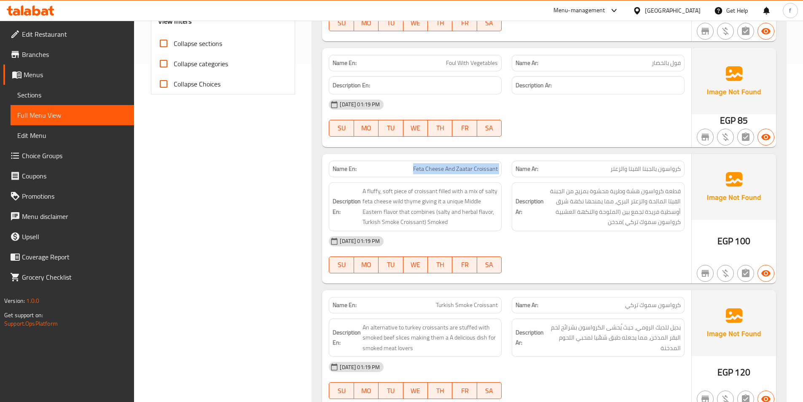
click at [465, 168] on span "Feta Cheese And Zaatar Croissant" at bounding box center [455, 168] width 85 height 9
copy span "Feta Cheese And Zaatar Croissant"
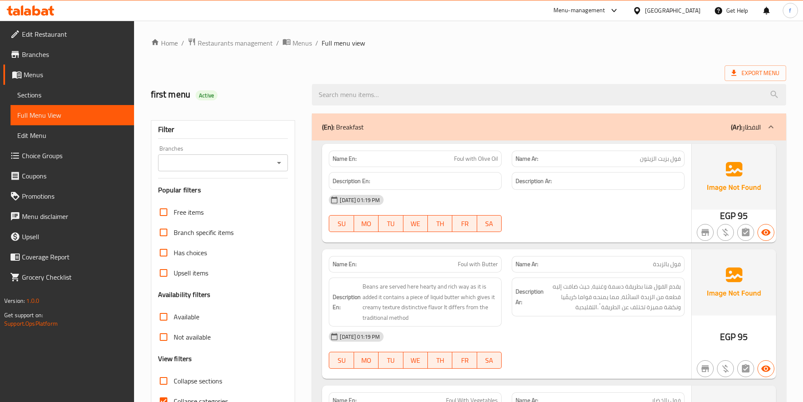
click at [44, 97] on span "Sections" at bounding box center [72, 95] width 110 height 10
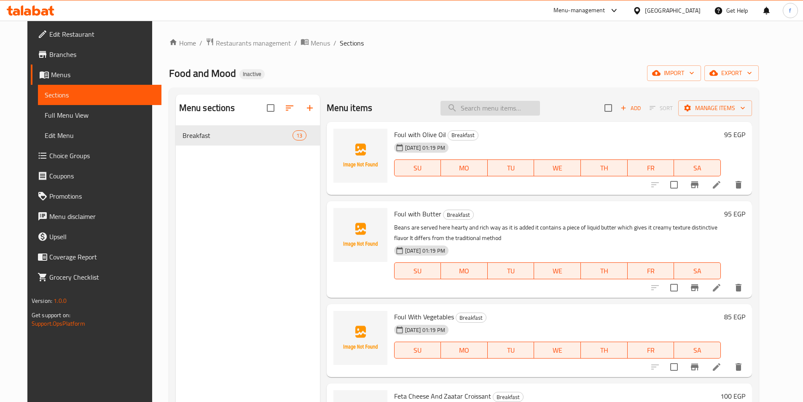
click at [487, 110] on input "search" at bounding box center [490, 108] width 99 height 15
paste input "Feta Cheese And Zaatar Croissant"
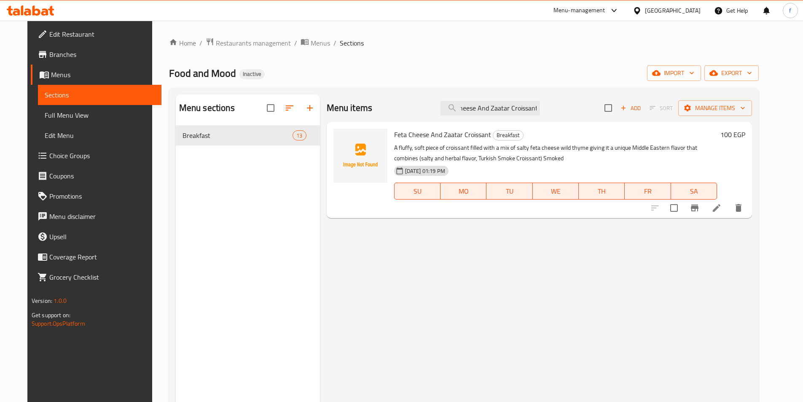
type input "Feta Cheese And Zaatar Croissant"
click at [720, 208] on icon at bounding box center [717, 208] width 8 height 8
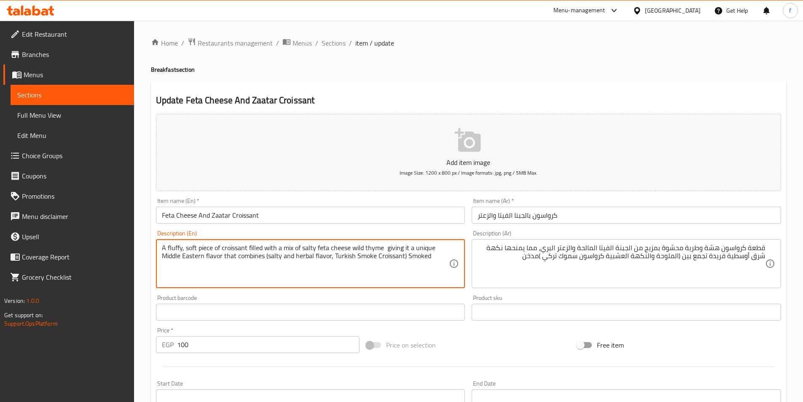
click at [203, 247] on textarea "A fluffy, soft piece of croissant filled with a mix of salty feta cheese wild t…" at bounding box center [305, 264] width 287 height 40
click at [230, 249] on textarea "A fluffy, soft piece of croissant filled with a mix of salty feta cheese wild t…" at bounding box center [305, 264] width 287 height 40
click at [175, 247] on textarea "A fluffy, soft piece of croissant filled with a mix of salty feta cheese wild t…" at bounding box center [305, 264] width 287 height 40
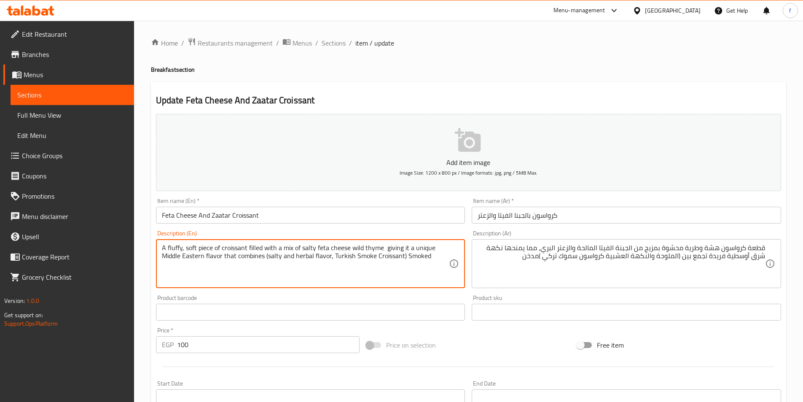
click at [196, 249] on textarea "A fluffy, soft piece of croissant filled with a mix of salty feta cheese wild t…" at bounding box center [305, 264] width 287 height 40
click at [255, 246] on textarea "A fluffy, soft piece of croissant filled with a mix of salty feta cheese wild t…" at bounding box center [305, 264] width 287 height 40
click at [287, 246] on textarea "A fluffy, soft piece of croissant filled with a mix of salty feta cheese wild t…" at bounding box center [305, 264] width 287 height 40
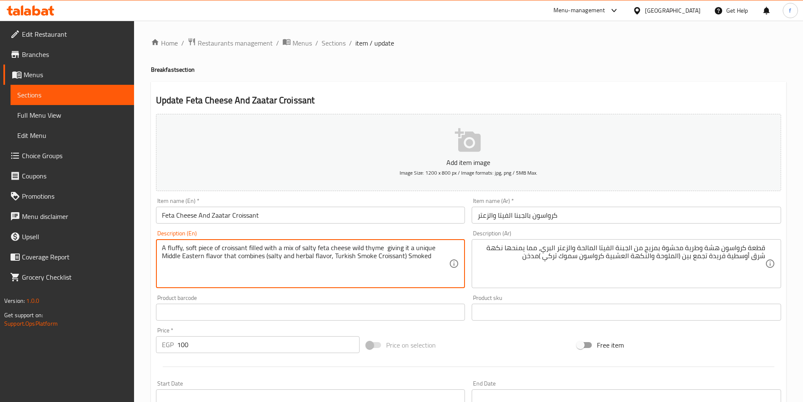
click at [287, 246] on textarea "A fluffy, soft piece of croissant filled with a mix of salty feta cheese wild t…" at bounding box center [305, 264] width 287 height 40
click at [325, 248] on textarea "A fluffy, soft piece of croissant filled with a mix of salty feta cheese wild t…" at bounding box center [305, 264] width 287 height 40
click at [333, 248] on textarea "A fluffy, soft piece of croissant filled with a mix of salty feta cheese wild t…" at bounding box center [305, 264] width 287 height 40
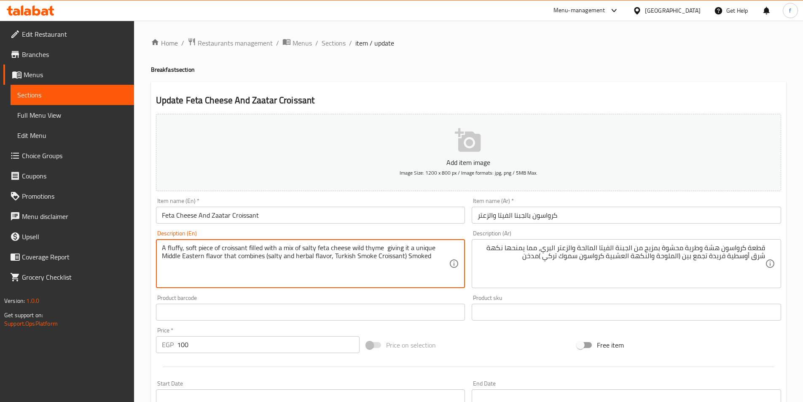
click at [323, 248] on textarea "A fluffy, soft piece of croissant filled with a mix of salty feta cheese wild t…" at bounding box center [305, 264] width 287 height 40
click at [311, 248] on textarea "A fluffy, soft piece of croissant filled with a mix of salty feta cheese wild t…" at bounding box center [305, 264] width 287 height 40
click at [351, 246] on textarea "A fluffy, soft piece of croissant filled with a mix of salty feta cheese wild t…" at bounding box center [305, 264] width 287 height 40
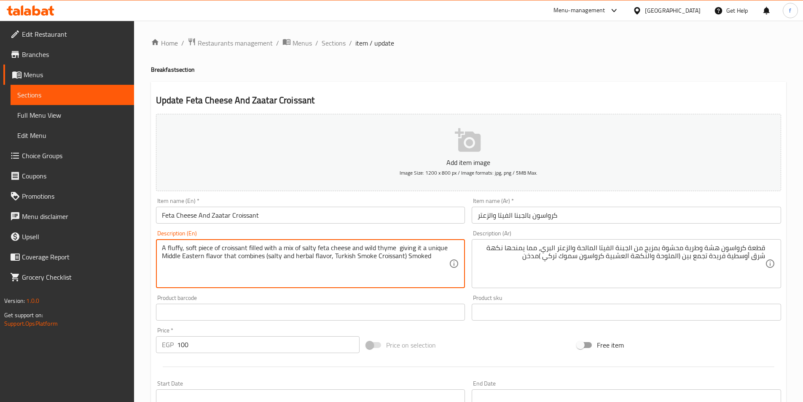
click at [406, 247] on textarea "A fluffy, soft piece of croissant filled with a mix of salty feta cheese and wi…" at bounding box center [305, 264] width 287 height 40
click at [436, 248] on textarea "A fluffy, soft piece of croissant filled with a mix of salty feta cheese and wi…" at bounding box center [305, 264] width 287 height 40
click at [432, 259] on textarea "A fluffy, soft piece of croissant filled with a mix of salty feta cheese and wi…" at bounding box center [305, 264] width 287 height 40
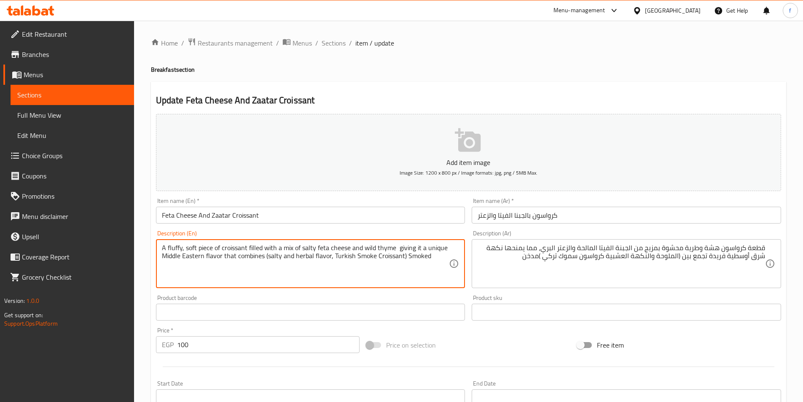
type textarea "A fluffy, soft piece of croissant filled with a mix of salty feta cheese and wi…"
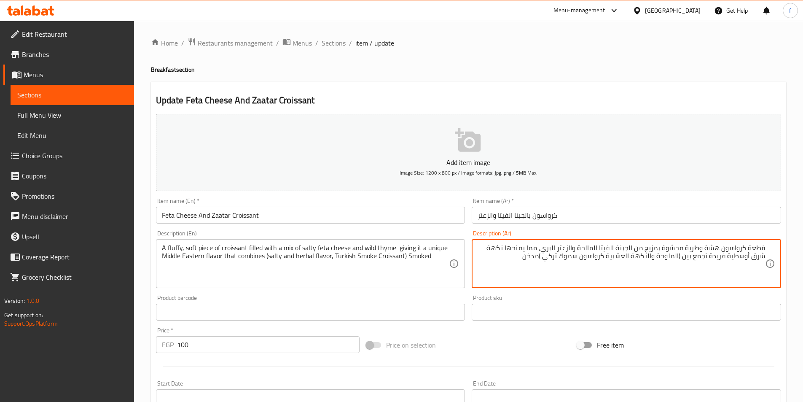
drag, startPoint x: 606, startPoint y: 255, endPoint x: 521, endPoint y: 259, distance: 84.4
drag, startPoint x: 539, startPoint y: 248, endPoint x: 709, endPoint y: 268, distance: 171.4
click at [709, 268] on textarea "قطعة كرواسون هشة وطرية محشوة بمزيج من الجبنة الفيتا المالحة والزعتر البري، مما …" at bounding box center [621, 264] width 287 height 40
type textarea "قطعة كرواسون هشة وطرية محشوة بمزيج من الجبنة الفيتا المالحة والزعتر البري، تجمع…"
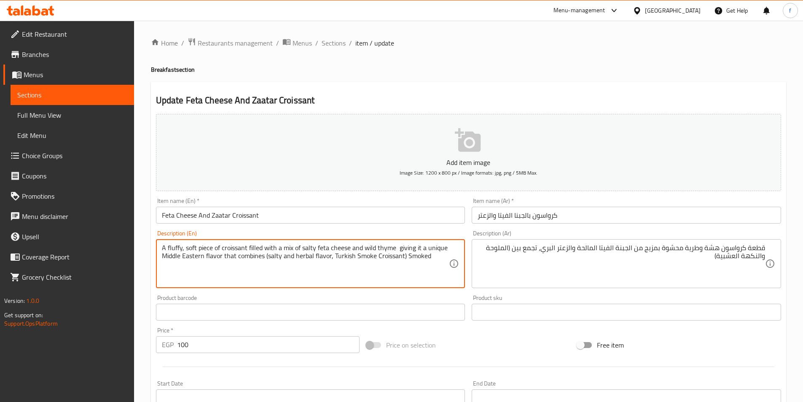
drag, startPoint x: 397, startPoint y: 247, endPoint x: 223, endPoint y: 255, distance: 173.9
click at [204, 247] on textarea "A fluffy, soft piece of croissant filled with a mix of salty feta cheese and wi…" at bounding box center [305, 264] width 287 height 40
click at [234, 245] on textarea "A fluffy, soft piece of croissant filled with a mix of salty feta cheese and wi…" at bounding box center [305, 264] width 287 height 40
click at [235, 246] on textarea "A fluffy, soft piece of croissant filled with a mix of salty feta cheese and wi…" at bounding box center [305, 264] width 287 height 40
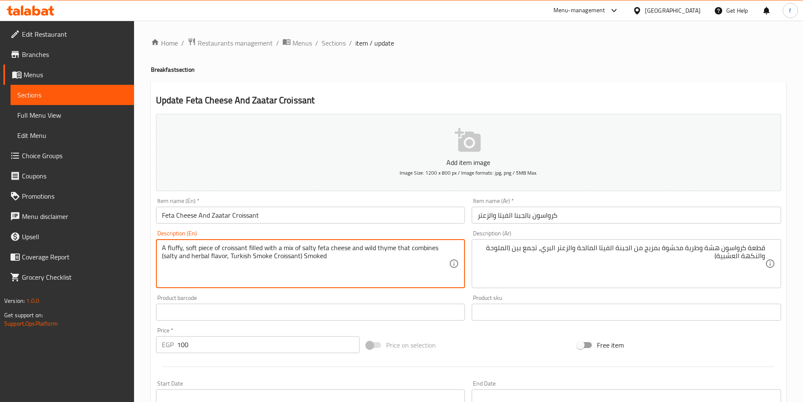
click at [174, 249] on textarea "A fluffy, soft piece of croissant filled with a mix of salty feta cheese and wi…" at bounding box center [305, 264] width 287 height 40
click at [194, 249] on textarea "A fluffy, soft piece of croissant filled with a mix of salty feta cheese and wi…" at bounding box center [305, 264] width 287 height 40
click at [254, 250] on textarea "A fluffy, soft piece of croissant filled with a mix of salty feta cheese and wi…" at bounding box center [305, 264] width 287 height 40
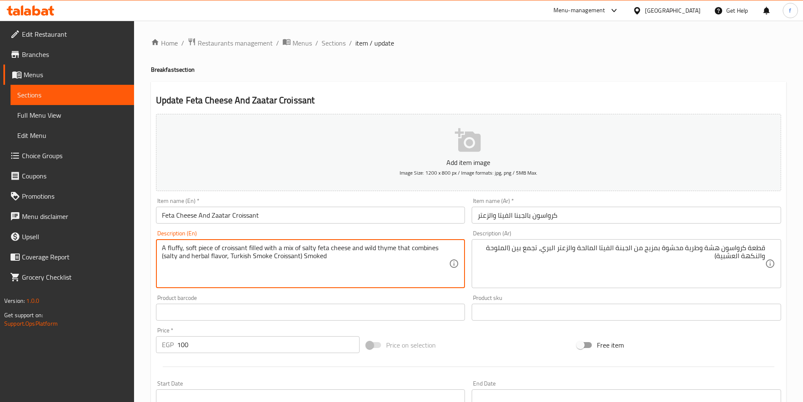
click at [254, 250] on textarea "A fluffy, soft piece of croissant filled with a mix of salty feta cheese and wi…" at bounding box center [305, 264] width 287 height 40
click at [285, 249] on textarea "A fluffy, soft piece of croissant filled with a mix of salty feta cheese and wi…" at bounding box center [305, 264] width 287 height 40
click at [347, 247] on textarea "A fluffy, soft piece of croissant filled with a mix of salty feta cheese and wi…" at bounding box center [305, 264] width 287 height 40
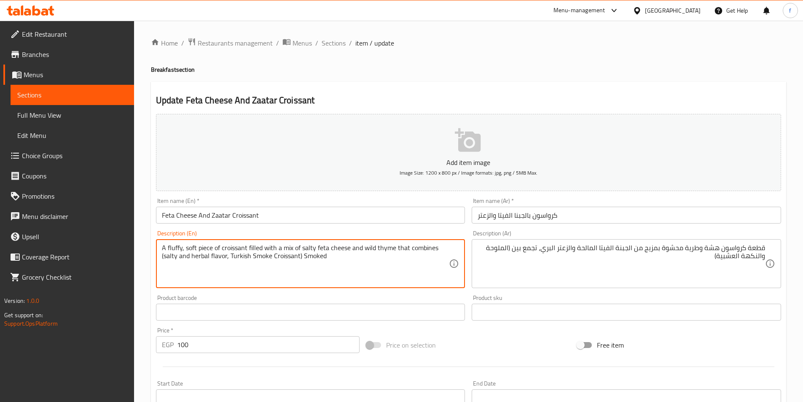
click at [324, 247] on textarea "A fluffy, soft piece of croissant filled with a mix of salty feta cheese and wi…" at bounding box center [305, 264] width 287 height 40
click at [310, 248] on textarea "A fluffy, soft piece of croissant filled with a mix of salty feta cheese and wi…" at bounding box center [305, 264] width 287 height 40
click at [383, 251] on textarea "A fluffy, soft piece of croissant filled with a mix of salty feta cheese and wi…" at bounding box center [305, 264] width 287 height 40
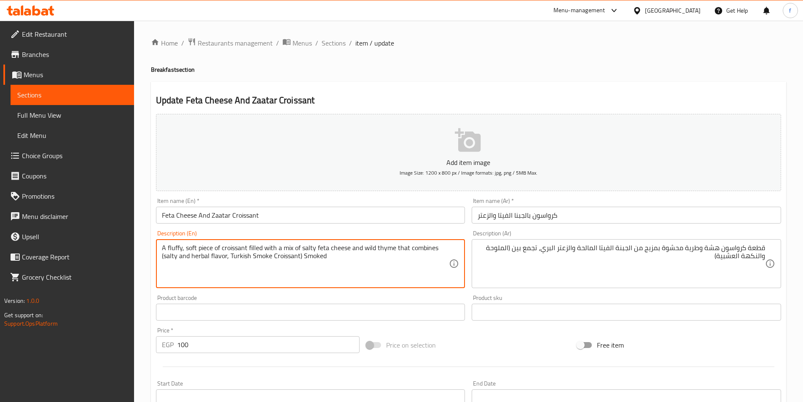
click at [383, 251] on textarea "A fluffy, soft piece of croissant filled with a mix of salty feta cheese and wi…" at bounding box center [305, 264] width 287 height 40
click at [372, 249] on textarea "A fluffy, soft piece of croissant filled with a mix of salty feta cheese and wi…" at bounding box center [305, 264] width 287 height 40
click at [196, 253] on textarea "A fluffy, soft piece of croissant filled with a mix of salty feta cheese and wi…" at bounding box center [305, 264] width 287 height 40
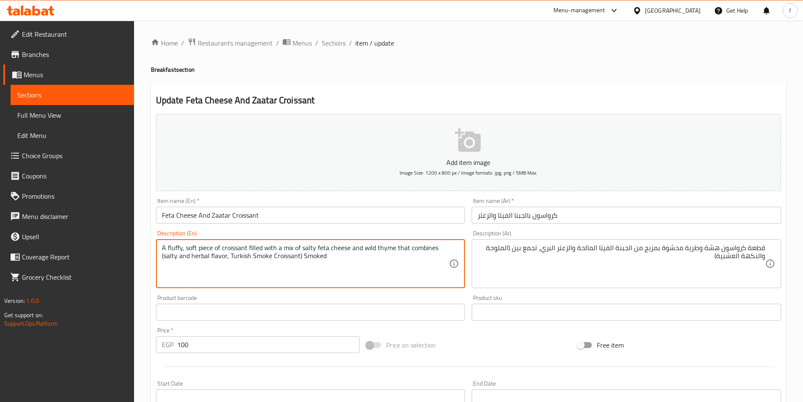
click at [212, 254] on textarea "A fluffy, soft piece of croissant filled with a mix of salty feta cheese and wi…" at bounding box center [305, 264] width 287 height 40
drag, startPoint x: 228, startPoint y: 253, endPoint x: 265, endPoint y: 255, distance: 36.7
click at [262, 255] on textarea "A fluffy, soft piece of croissant filled with a mix of salty feta cheese and wi…" at bounding box center [305, 264] width 287 height 40
click at [265, 256] on textarea "A fluffy, soft piece of croissant filled with a mix of salty feta cheese and wi…" at bounding box center [305, 264] width 287 height 40
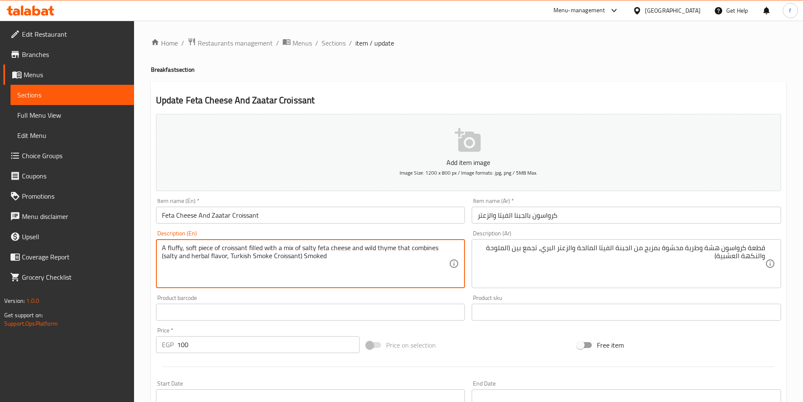
drag, startPoint x: 330, startPoint y: 254, endPoint x: 225, endPoint y: 259, distance: 105.5
click at [225, 259] on textarea "A fluffy, soft piece of croissant filled with a mix of salty feta cheese and wi…" at bounding box center [305, 264] width 287 height 40
type textarea "A fluffy, soft piece of croissant filled with a mix of salty feta cheese and wi…"
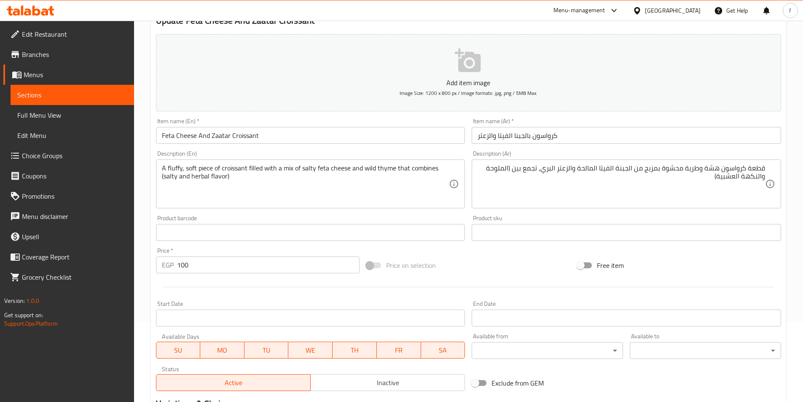
scroll to position [194, 0]
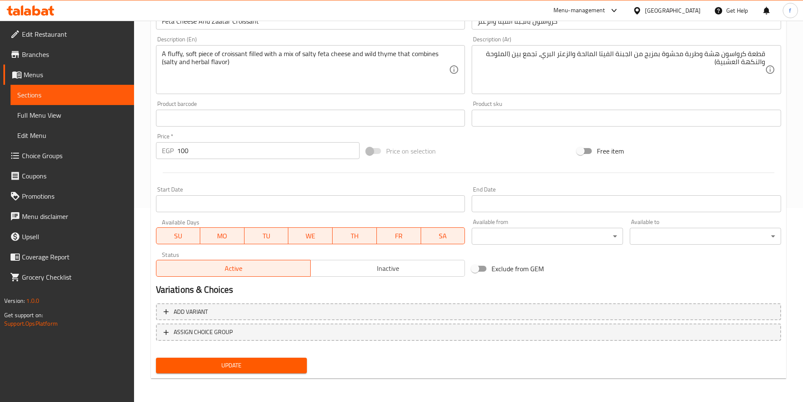
click at [231, 360] on span "Update" at bounding box center [232, 365] width 138 height 11
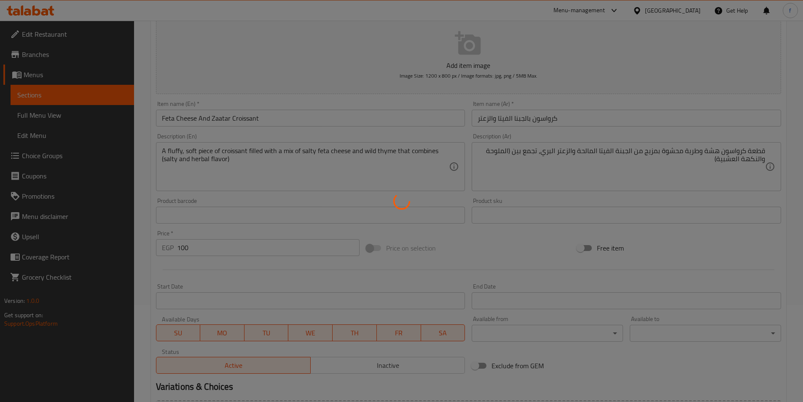
scroll to position [0, 0]
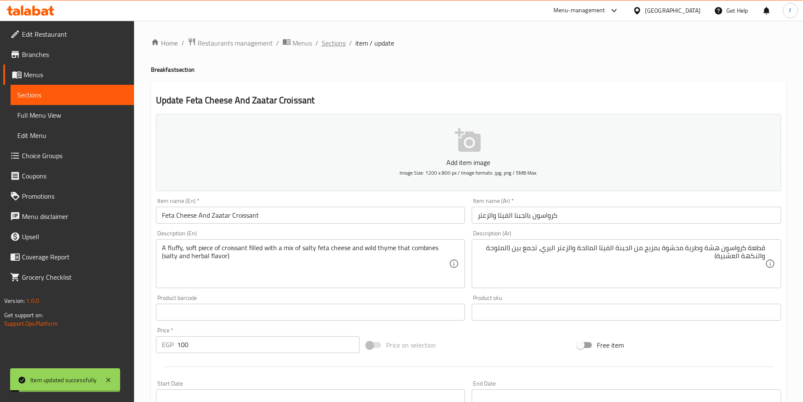
click at [329, 46] on span "Sections" at bounding box center [334, 43] width 24 height 10
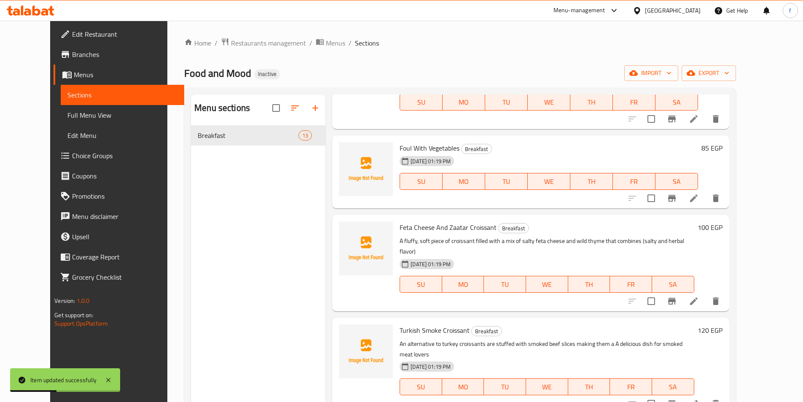
scroll to position [253, 0]
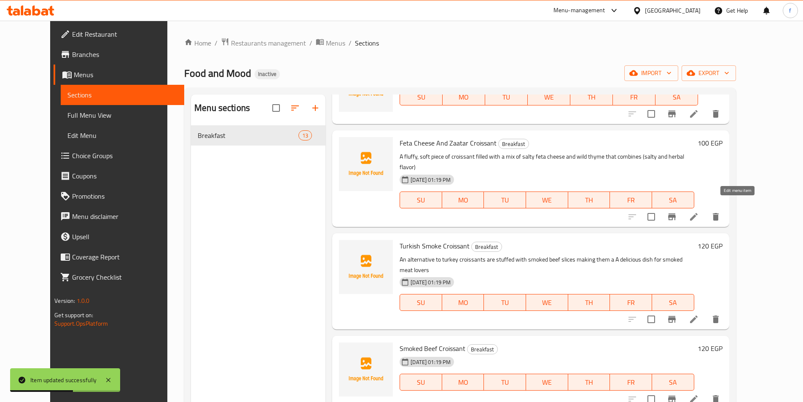
click at [699, 212] on icon at bounding box center [694, 217] width 10 height 10
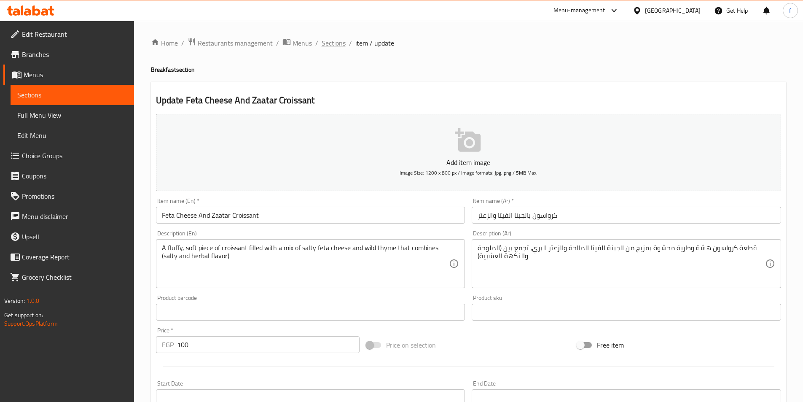
click at [334, 43] on span "Sections" at bounding box center [334, 43] width 24 height 10
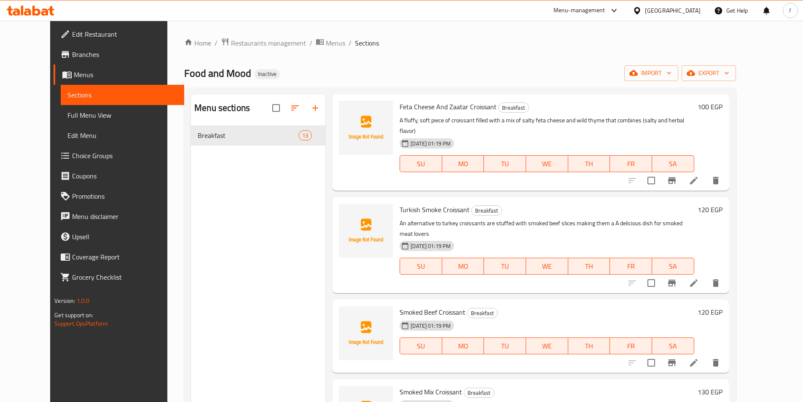
scroll to position [295, 0]
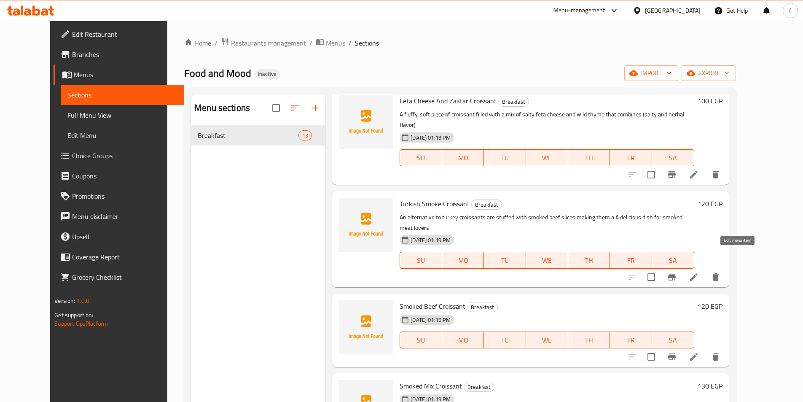
click at [698, 273] on icon at bounding box center [694, 277] width 8 height 8
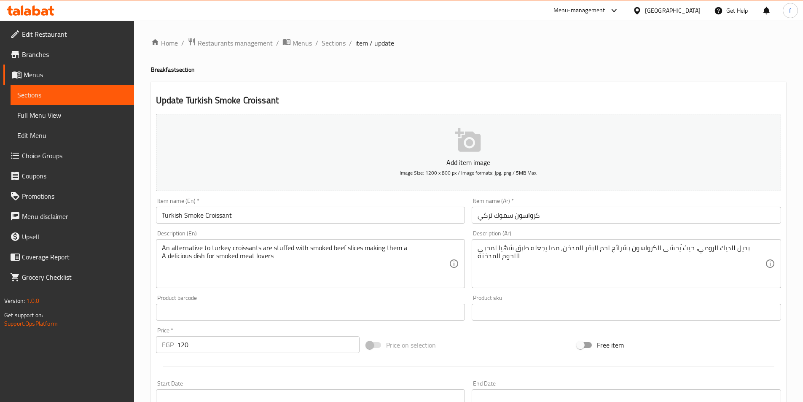
drag, startPoint x: 333, startPoint y: 43, endPoint x: 334, endPoint y: 4, distance: 39.6
click at [333, 43] on span "Sections" at bounding box center [334, 43] width 24 height 10
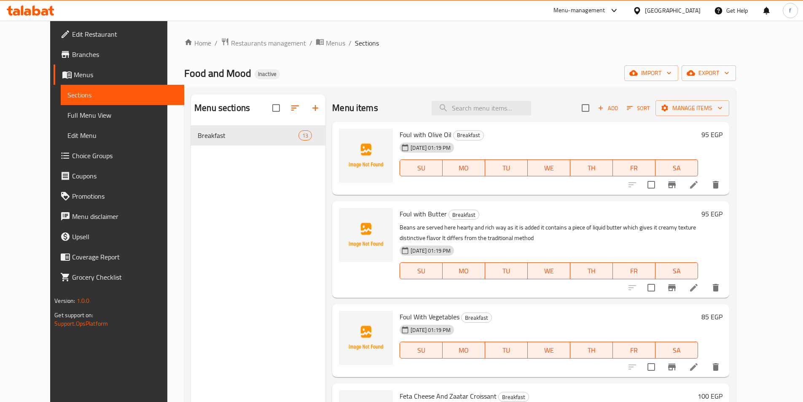
click at [79, 32] on span "Edit Restaurant" at bounding box center [124, 34] width 105 height 10
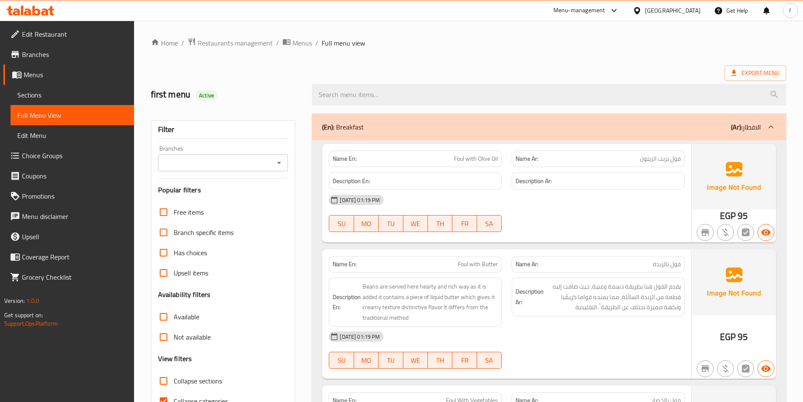
scroll to position [42, 0]
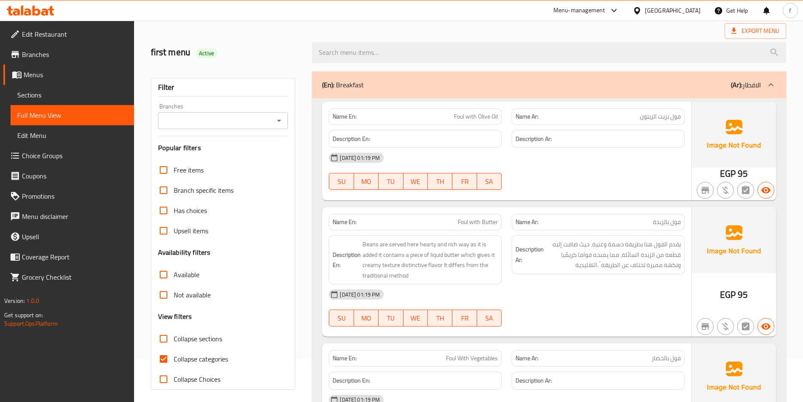
click at [169, 358] on input "Collapse categories" at bounding box center [163, 359] width 20 height 20
checkbox input "false"
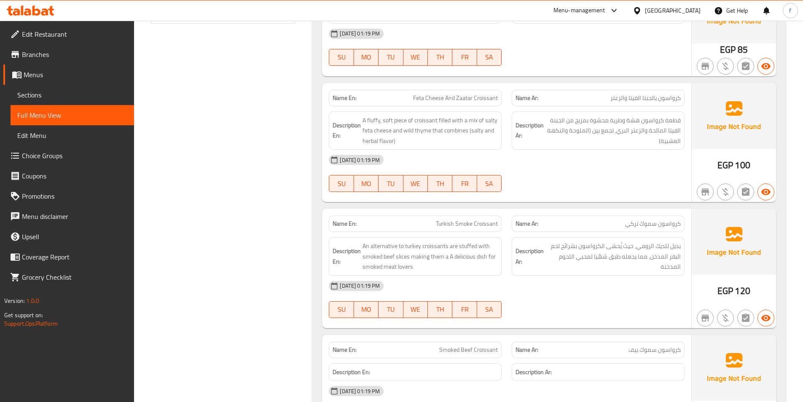
scroll to position [422, 0]
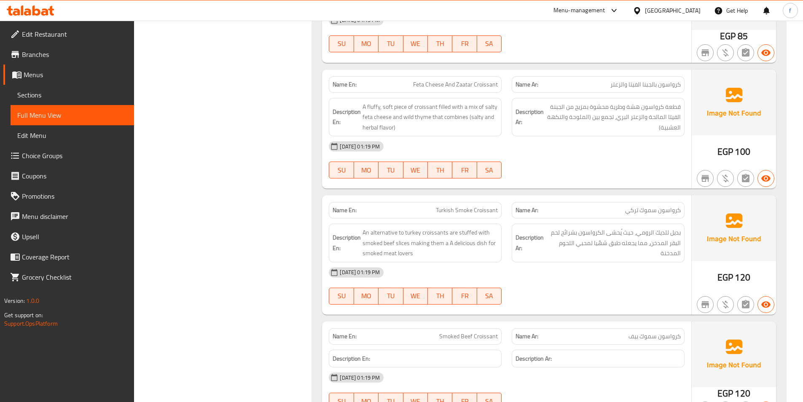
click at [490, 208] on span "Turkish Smoke Croissant" at bounding box center [467, 210] width 62 height 9
click at [464, 204] on div "Name En: Turkish Smoke Croissant" at bounding box center [415, 210] width 173 height 16
click at [449, 211] on span "Turkish Smoke Croissant" at bounding box center [467, 210] width 62 height 9
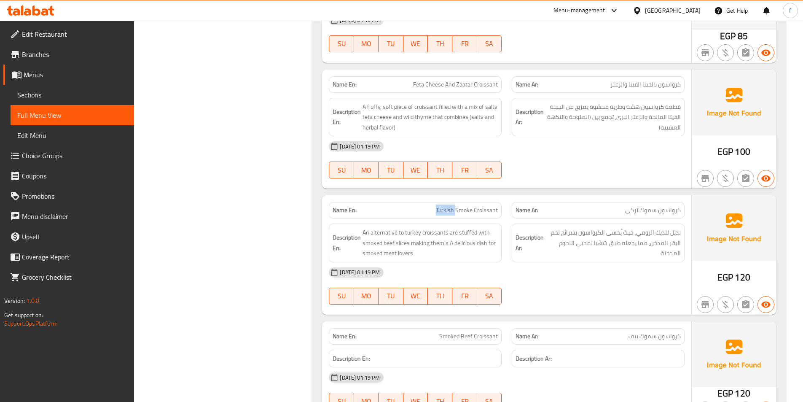
click at [449, 211] on span "Turkish Smoke Croissant" at bounding box center [467, 210] width 62 height 9
drag, startPoint x: 362, startPoint y: 231, endPoint x: 399, endPoint y: 233, distance: 37.2
click at [399, 233] on h6 "Description En: An alternative to turkey croissants are stuffed with smoked bee…" at bounding box center [415, 242] width 165 height 31
click at [418, 234] on span "An alternative to turkey croissants are stuffed with smoked beef slices making …" at bounding box center [430, 242] width 135 height 31
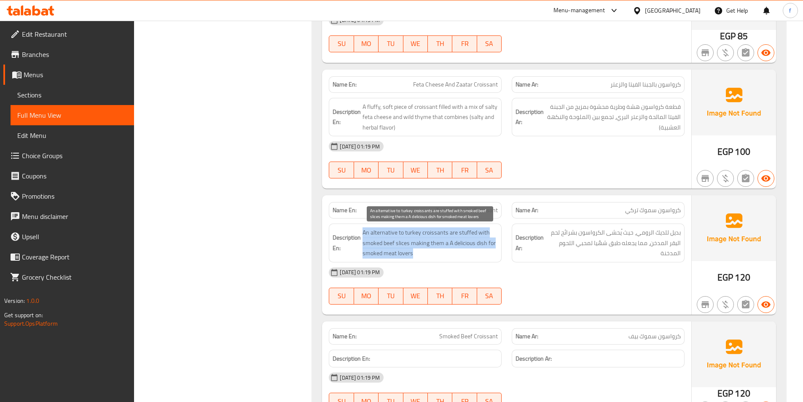
click at [418, 234] on span "An alternative to turkey croissants are stuffed with smoked beef slices making …" at bounding box center [430, 242] width 135 height 31
click at [404, 220] on div "Description En: An alternative to turkey croissants are stuffed with smoked bee…" at bounding box center [415, 242] width 183 height 49
click at [412, 232] on span "An alternative to turkey croissants are stuffed with smoked beef slices making …" at bounding box center [430, 242] width 135 height 31
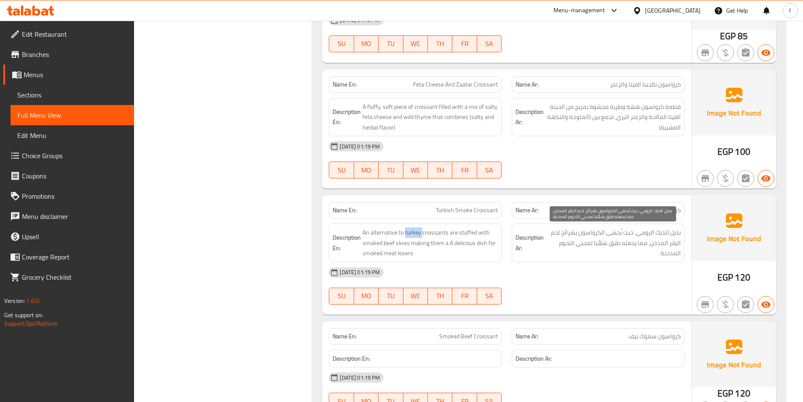
copy span "turkey"
drag, startPoint x: 665, startPoint y: 232, endPoint x: 637, endPoint y: 232, distance: 27.8
click at [637, 232] on span "بديل للديك الرومي، حيث ُيحشى الكرواسون بشرائح لحم البقر المدخن، مما يجعله طبق ش…" at bounding box center [612, 242] width 135 height 31
copy span "ديك الرومي"
click at [657, 236] on span "بديل للديك الرومي، حيث ُيحشى الكرواسون بشرائح لحم البقر المدخن، مما يجعله طبق ش…" at bounding box center [612, 242] width 135 height 31
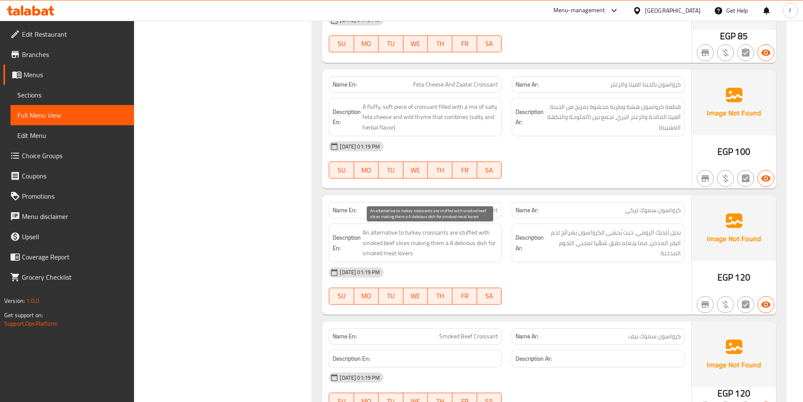
click at [414, 234] on span "An alternative to turkey croissants are stuffed with smoked beef slices making …" at bounding box center [430, 242] width 135 height 31
click at [435, 232] on span "An alternative to turkey croissants are stuffed with smoked beef slices making …" at bounding box center [430, 242] width 135 height 31
click at [454, 235] on span "An alternative to turkey croissants are stuffed with smoked beef slices making …" at bounding box center [430, 242] width 135 height 31
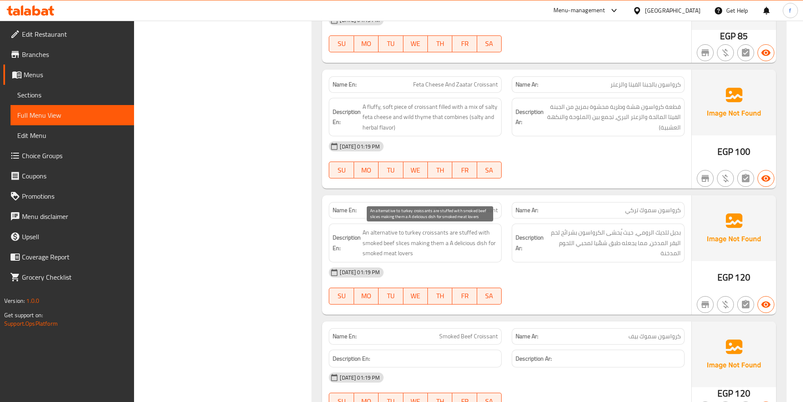
click at [440, 233] on span "An alternative to turkey croissants are stuffed with smoked beef slices making …" at bounding box center [430, 242] width 135 height 31
click at [462, 235] on span "An alternative to turkey croissants are stuffed with smoked beef slices making …" at bounding box center [430, 242] width 135 height 31
click at [403, 243] on span "An alternative to turkey croissants are stuffed with smoked beef slices making …" at bounding box center [430, 242] width 135 height 31
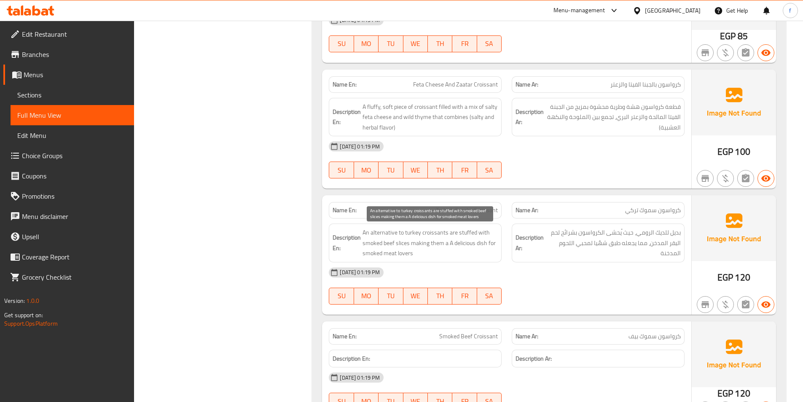
click at [388, 241] on span "An alternative to turkey croissants are stuffed with smoked beef slices making …" at bounding box center [430, 242] width 135 height 31
click at [375, 244] on span "An alternative to turkey croissants are stuffed with smoked beef slices making …" at bounding box center [430, 242] width 135 height 31
click at [420, 243] on span "An alternative to turkey croissants are stuffed with smoked beef slices making …" at bounding box center [430, 242] width 135 height 31
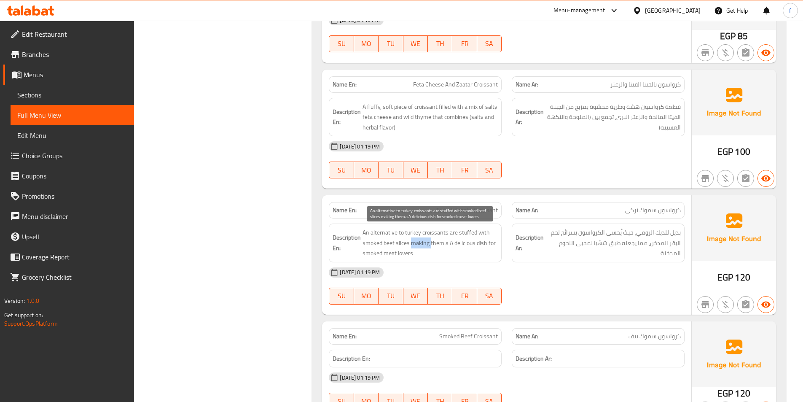
click at [420, 243] on span "An alternative to turkey croissants are stuffed with smoked beef slices making …" at bounding box center [430, 242] width 135 height 31
click at [440, 244] on span "An alternative to turkey croissants are stuffed with smoked beef slices making …" at bounding box center [430, 242] width 135 height 31
click at [461, 244] on span "An alternative to turkey croissants are stuffed with smoked beef slices making …" at bounding box center [430, 242] width 135 height 31
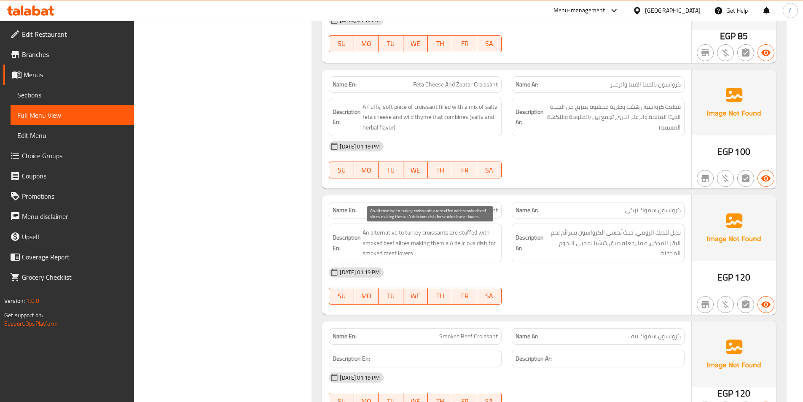
click at [481, 244] on span "An alternative to turkey croissants are stuffed with smoked beef slices making …" at bounding box center [430, 242] width 135 height 31
drag, startPoint x: 366, startPoint y: 253, endPoint x: 406, endPoint y: 254, distance: 40.1
click at [406, 254] on span "An alternative to turkey croissants are stuffed with smoked beef slices making …" at bounding box center [430, 242] width 135 height 31
click at [413, 254] on span "An alternative to turkey croissants are stuffed with smoked beef slices making …" at bounding box center [430, 242] width 135 height 31
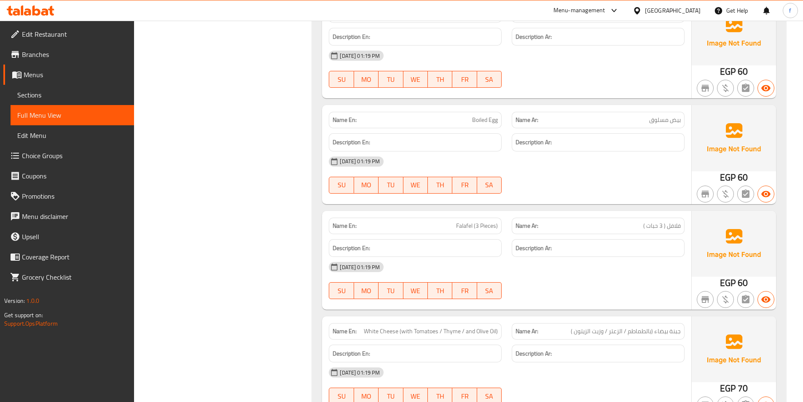
scroll to position [1180, 0]
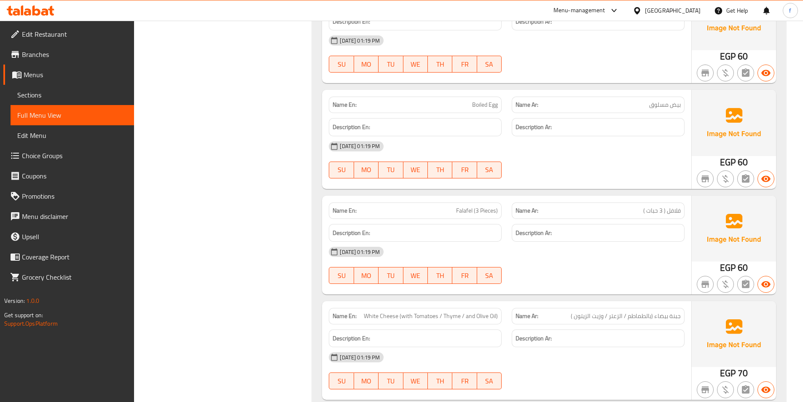
click at [465, 212] on span "Falafel (3 Pieces)" at bounding box center [477, 210] width 42 height 9
click at [485, 209] on span "Falafel (3 Pieces)" at bounding box center [477, 210] width 42 height 9
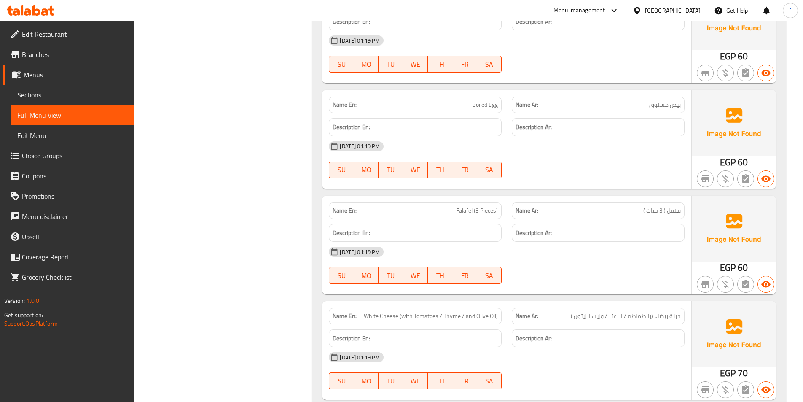
click at [668, 211] on span "فلافل ( 3 حبات )" at bounding box center [662, 210] width 38 height 9
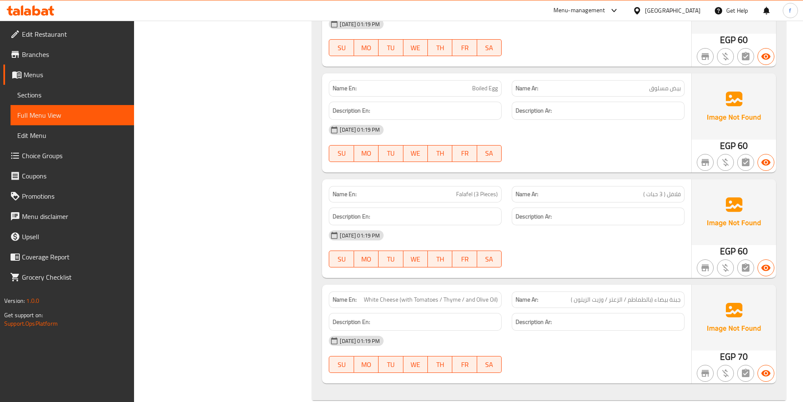
scroll to position [1212, 0]
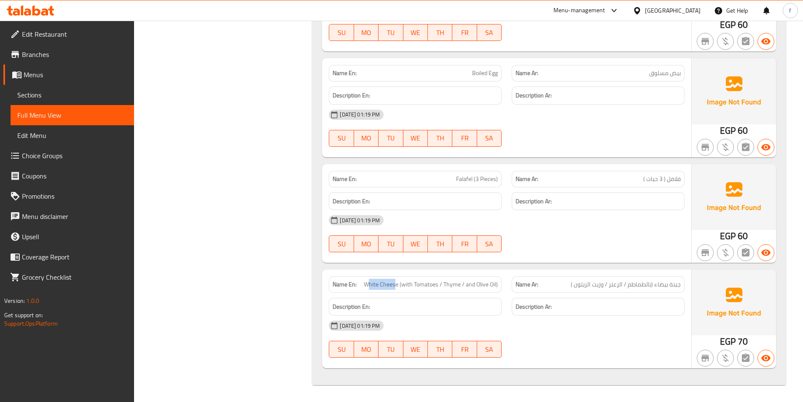
drag, startPoint x: 370, startPoint y: 282, endPoint x: 398, endPoint y: 282, distance: 27.4
click at [398, 282] on span "White Cheese (with Tomatoes / Thyme / and Olive Oil)" at bounding box center [431, 284] width 134 height 9
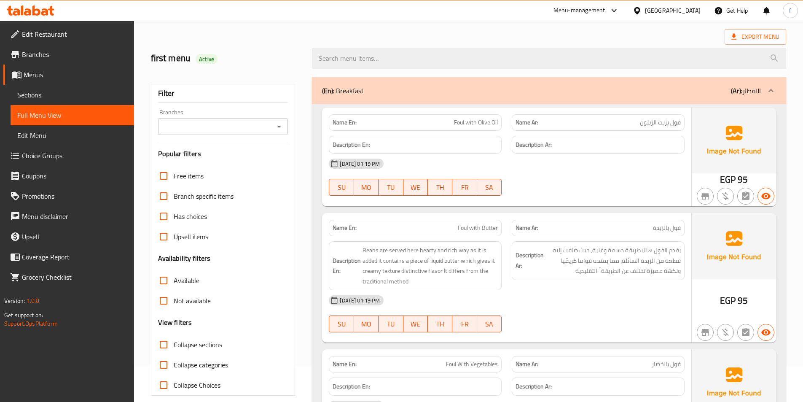
scroll to position [0, 0]
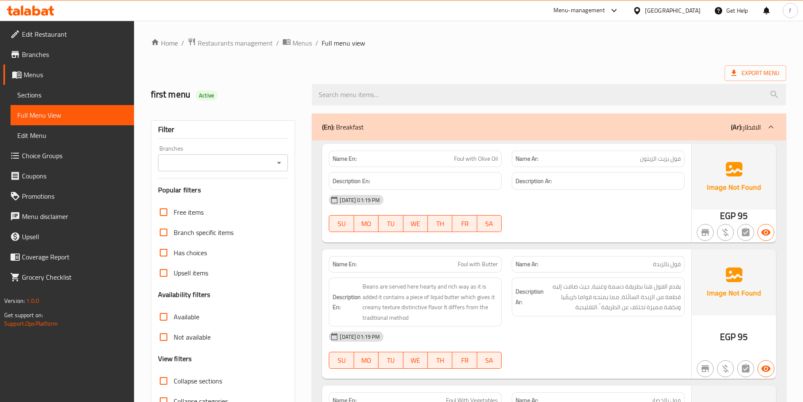
click at [457, 158] on span "Foul with Olive Oil" at bounding box center [476, 158] width 44 height 9
click at [468, 160] on span "Foul with Olive Oil" at bounding box center [476, 158] width 44 height 9
click at [492, 162] on span "Foul with Olive Oil" at bounding box center [476, 158] width 44 height 9
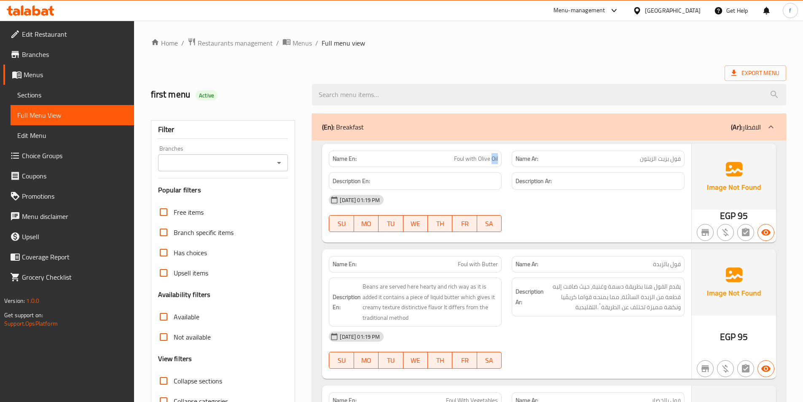
click at [492, 162] on span "Foul with Olive Oil" at bounding box center [476, 158] width 44 height 9
click at [499, 158] on div "Name En: Foul with Olive Oil" at bounding box center [415, 158] width 173 height 16
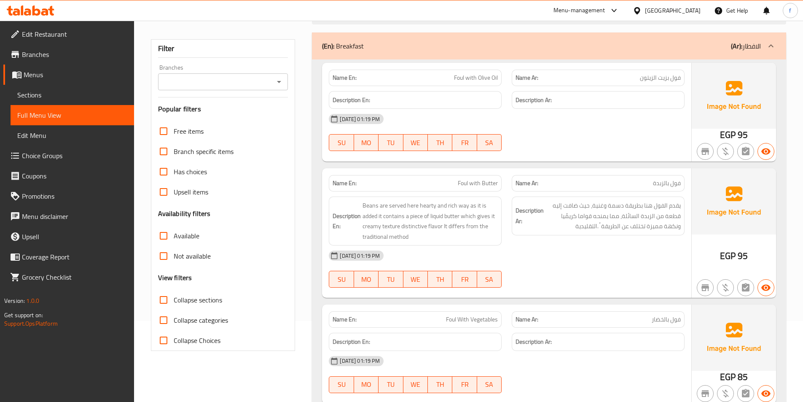
scroll to position [84, 0]
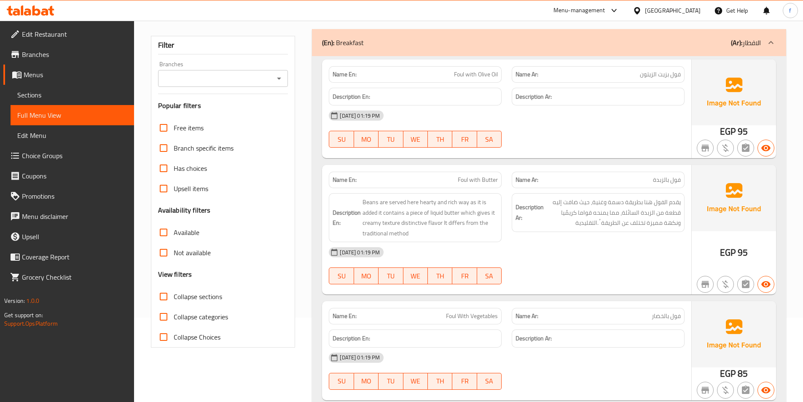
click at [465, 179] on span "Foul with Butter" at bounding box center [478, 179] width 40 height 9
click at [475, 177] on span "Foul with Butter" at bounding box center [478, 179] width 40 height 9
click at [494, 176] on span "Foul with Butter" at bounding box center [478, 179] width 40 height 9
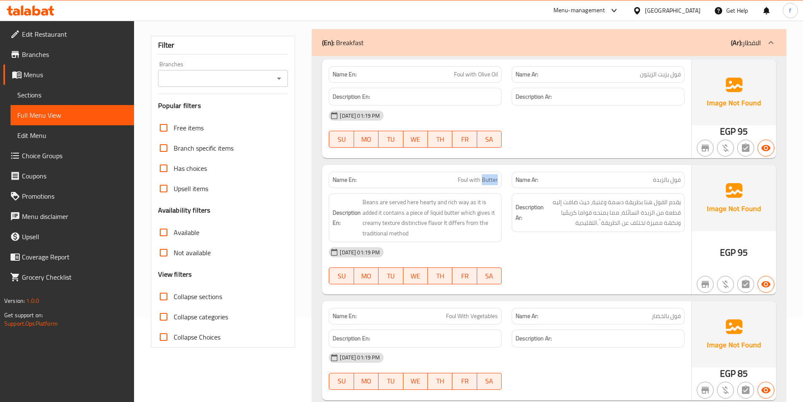
click at [494, 176] on span "Foul with Butter" at bounding box center [478, 179] width 40 height 9
click at [401, 200] on span "Beans are served here hearty and rich way as it is added it contains a piece of…" at bounding box center [430, 217] width 135 height 41
click at [414, 205] on span "Beans are served here hearty and rich way as it is added it contains a piece of…" at bounding box center [430, 217] width 135 height 41
click at [437, 201] on span "Beans are served here hearty and rich way as it is added it contains a piece of…" at bounding box center [430, 217] width 135 height 41
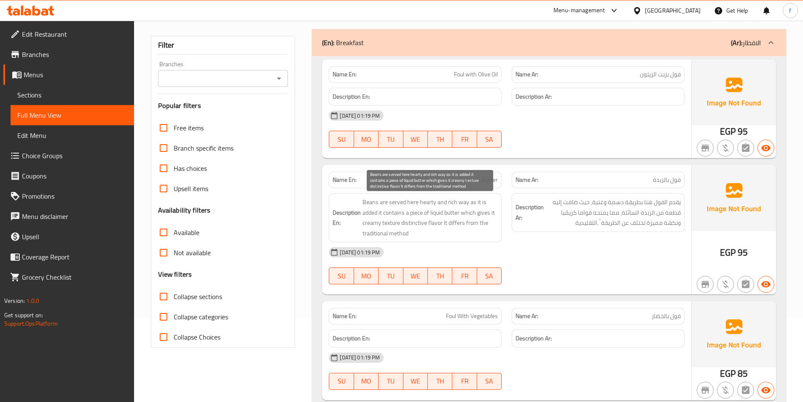
click at [393, 201] on span "Beans are served here hearty and rich way as it is added it contains a piece of…" at bounding box center [430, 217] width 135 height 41
click at [374, 201] on span "Beans are served here hearty and rich way as it is added it contains a piece of…" at bounding box center [430, 217] width 135 height 41
click at [416, 201] on span "Beans are served here hearty and rich way as it is added it contains a piece of…" at bounding box center [430, 217] width 135 height 41
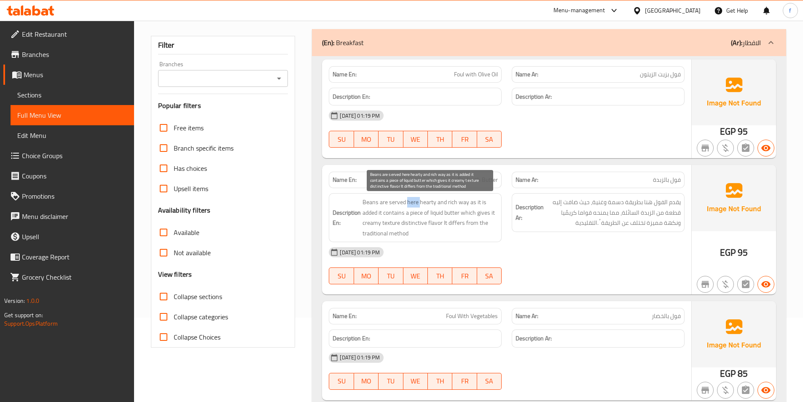
click at [416, 201] on span "Beans are served here hearty and rich way as it is added it contains a piece of…" at bounding box center [430, 217] width 135 height 41
click at [462, 201] on span "Beans are served here hearty and rich way as it is added it contains a piece of…" at bounding box center [430, 217] width 135 height 41
click at [428, 202] on span "Beans are served here hearty and rich way as it is added it contains a piece of…" at bounding box center [430, 217] width 135 height 41
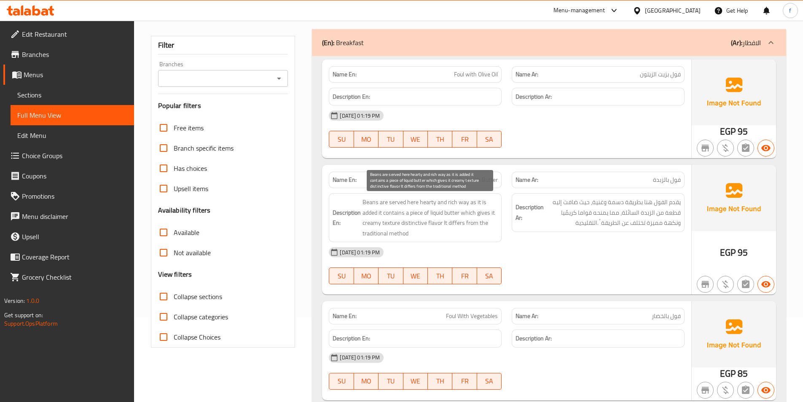
click at [450, 201] on span "Beans are served here hearty and rich way as it is added it contains a piece of…" at bounding box center [430, 217] width 135 height 41
click at [477, 203] on span "Beans are served here hearty and rich way as it is added it contains a piece of…" at bounding box center [430, 217] width 135 height 41
drag, startPoint x: 470, startPoint y: 201, endPoint x: 375, endPoint y: 214, distance: 95.3
click at [375, 214] on span "Beans are served here hearty and rich way as it is added it contains a piece of…" at bounding box center [430, 217] width 135 height 41
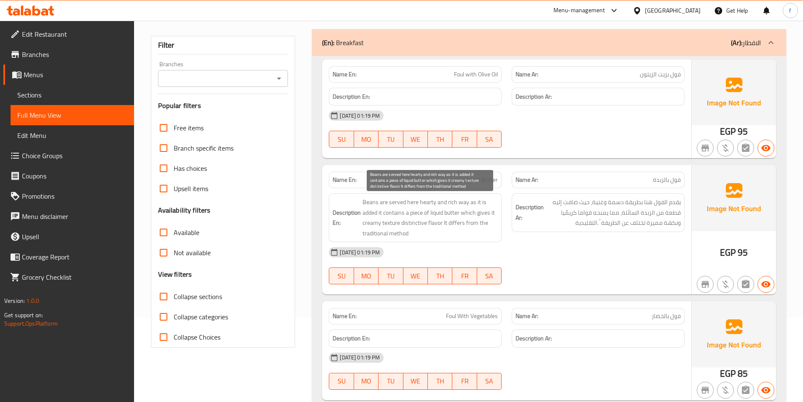
click at [387, 209] on span "Beans are served here hearty and rich way as it is added it contains a piece of…" at bounding box center [430, 217] width 135 height 41
click at [414, 215] on span "Beans are served here hearty and rich way as it is added it contains a piece of…" at bounding box center [430, 217] width 135 height 41
click at [435, 212] on span "Beans are served here hearty and rich way as it is added it contains a piece of…" at bounding box center [430, 217] width 135 height 41
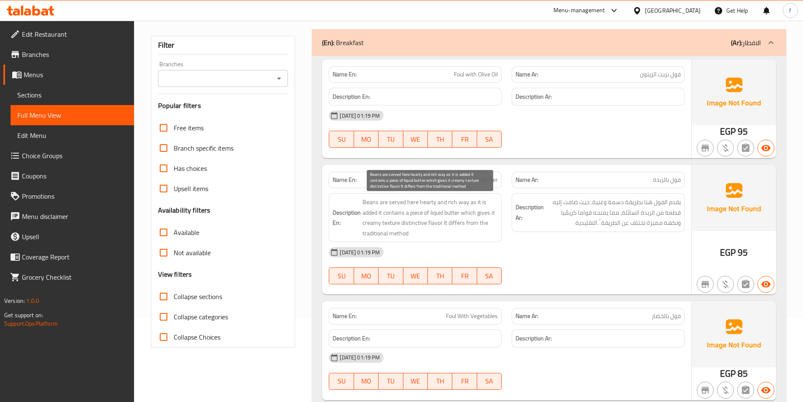
click at [455, 214] on span "Beans are served here hearty and rich way as it is added it contains a piece of…" at bounding box center [430, 217] width 135 height 41
click at [464, 215] on span "Beans are served here hearty and rich way as it is added it contains a piece of…" at bounding box center [430, 217] width 135 height 41
click at [476, 213] on span "Beans are served here hearty and rich way as it is added it contains a piece of…" at bounding box center [430, 217] width 135 height 41
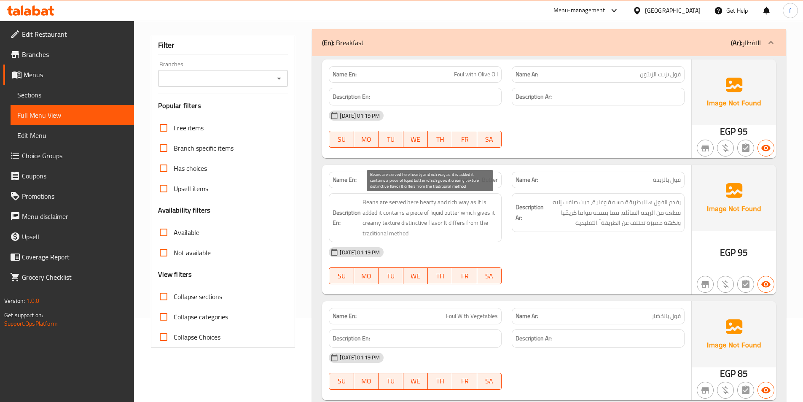
click at [481, 212] on span "Beans are served here hearty and rich way as it is added it contains a piece of…" at bounding box center [430, 217] width 135 height 41
click at [391, 225] on span "Beans are served here hearty and rich way as it is added it contains a piece of…" at bounding box center [430, 217] width 135 height 41
click at [374, 222] on span "Beans are served here hearty and rich way as it is added it contains a piece of…" at bounding box center [430, 217] width 135 height 41
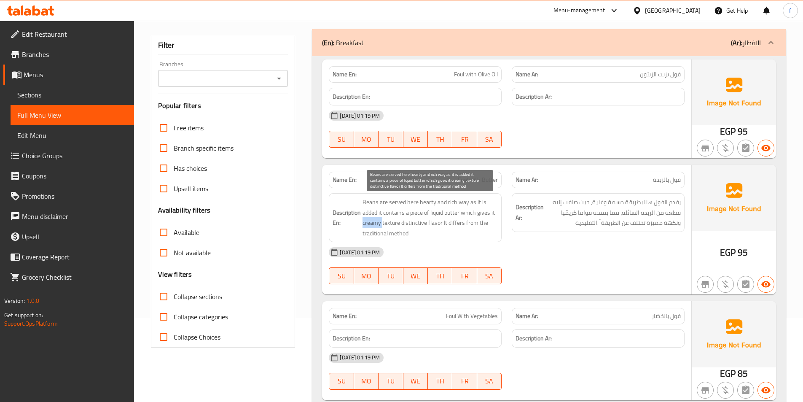
click at [374, 222] on span "Beans are served here hearty and rich way as it is added it contains a piece of…" at bounding box center [430, 217] width 135 height 41
click at [439, 223] on span "Beans are served here hearty and rich way as it is added it contains a piece of…" at bounding box center [430, 217] width 135 height 41
click at [411, 221] on span "Beans are served here hearty and rich way as it is added it contains a piece of…" at bounding box center [430, 217] width 135 height 41
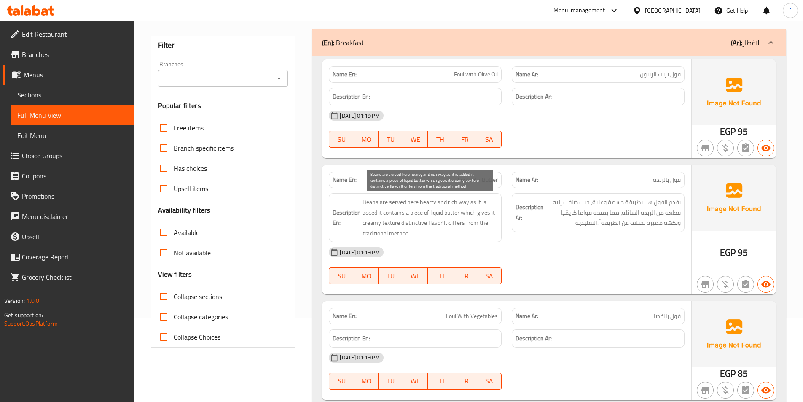
click at [458, 224] on span "Beans are served here hearty and rich way as it is added it contains a piece of…" at bounding box center [430, 217] width 135 height 41
click at [469, 225] on span "Beans are served here hearty and rich way as it is added it contains a piece of…" at bounding box center [430, 217] width 135 height 41
click at [475, 225] on span "Beans are served here hearty and rich way as it is added it contains a piece of…" at bounding box center [430, 217] width 135 height 41
click at [371, 232] on span "Beans are served here hearty and rich way as it is added it contains a piece of…" at bounding box center [430, 217] width 135 height 41
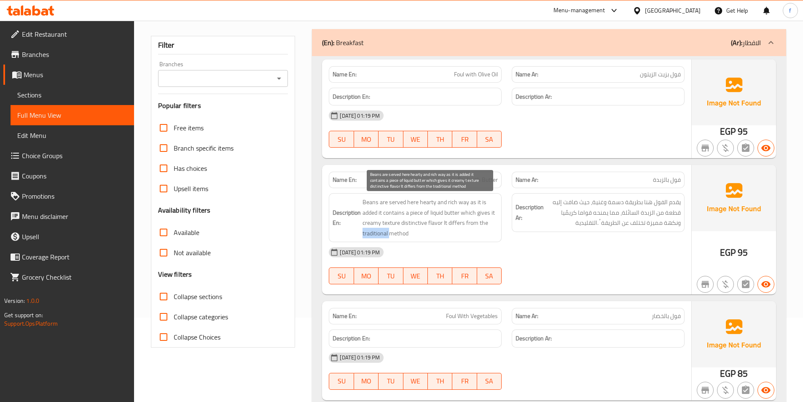
click at [372, 232] on span "Beans are served here hearty and rich way as it is added it contains a piece of…" at bounding box center [430, 217] width 135 height 41
click at [414, 235] on span "Beans are served here hearty and rich way as it is added it contains a piece of…" at bounding box center [430, 217] width 135 height 41
click at [408, 235] on span "Beans are served here hearty and rich way as it is added it contains a piece of…" at bounding box center [430, 217] width 135 height 41
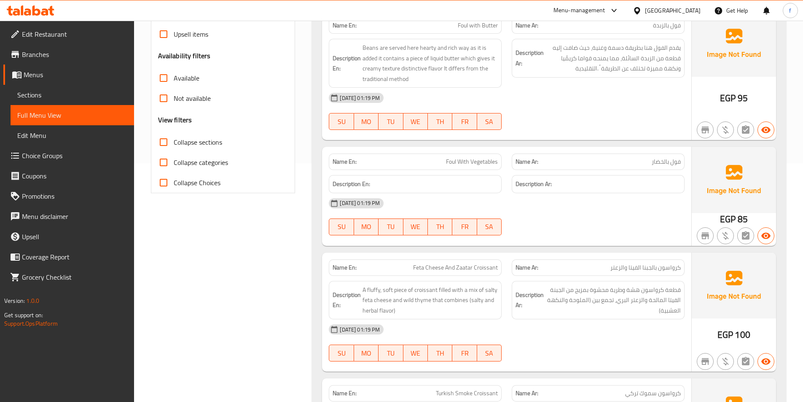
scroll to position [295, 0]
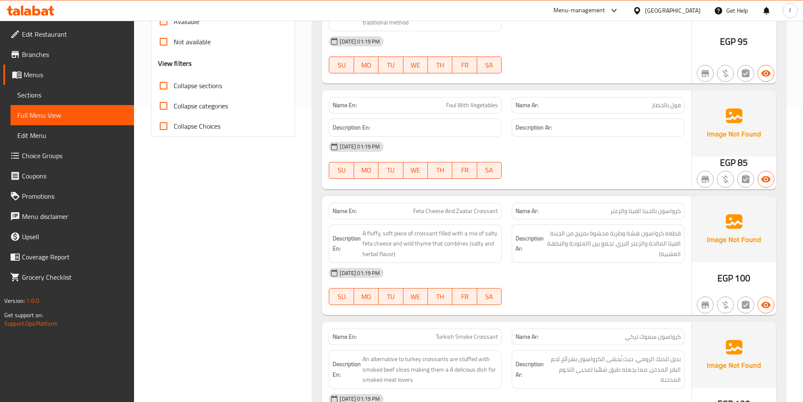
click at [484, 212] on span "Feta Cheese And Zaatar Croissant" at bounding box center [455, 211] width 85 height 9
click at [431, 210] on span "Feta Cheese And Zaatar Croissant" at bounding box center [455, 211] width 85 height 9
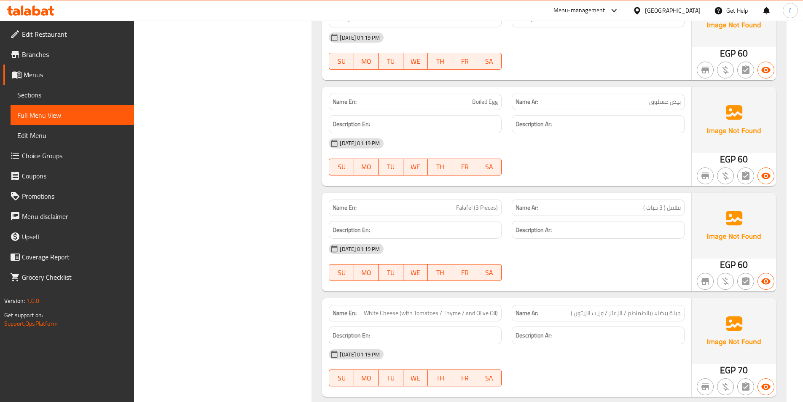
scroll to position [1212, 0]
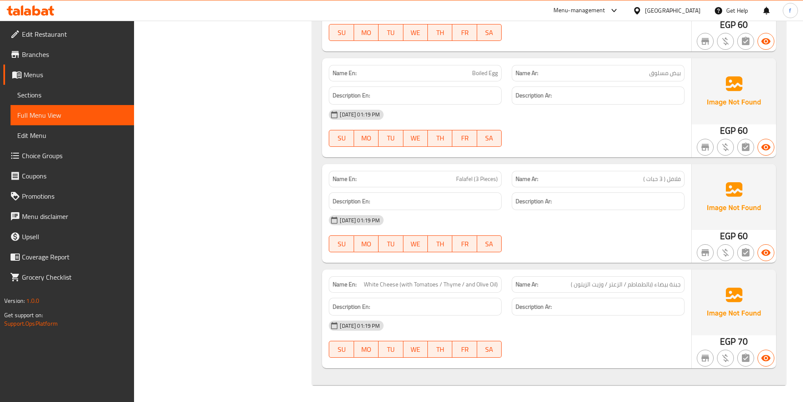
click at [646, 283] on span "جبنة بيضاء (بالطماطم / الزعتر / وزيت الزيتون )" at bounding box center [626, 284] width 110 height 9
click at [609, 283] on span "جبنة بيضاء (بالطماطم / الزعتر / وزيت الزيتون )" at bounding box center [626, 284] width 110 height 9
click at [584, 285] on span "جبنة بيضاء (بالطماطم / الزعتر / وزيت الزيتون )" at bounding box center [626, 284] width 110 height 9
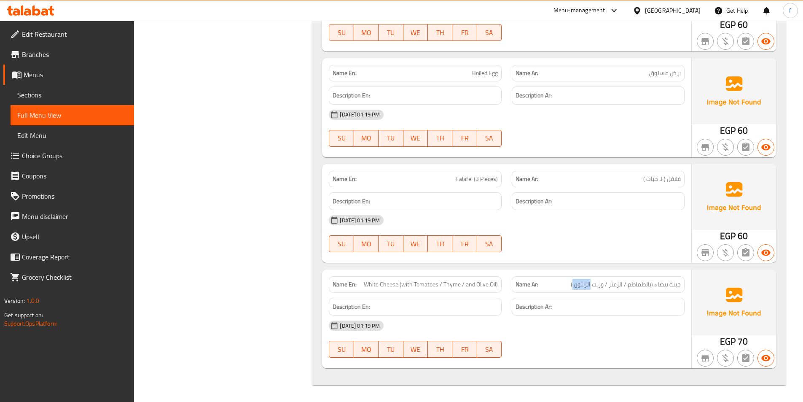
click at [584, 285] on span "جبنة بيضاء (بالطماطم / الزعتر / وزيت الزيتون )" at bounding box center [626, 284] width 110 height 9
click at [600, 283] on span "جبنة بيضاء (بالطماطم / الزعتر / وزيت الزيتون )" at bounding box center [626, 284] width 110 height 9
drag, startPoint x: 523, startPoint y: 280, endPoint x: 514, endPoint y: 283, distance: 9.3
click at [517, 283] on strong "Name Ar:" at bounding box center [527, 284] width 23 height 9
drag, startPoint x: 458, startPoint y: 277, endPoint x: 419, endPoint y: 280, distance: 39.8
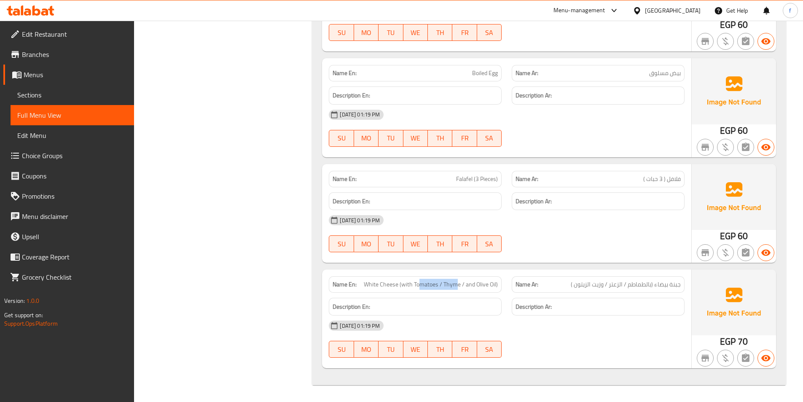
click at [419, 280] on div "Name En: White Cheese (with Tomatoes / Thyme / and Olive Oil)" at bounding box center [415, 284] width 173 height 16
click at [419, 280] on span "White Cheese (with Tomatoes / Thyme / and Olive Oil)" at bounding box center [431, 284] width 134 height 9
click at [639, 282] on span "جبنة بيضاء (بالطماطم / الزعتر / وزيت الزيتون )" at bounding box center [626, 284] width 110 height 9
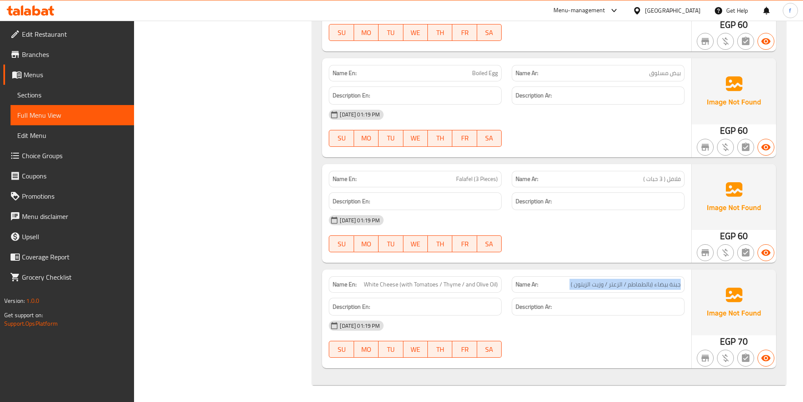
click at [639, 282] on span "جبنة بيضاء (بالطماطم / الزعتر / وزيت الزيتون )" at bounding box center [626, 284] width 110 height 9
click at [620, 287] on span "جبنة بيضاء (بالطماطم / الزعتر / وزيت الزيتون )" at bounding box center [626, 284] width 110 height 9
click at [594, 285] on span "جبنة بيضاء (بالطماطم / الزعتر / وزيت الزيتون )" at bounding box center [626, 284] width 110 height 9
click at [569, 284] on p "Name Ar: جبنة بيضاء (بالطماطم / الزعتر / وزيت الزيتون )" at bounding box center [598, 284] width 165 height 9
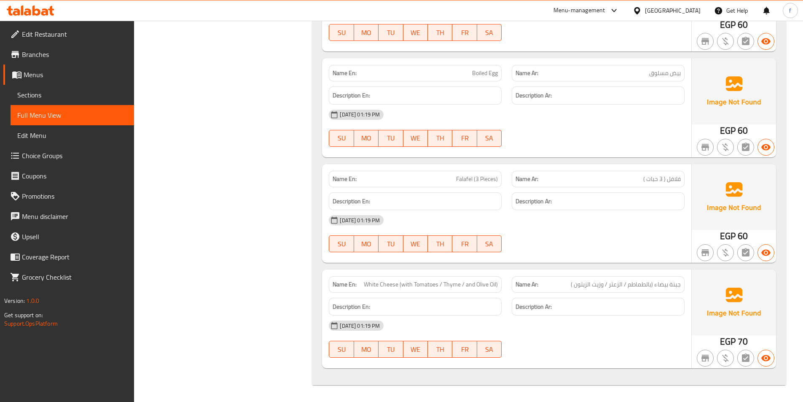
click at [581, 283] on span "جبنة بيضاء (بالطماطم / الزعتر / وزيت الزيتون )" at bounding box center [626, 284] width 110 height 9
drag, startPoint x: 575, startPoint y: 284, endPoint x: 677, endPoint y: 287, distance: 101.6
click at [677, 287] on span "جبنة بيضاء (بالطماطم / الزعتر / وزيت الزيتون )" at bounding box center [626, 284] width 110 height 9
click at [674, 289] on span "جبنة بيضاء (بالطماطم / الزعتر / وزيت الزيتون )" at bounding box center [626, 284] width 110 height 9
drag, startPoint x: 681, startPoint y: 285, endPoint x: 562, endPoint y: 278, distance: 119.0
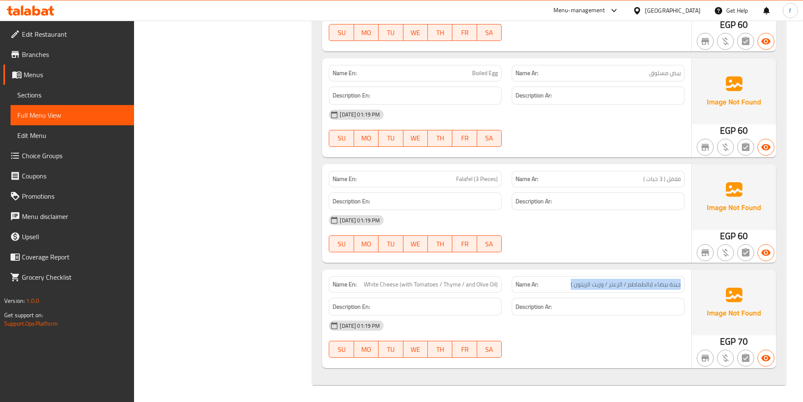
click at [562, 278] on div "Name Ar: جبنة بيضاء (بالطماطم / الزعتر / وزيت الزيتون )" at bounding box center [598, 284] width 173 height 16
click at [499, 282] on div "Name En: White Cheese (with Tomatoes / Thyme / and Olive Oil)" at bounding box center [415, 284] width 173 height 16
click at [457, 284] on span "White Cheese (with Tomatoes / Thyme / and Olive Oil)" at bounding box center [431, 284] width 134 height 9
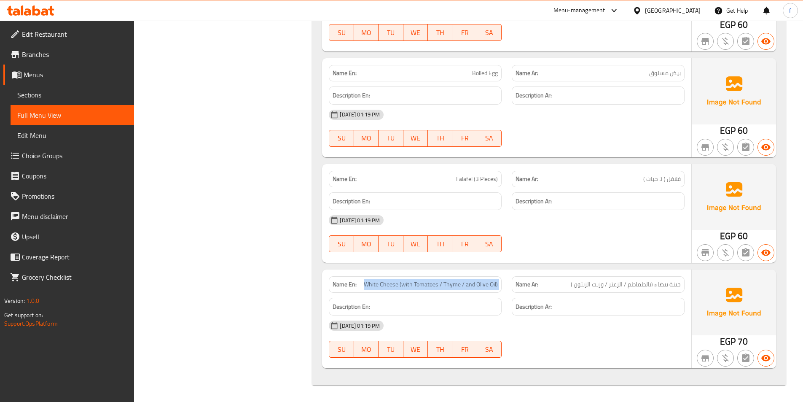
click at [457, 284] on span "White Cheese (with Tomatoes / Thyme / and Olive Oil)" at bounding box center [431, 284] width 134 height 9
click at [594, 287] on span "جبنة بيضاء (بالطماطم / الزعتر / وزيت الزيتون )" at bounding box center [626, 284] width 110 height 9
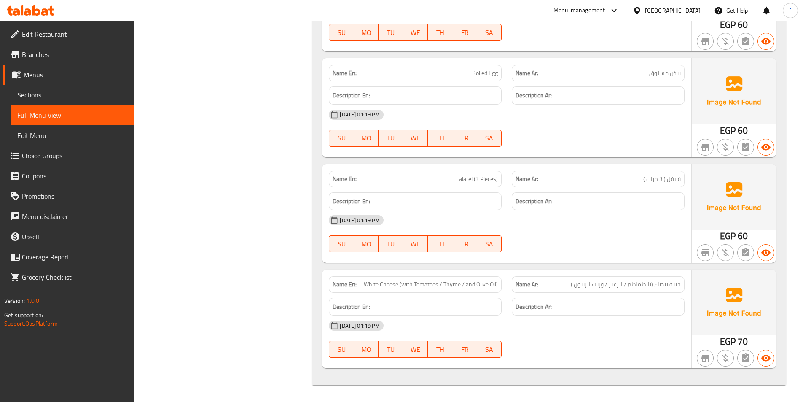
click at [590, 284] on span "جبنة بيضاء (بالطماطم / الزعتر / وزيت الزيتون )" at bounding box center [626, 284] width 110 height 9
click at [619, 285] on span "جبنة بيضاء (بالطماطم / الزعتر / وزيت الزيتون )" at bounding box center [626, 284] width 110 height 9
click at [638, 285] on span "جبنة بيضاء (بالطماطم / الزعتر / وزيت الزيتون )" at bounding box center [626, 284] width 110 height 9
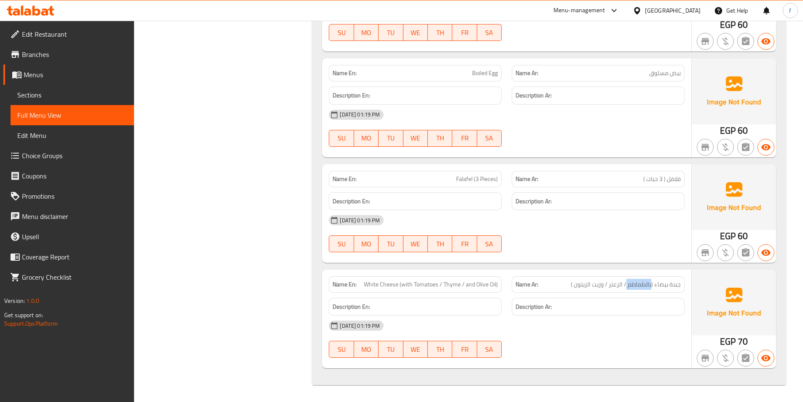
click at [638, 285] on span "جبنة بيضاء (بالطماطم / الزعتر / وزيت الزيتون )" at bounding box center [626, 284] width 110 height 9
click at [670, 285] on span "جبنة بيضاء (بالطماطم / الزعتر / وزيت الزيتون )" at bounding box center [626, 284] width 110 height 9
click at [371, 286] on span "White Cheese (with Tomatoes / Thyme / and Olive Oil)" at bounding box center [431, 284] width 134 height 9
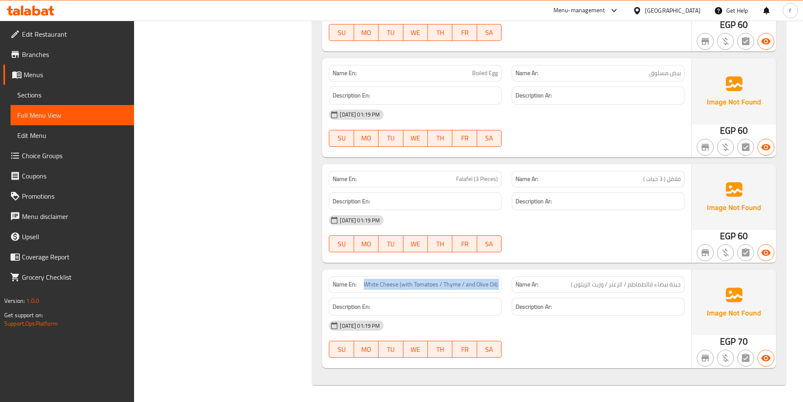
click at [440, 284] on span "White Cheese (with Tomatoes / Thyme / and Olive Oil)" at bounding box center [431, 284] width 134 height 9
click at [454, 284] on span "White Cheese (with Tomatoes / Thyme / and Olive Oil)" at bounding box center [431, 284] width 134 height 9
drag, startPoint x: 475, startPoint y: 285, endPoint x: 587, endPoint y: 284, distance: 111.3
click at [481, 285] on span "White Cheese (with Tomatoes / Thyme / and Olive Oil)" at bounding box center [431, 284] width 134 height 9
click at [620, 284] on span "جبنة بيضاء (بالطماطم / الزعتر / وزيت الزيتون )" at bounding box center [626, 284] width 110 height 9
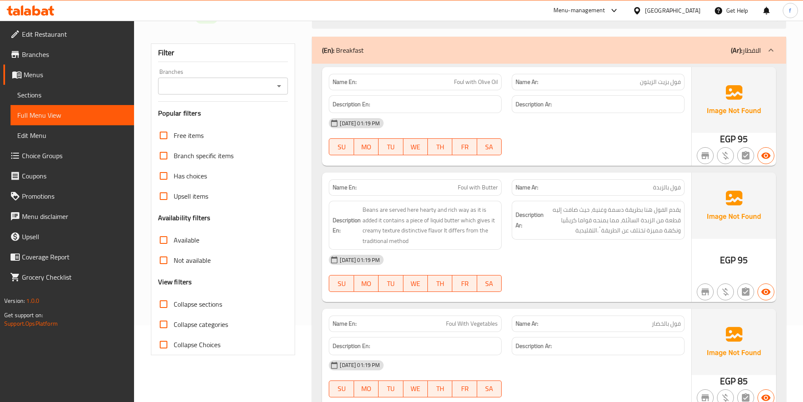
scroll to position [84, 0]
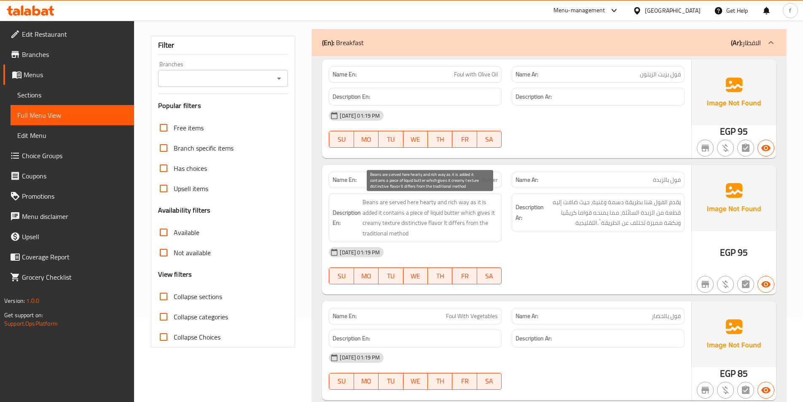
click at [396, 204] on span "Beans are served here hearty and rich way as it is added it contains a piece of…" at bounding box center [430, 217] width 135 height 41
click at [369, 203] on span "Beans are served here hearty and rich way as it is added it contains a piece of…" at bounding box center [430, 217] width 135 height 41
click at [410, 202] on span "Beans are served here hearty and rich way as it is added it contains a piece of…" at bounding box center [430, 217] width 135 height 41
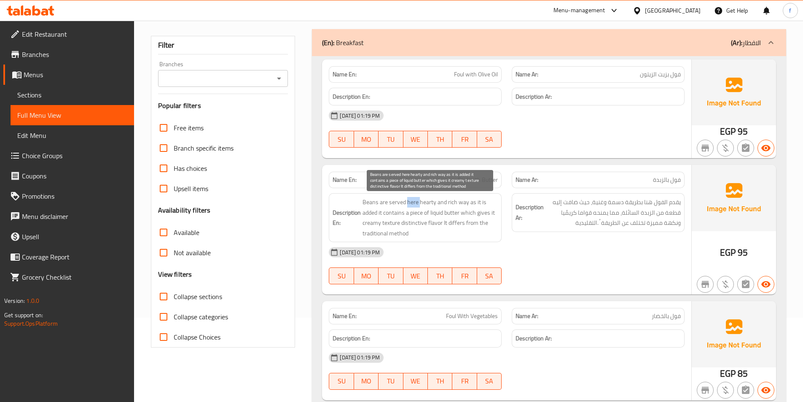
click at [410, 202] on span "Beans are served here hearty and rich way as it is added it contains a piece of…" at bounding box center [430, 217] width 135 height 41
click at [463, 201] on span "Beans are served here hearty and rich way as it is added it contains a piece of…" at bounding box center [430, 217] width 135 height 41
click at [421, 200] on span "Beans are served here hearty and rich way as it is added it contains a piece of…" at bounding box center [430, 217] width 135 height 41
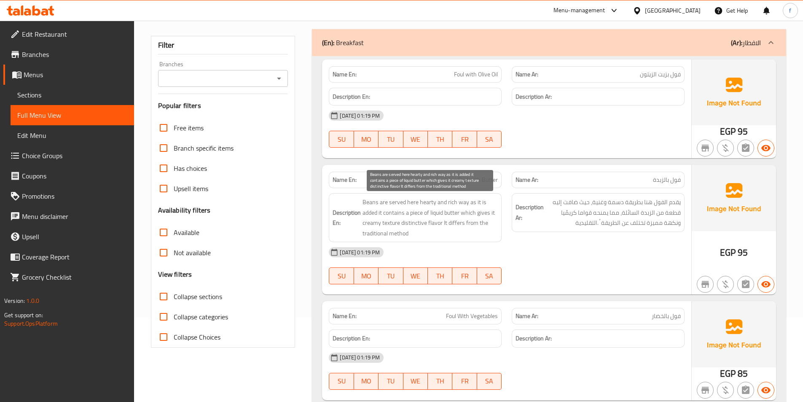
click at [452, 201] on span "Beans are served here hearty and rich way as it is added it contains a piece of…" at bounding box center [430, 217] width 135 height 41
click at [459, 202] on span "Beans are served here hearty and rich way as it is added it contains a piece of…" at bounding box center [430, 217] width 135 height 41
drag, startPoint x: 457, startPoint y: 202, endPoint x: 486, endPoint y: 202, distance: 29.9
click at [486, 202] on span "Beans are served here hearty and rich way as it is added it contains a piece of…" at bounding box center [430, 217] width 135 height 41
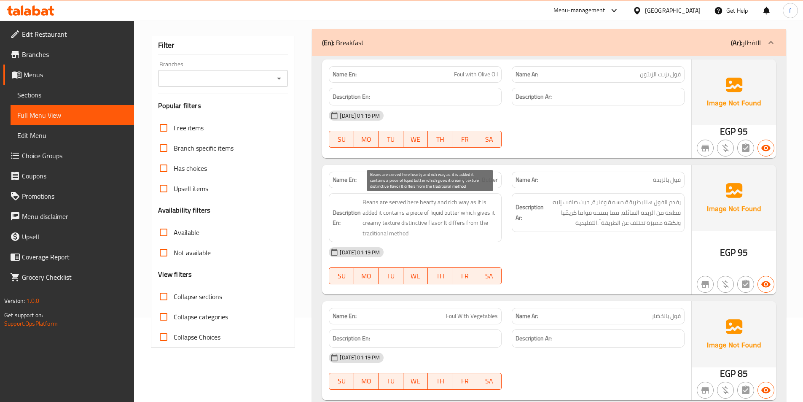
click at [365, 211] on span "Beans are served here hearty and rich way as it is added it contains a piece of…" at bounding box center [430, 217] width 135 height 41
drag, startPoint x: 365, startPoint y: 211, endPoint x: 373, endPoint y: 212, distance: 8.5
click at [365, 211] on span "Beans are served here hearty and rich way as it is added it contains a piece of…" at bounding box center [430, 217] width 135 height 41
click at [390, 214] on span "Beans are served here hearty and rich way as it is added it contains a piece of…" at bounding box center [430, 217] width 135 height 41
drag, startPoint x: 390, startPoint y: 214, endPoint x: 413, endPoint y: 214, distance: 23.2
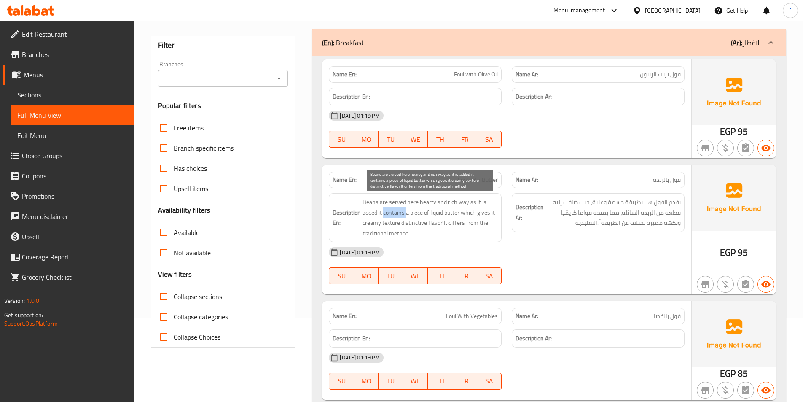
click at [390, 214] on span "Beans are served here hearty and rich way as it is added it contains a piece of…" at bounding box center [430, 217] width 135 height 41
click at [412, 214] on span "Beans are served here hearty and rich way as it is added it contains a piece of…" at bounding box center [430, 217] width 135 height 41
click at [438, 212] on span "Beans are served here hearty and rich way as it is added it contains a piece of…" at bounding box center [430, 217] width 135 height 41
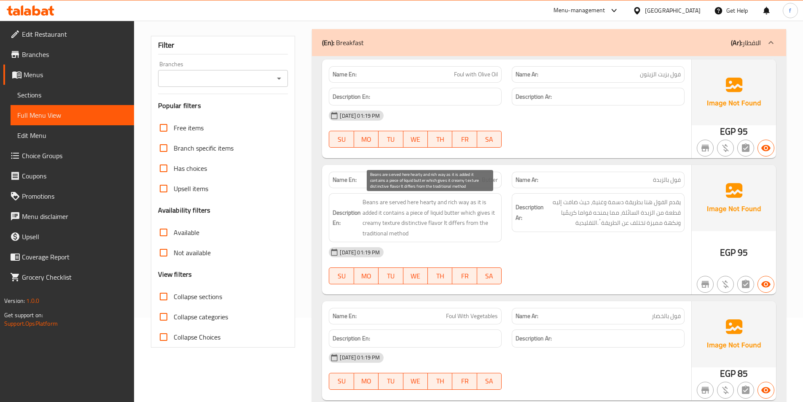
click at [457, 214] on span "Beans are served here hearty and rich way as it is added it contains a piece of…" at bounding box center [430, 217] width 135 height 41
click at [466, 213] on span "Beans are served here hearty and rich way as it is added it contains a piece of…" at bounding box center [430, 217] width 135 height 41
click at [479, 210] on span "Beans are served here hearty and rich way as it is added it contains a piece of…" at bounding box center [430, 217] width 135 height 41
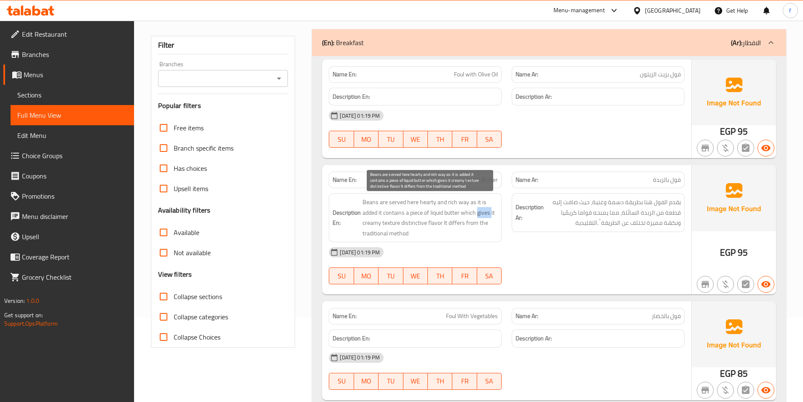
click at [479, 210] on span "Beans are served here hearty and rich way as it is added it contains a piece of…" at bounding box center [430, 217] width 135 height 41
click at [370, 222] on span "Beans are served here hearty and rich way as it is added it contains a piece of…" at bounding box center [430, 217] width 135 height 41
click at [372, 223] on span "Beans are served here hearty and rich way as it is added it contains a piece of…" at bounding box center [430, 217] width 135 height 41
click at [392, 223] on span "Beans are served here hearty and rich way as it is added it contains a piece of…" at bounding box center [430, 217] width 135 height 41
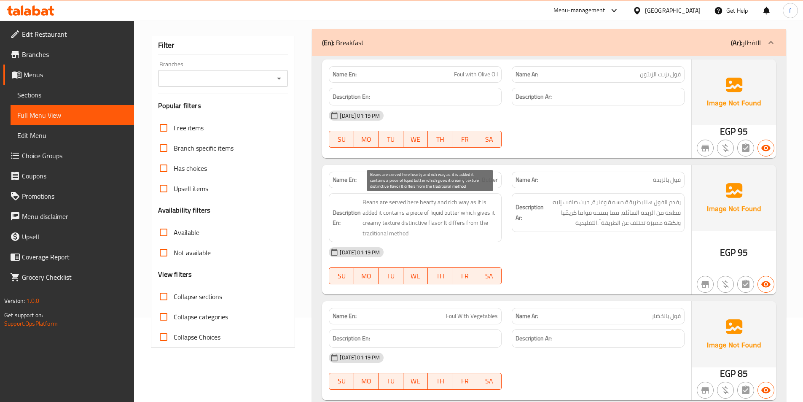
click at [414, 222] on span "Beans are served here hearty and rich way as it is added it contains a piece of…" at bounding box center [430, 217] width 135 height 41
click at [435, 222] on span "Beans are served here hearty and rich way as it is added it contains a piece of…" at bounding box center [430, 217] width 135 height 41
click at [436, 222] on span "Beans are served here hearty and rich way as it is added it contains a piece of…" at bounding box center [430, 217] width 135 height 41
click at [461, 228] on span "Beans are served here hearty and rich way as it is added it contains a piece of…" at bounding box center [430, 217] width 135 height 41
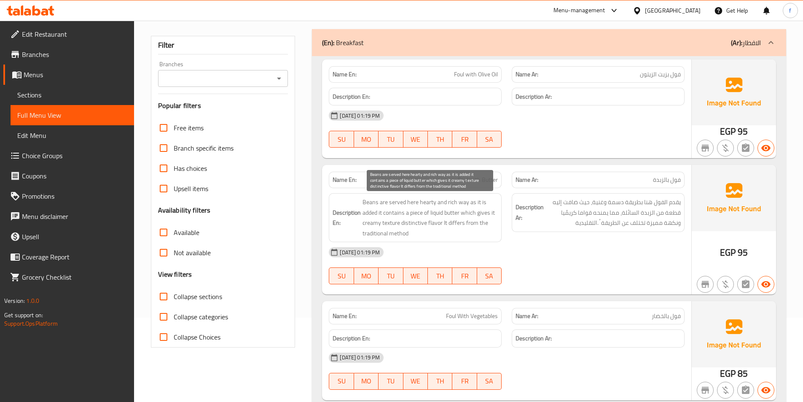
click at [471, 223] on span "Beans are served here hearty and rich way as it is added it contains a piece of…" at bounding box center [430, 217] width 135 height 41
click at [459, 223] on span "Beans are served here hearty and rich way as it is added it contains a piece of…" at bounding box center [430, 217] width 135 height 41
click at [465, 221] on span "Beans are served here hearty and rich way as it is added it contains a piece of…" at bounding box center [430, 217] width 135 height 41
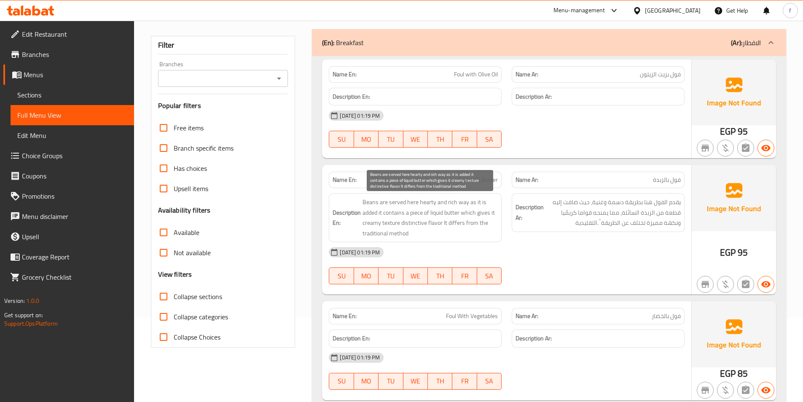
click at [471, 222] on span "Beans are served here hearty and rich way as it is added it contains a piece of…" at bounding box center [430, 217] width 135 height 41
click at [369, 229] on span "Beans are served here hearty and rich way as it is added it contains a piece of…" at bounding box center [430, 217] width 135 height 41
drag, startPoint x: 369, startPoint y: 229, endPoint x: 384, endPoint y: 228, distance: 14.8
click at [370, 228] on span "Beans are served here hearty and rich way as it is added it contains a piece of…" at bounding box center [430, 217] width 135 height 41
click at [384, 228] on span "Beans are served here hearty and rich way as it is added it contains a piece of…" at bounding box center [430, 217] width 135 height 41
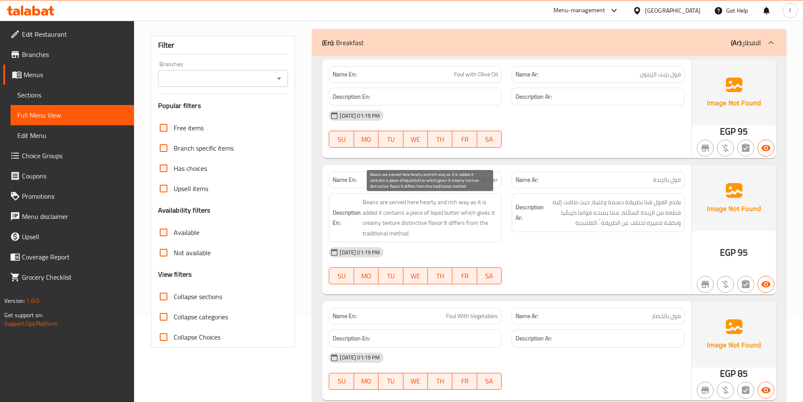
click at [392, 229] on span "Beans are served here hearty and rich way as it is added it contains a piece of…" at bounding box center [430, 217] width 135 height 41
click at [449, 234] on span "Beans are served here hearty and rich way as it is added it contains a piece of…" at bounding box center [430, 217] width 135 height 41
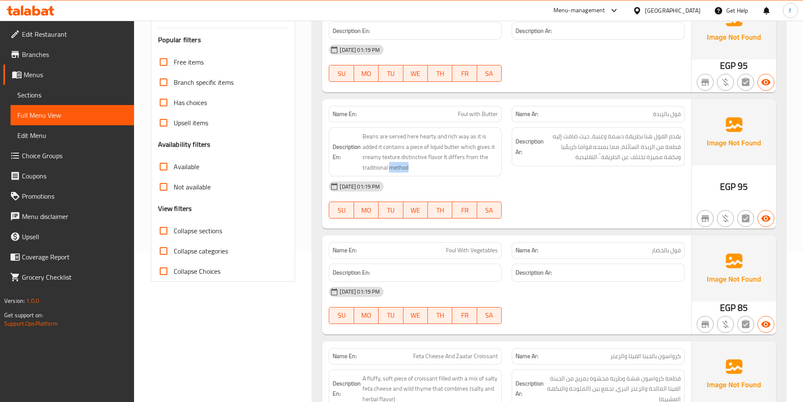
scroll to position [253, 0]
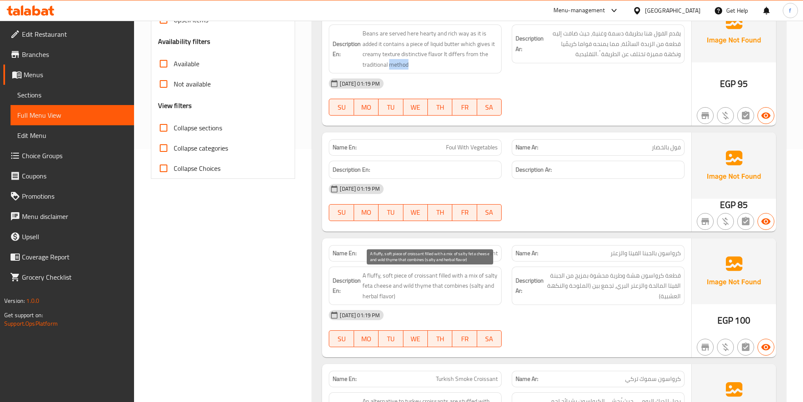
click at [396, 273] on span "A fluffy, soft piece of croissant filled with a mix of salty feta cheese and wi…" at bounding box center [430, 285] width 135 height 31
click at [415, 275] on span "A fluffy, soft piece of croissant filled with a mix of salty feta cheese and wi…" at bounding box center [430, 285] width 135 height 31
click at [372, 275] on span "A fluffy, soft piece of croissant filled with a mix of salty feta cheese and wi…" at bounding box center [430, 285] width 135 height 31
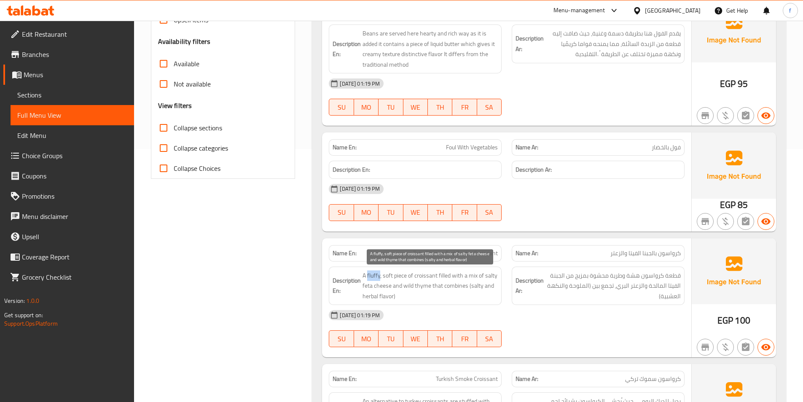
click at [372, 275] on span "A fluffy, soft piece of croissant filled with a mix of salty feta cheese and wi…" at bounding box center [430, 285] width 135 height 31
click at [390, 277] on span "A fluffy, soft piece of croissant filled with a mix of salty feta cheese and wi…" at bounding box center [430, 285] width 135 height 31
click at [458, 276] on span "A fluffy, soft piece of croissant filled with a mix of salty feta cheese and wi…" at bounding box center [430, 285] width 135 height 31
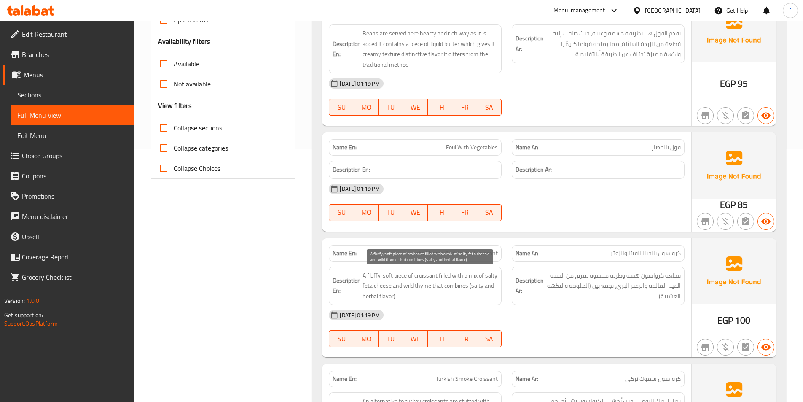
click at [477, 276] on span "A fluffy, soft piece of croissant filled with a mix of salty feta cheese and wi…" at bounding box center [430, 285] width 135 height 31
click at [468, 276] on span "A fluffy, soft piece of croissant filled with a mix of salty feta cheese and wi…" at bounding box center [430, 285] width 135 height 31
click at [488, 273] on span "A fluffy, soft piece of croissant filled with a mix of salty feta cheese and wi…" at bounding box center [430, 285] width 135 height 31
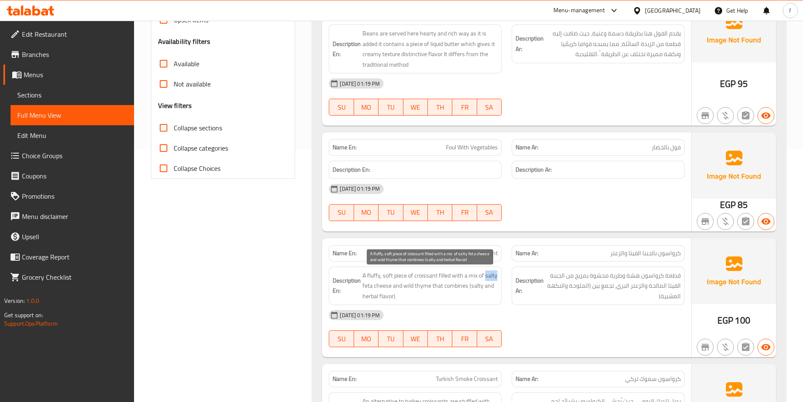
click at [488, 273] on span "A fluffy, soft piece of croissant filled with a mix of salty feta cheese and wi…" at bounding box center [430, 285] width 135 height 31
click at [369, 284] on span "A fluffy, soft piece of croissant filled with a mix of salty feta cheese and wi…" at bounding box center [430, 285] width 135 height 31
click at [387, 285] on span "A fluffy, soft piece of croissant filled with a mix of salty feta cheese and wi…" at bounding box center [430, 285] width 135 height 31
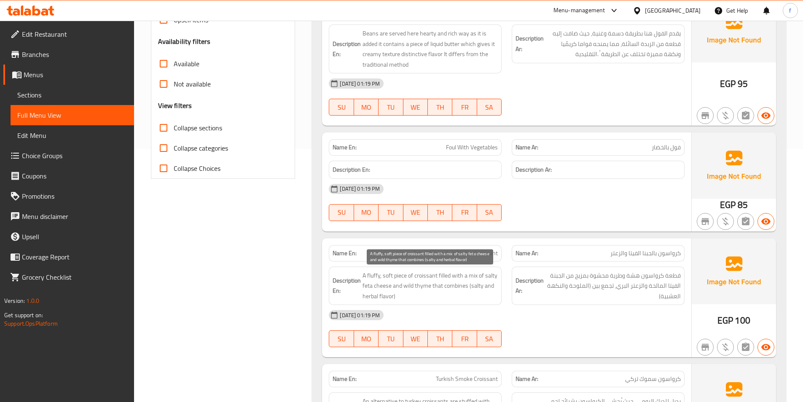
click at [411, 287] on span "A fluffy, soft piece of croissant filled with a mix of salty feta cheese and wi…" at bounding box center [430, 285] width 135 height 31
click at [419, 287] on span "A fluffy, soft piece of croissant filled with a mix of salty feta cheese and wi…" at bounding box center [430, 285] width 135 height 31
click at [454, 286] on span "A fluffy, soft piece of croissant filled with a mix of salty feta cheese and wi…" at bounding box center [430, 285] width 135 height 31
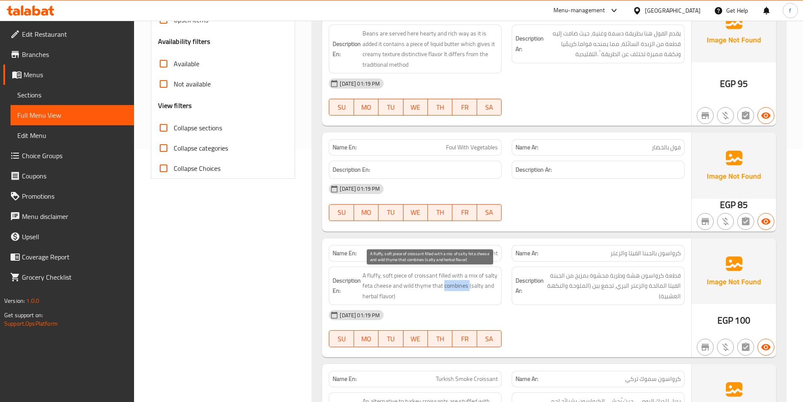
click at [454, 286] on span "A fluffy, soft piece of croissant filled with a mix of salty feta cheese and wi…" at bounding box center [430, 285] width 135 height 31
click at [482, 286] on span "A fluffy, soft piece of croissant filled with a mix of salty feta cheese and wi…" at bounding box center [430, 285] width 135 height 31
click at [471, 286] on span "A fluffy, soft piece of croissant filled with a mix of salty feta cheese and wi…" at bounding box center [430, 285] width 135 height 31
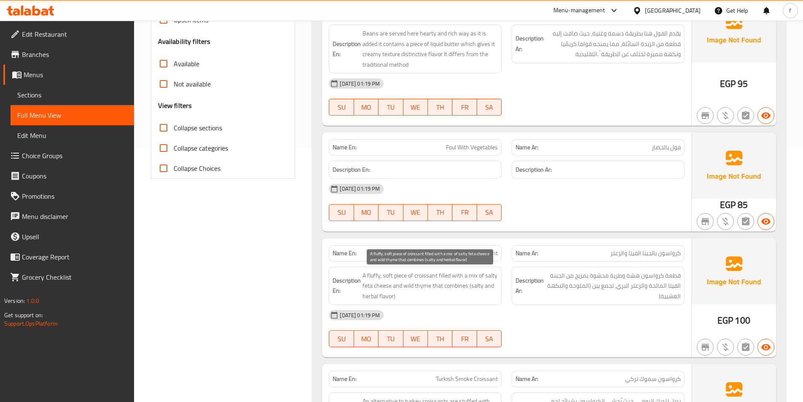
click at [373, 294] on span "A fluffy, soft piece of croissant filled with a mix of salty feta cheese and wi…" at bounding box center [430, 285] width 135 height 31
click at [388, 295] on span "A fluffy, soft piece of croissant filled with a mix of salty feta cheese and wi…" at bounding box center [430, 285] width 135 height 31
drag, startPoint x: 388, startPoint y: 295, endPoint x: 581, endPoint y: 290, distance: 193.1
click at [389, 295] on span "A fluffy, soft piece of croissant filled with a mix of salty feta cheese and wi…" at bounding box center [430, 285] width 135 height 31
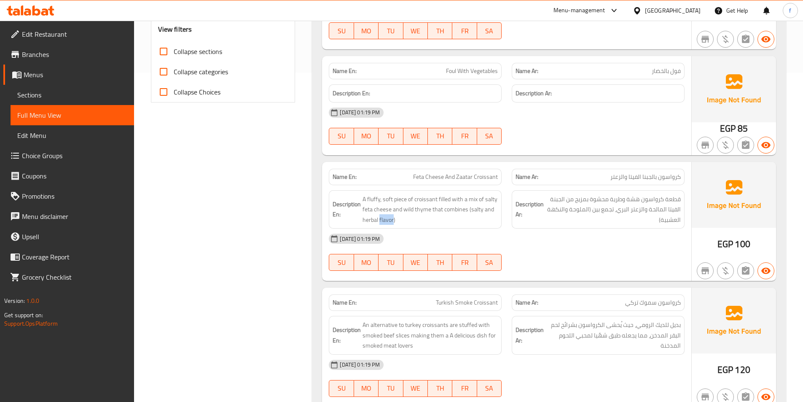
scroll to position [422, 0]
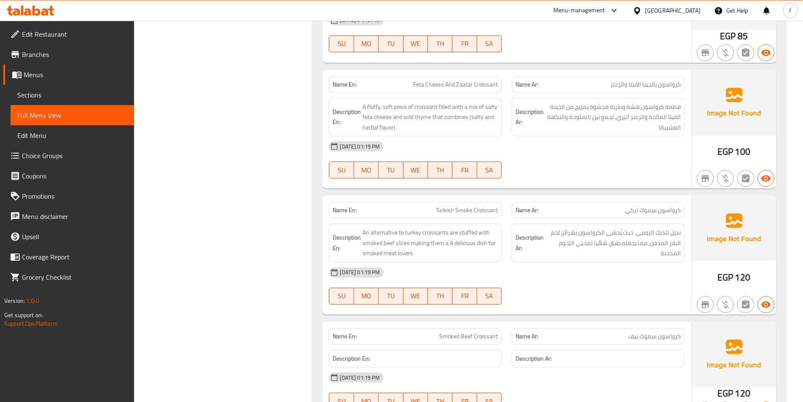
click at [669, 210] on span "كرواسون سموك تركي" at bounding box center [653, 210] width 56 height 9
click at [637, 208] on span "كرواسون سموك تركي" at bounding box center [653, 210] width 56 height 9
click at [445, 211] on span "Turkish Smoke Croissant" at bounding box center [467, 210] width 62 height 9
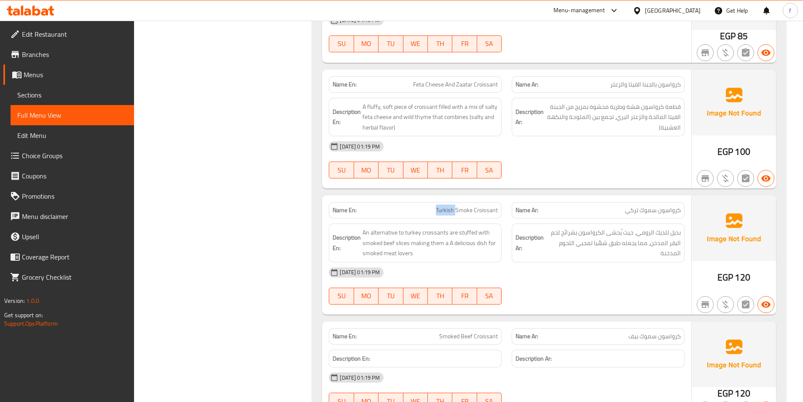
click at [454, 208] on span "Turkish Smoke Croissant" at bounding box center [467, 210] width 62 height 9
click at [480, 209] on span "Turkish Smoke Croissant" at bounding box center [467, 210] width 62 height 9
click at [653, 228] on span "بديل للديك الرومي، حيث ُيحشى الكرواسون بشرائح لحم البقر المدخن، مما يجعله طبق ش…" at bounding box center [612, 242] width 135 height 31
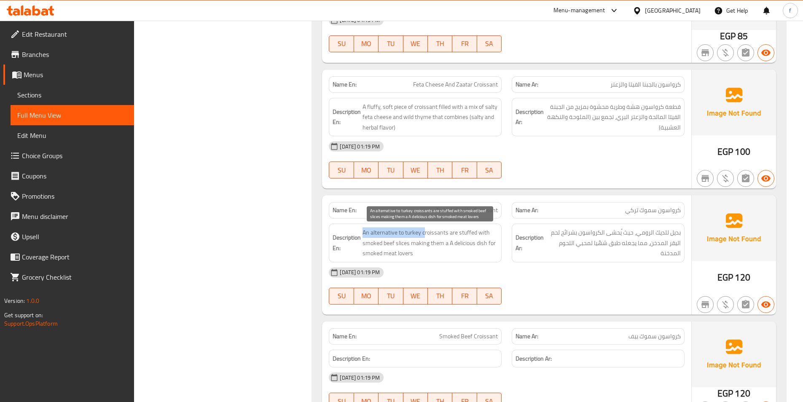
drag, startPoint x: 363, startPoint y: 231, endPoint x: 424, endPoint y: 232, distance: 60.7
click at [424, 232] on span "An alternative to turkey croissants are stuffed with smoked beef slices making …" at bounding box center [430, 242] width 135 height 31
click at [440, 229] on span "An alternative to turkey croissants are stuffed with smoked beef slices making …" at bounding box center [430, 242] width 135 height 31
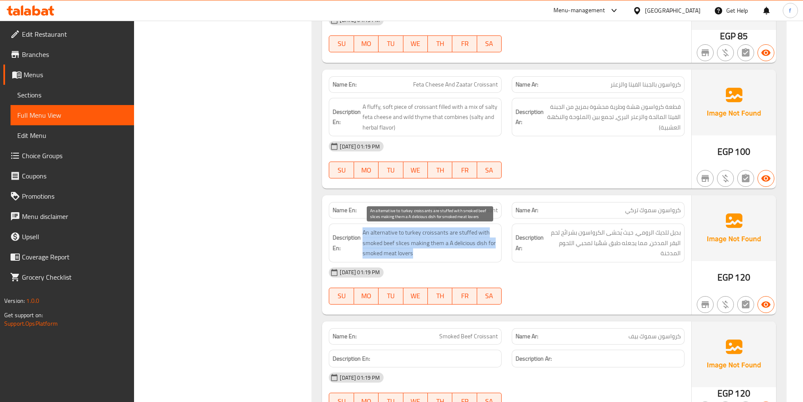
click at [428, 235] on span "An alternative to turkey croissants are stuffed with smoked beef slices making …" at bounding box center [430, 242] width 135 height 31
click at [441, 234] on span "An alternative to turkey croissants are stuffed with smoked beef slices making …" at bounding box center [430, 242] width 135 height 31
click at [473, 237] on span "An alternative to turkey croissants are stuffed with smoked beef slices making …" at bounding box center [430, 242] width 135 height 31
click at [454, 236] on span "An alternative to turkey croissants are stuffed with smoked beef slices making …" at bounding box center [430, 242] width 135 height 31
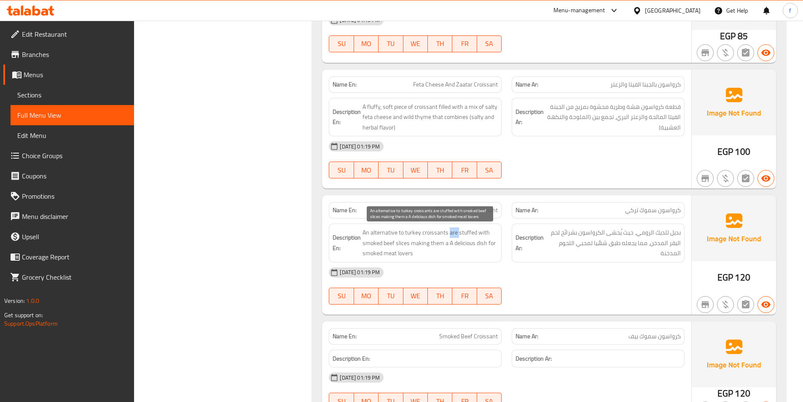
click at [454, 236] on span "An alternative to turkey croissants are stuffed with smoked beef slices making …" at bounding box center [430, 242] width 135 height 31
click at [467, 233] on span "An alternative to turkey croissants are stuffed with smoked beef slices making …" at bounding box center [430, 242] width 135 height 31
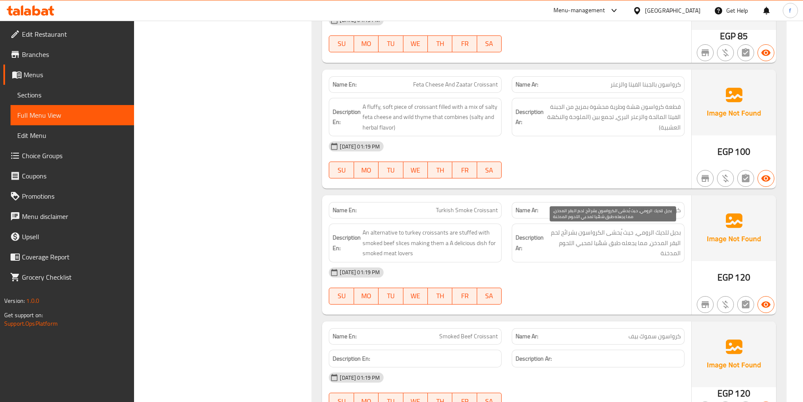
click at [559, 236] on span "بديل للديك الرومي، حيث ُيحشى الكرواسون بشرائح لحم البقر المدخن، مما يجعله طبق ش…" at bounding box center [612, 242] width 135 height 31
click at [575, 234] on span "بديل للديك الرومي، حيث ُيحشى الكرواسون بشرائح لحم البقر المدخن، مما يجعله طبق ش…" at bounding box center [612, 242] width 135 height 31
click at [633, 234] on span "بديل للديك الرومي، حيث ُيحشى الكرواسون بشرائح لحم البقر المدخن، مما يجعله طبق ش…" at bounding box center [612, 242] width 135 height 31
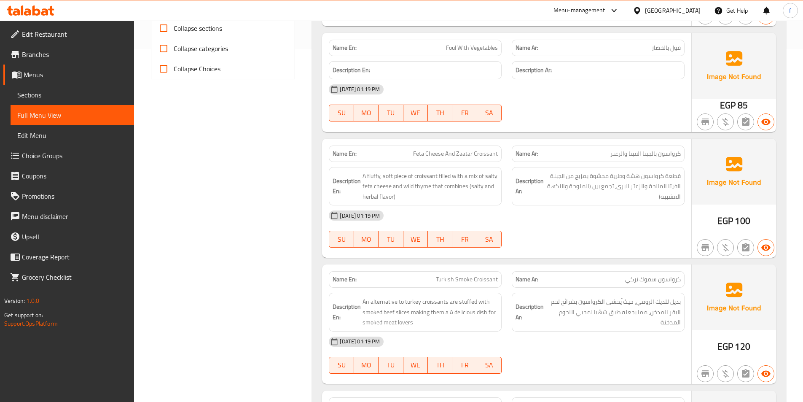
scroll to position [337, 0]
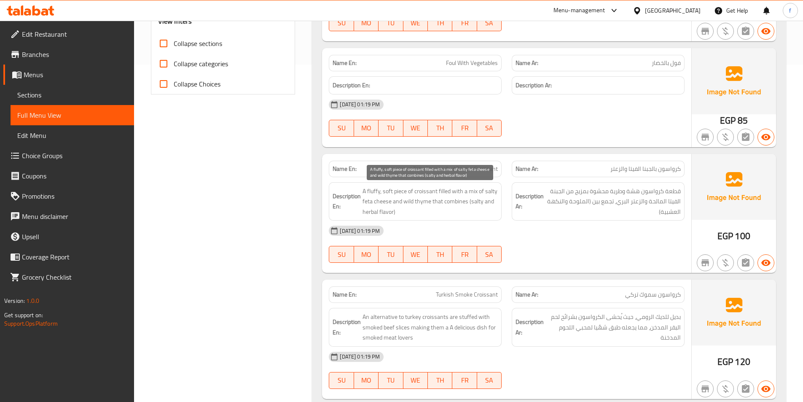
click at [396, 191] on span "A fluffy, soft piece of croissant filled with a mix of salty feta cheese and wi…" at bounding box center [430, 201] width 135 height 31
drag, startPoint x: 396, startPoint y: 191, endPoint x: 425, endPoint y: 190, distance: 29.1
click at [397, 191] on span "A fluffy, soft piece of croissant filled with a mix of salty feta cheese and wi…" at bounding box center [430, 201] width 135 height 31
click at [425, 190] on span "A fluffy, soft piece of croissant filled with a mix of salty feta cheese and wi…" at bounding box center [430, 201] width 135 height 31
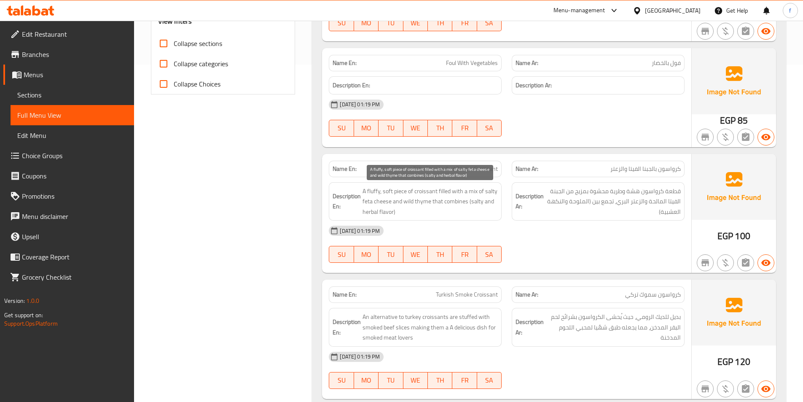
click at [370, 190] on span "A fluffy, soft piece of croissant filled with a mix of salty feta cheese and wi…" at bounding box center [430, 201] width 135 height 31
click at [401, 190] on span "A fluffy, soft piece of croissant filled with a mix of salty feta cheese and wi…" at bounding box center [430, 201] width 135 height 31
click at [442, 191] on span "A fluffy, soft piece of croissant filled with a mix of salty feta cheese and wi…" at bounding box center [430, 201] width 135 height 31
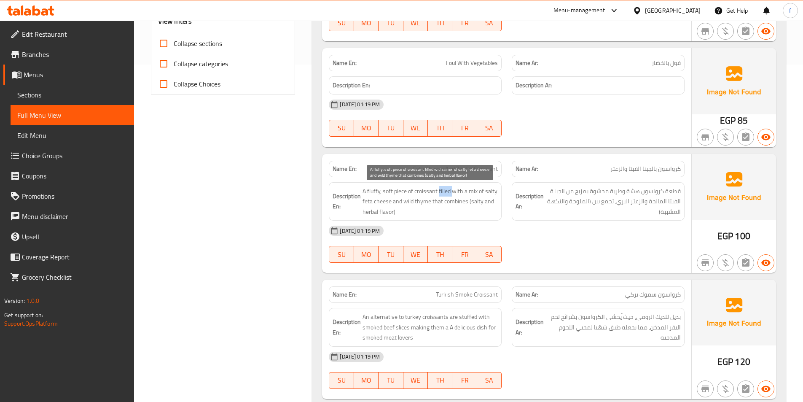
click at [442, 191] on span "A fluffy, soft piece of croissant filled with a mix of salty feta cheese and wi…" at bounding box center [430, 201] width 135 height 31
click at [466, 191] on span "A fluffy, soft piece of croissant filled with a mix of salty feta cheese and wi…" at bounding box center [430, 201] width 135 height 31
click at [470, 191] on span "A fluffy, soft piece of croissant filled with a mix of salty feta cheese and wi…" at bounding box center [430, 201] width 135 height 31
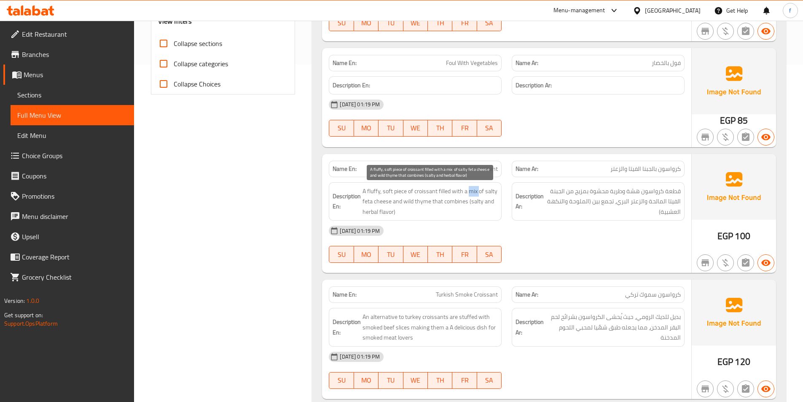
click at [486, 191] on span "A fluffy, soft piece of croissant filled with a mix of salty feta cheese and wi…" at bounding box center [430, 201] width 135 height 31
click at [379, 203] on span "A fluffy, soft piece of croissant filled with a mix of salty feta cheese and wi…" at bounding box center [430, 201] width 135 height 31
click at [361, 203] on strong "Description En:" at bounding box center [347, 201] width 28 height 21
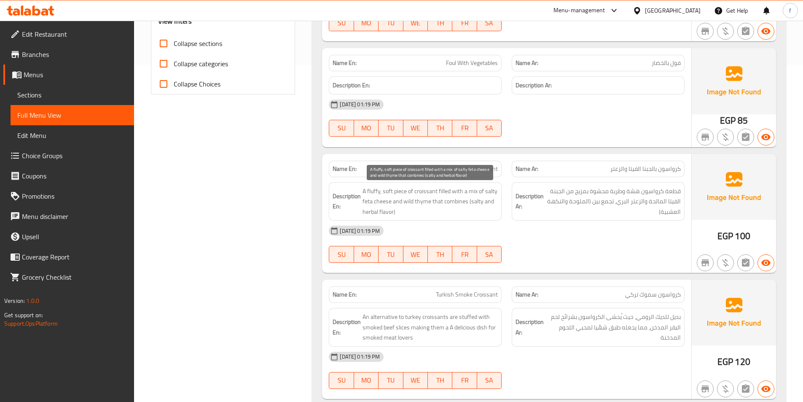
click at [487, 188] on span "A fluffy, soft piece of croissant filled with a mix of salty feta cheese and wi…" at bounding box center [430, 201] width 135 height 31
click at [418, 201] on span "A fluffy, soft piece of croissant filled with a mix of salty feta cheese and wi…" at bounding box center [430, 201] width 135 height 31
click at [433, 201] on span "A fluffy, soft piece of croissant filled with a mix of salty feta cheese and wi…" at bounding box center [430, 201] width 135 height 31
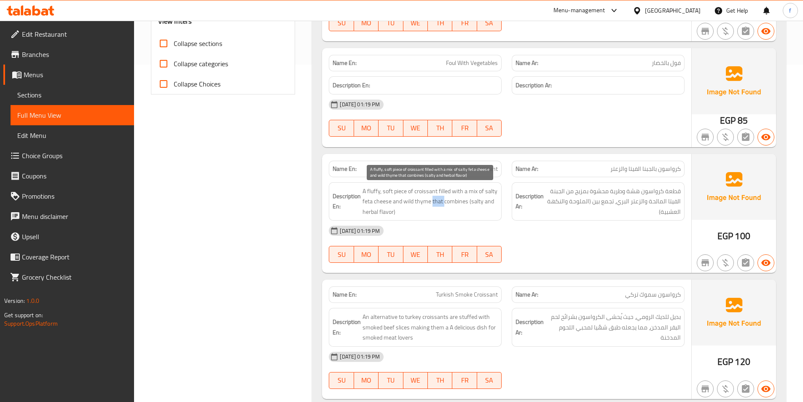
click at [433, 201] on span "A fluffy, soft piece of croissant filled with a mix of salty feta cheese and wi…" at bounding box center [430, 201] width 135 height 31
click at [455, 199] on span "A fluffy, soft piece of croissant filled with a mix of salty feta cheese and wi…" at bounding box center [430, 201] width 135 height 31
click at [473, 200] on span "A fluffy, soft piece of croissant filled with a mix of salty feta cheese and wi…" at bounding box center [430, 201] width 135 height 31
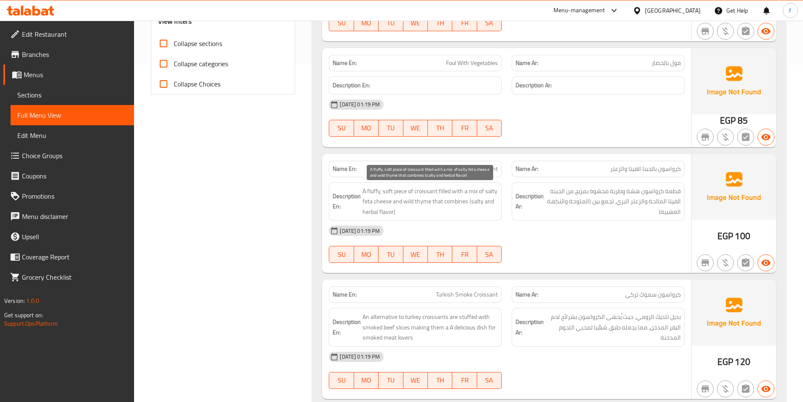
click at [490, 201] on span "A fluffy, soft piece of croissant filled with a mix of salty feta cheese and wi…" at bounding box center [430, 201] width 135 height 31
click at [372, 210] on span "A fluffy, soft piece of croissant filled with a mix of salty feta cheese and wi…" at bounding box center [430, 201] width 135 height 31
drag, startPoint x: 372, startPoint y: 210, endPoint x: 390, endPoint y: 211, distance: 18.1
click at [373, 210] on span "A fluffy, soft piece of croissant filled with a mix of salty feta cheese and wi…" at bounding box center [430, 201] width 135 height 31
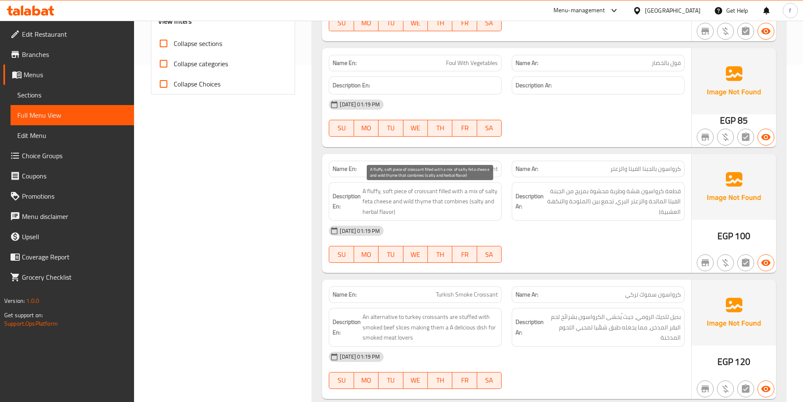
click at [391, 211] on span "A fluffy, soft piece of croissant filled with a mix of salty feta cheese and wi…" at bounding box center [430, 201] width 135 height 31
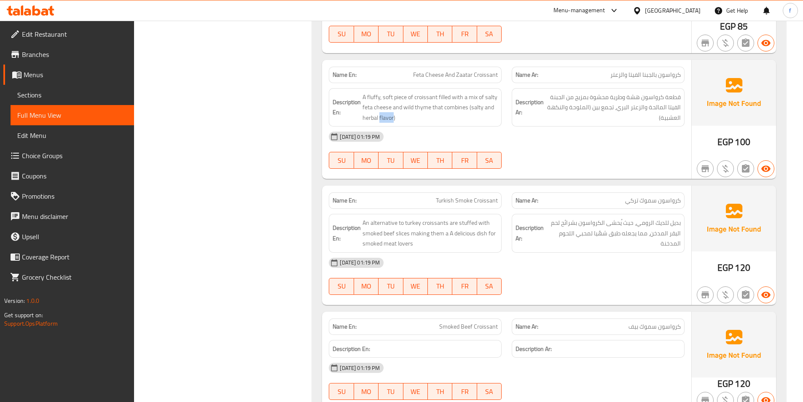
scroll to position [506, 0]
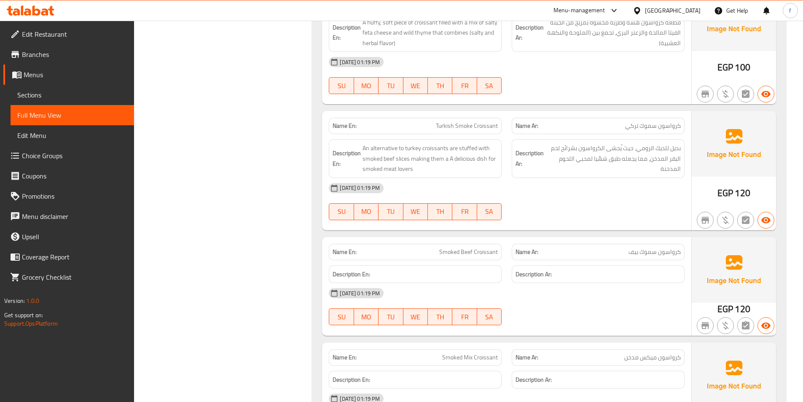
click at [439, 130] on span "Turkish Smoke Croissant" at bounding box center [467, 125] width 62 height 9
click at [457, 130] on span "Turkish Smoke Croissant" at bounding box center [467, 125] width 62 height 9
click at [491, 127] on span "Turkish Smoke Croissant" at bounding box center [467, 125] width 62 height 9
drag, startPoint x: 363, startPoint y: 148, endPoint x: 395, endPoint y: 148, distance: 31.6
click at [395, 148] on span "An alternative to turkey croissants are stuffed with smoked beef slices making …" at bounding box center [430, 158] width 135 height 31
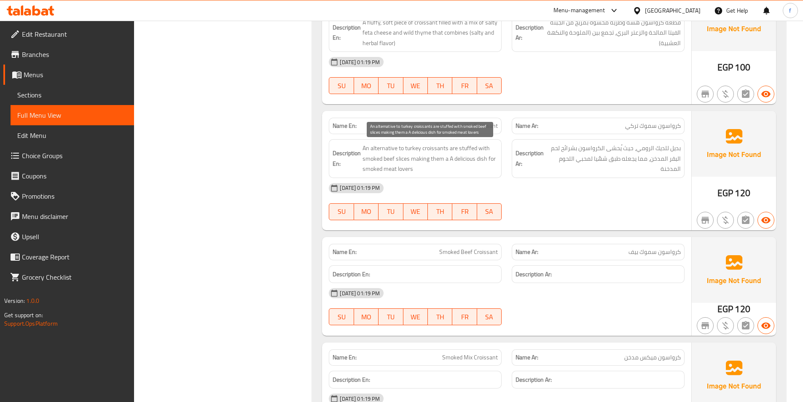
click at [399, 148] on span "An alternative to turkey croissants are stuffed with smoked beef slices making …" at bounding box center [430, 158] width 135 height 31
click at [431, 149] on span "An alternative to turkey croissants are stuffed with smoked beef slices making …" at bounding box center [430, 158] width 135 height 31
click at [464, 148] on span "An alternative to turkey croissants are stuffed with smoked beef slices making …" at bounding box center [430, 158] width 135 height 31
click at [466, 148] on span "An alternative to turkey croissants are stuffed with smoked beef slices making …" at bounding box center [430, 158] width 135 height 31
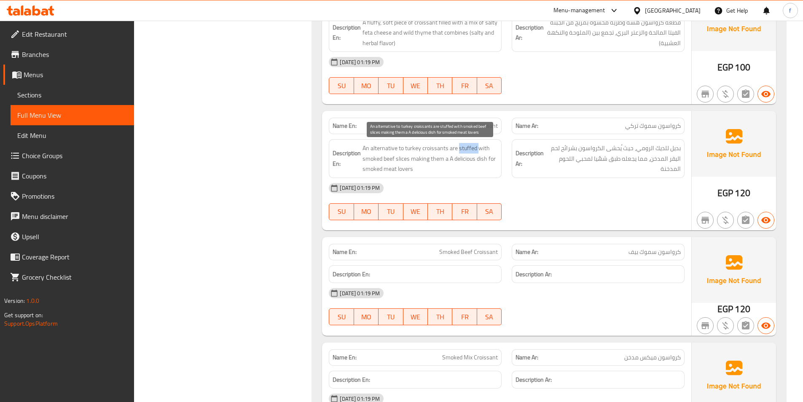
click at [466, 149] on span "An alternative to turkey croissants are stuffed with smoked beef slices making …" at bounding box center [430, 158] width 135 height 31
click at [484, 148] on span "An alternative to turkey croissants are stuffed with smoked beef slices making …" at bounding box center [430, 158] width 135 height 31
click at [371, 158] on span "An alternative to turkey croissants are stuffed with smoked beef slices making …" at bounding box center [430, 158] width 135 height 31
click at [388, 159] on span "An alternative to turkey croissants are stuffed with smoked beef slices making …" at bounding box center [430, 158] width 135 height 31
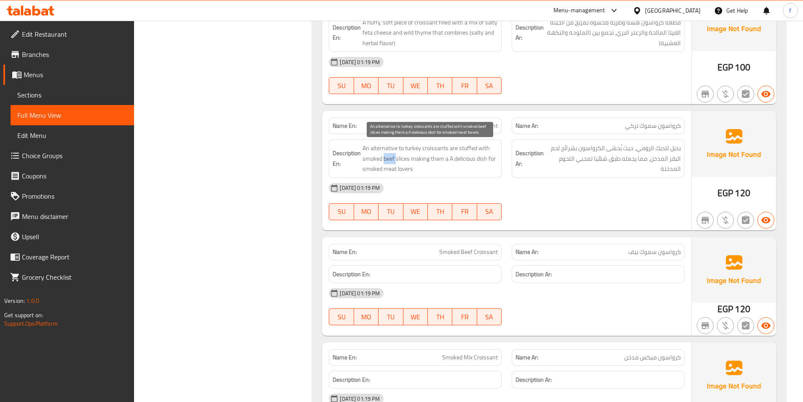
click at [388, 159] on span "An alternative to turkey croissants are stuffed with smoked beef slices making …" at bounding box center [430, 158] width 135 height 31
click at [368, 158] on span "An alternative to turkey croissants are stuffed with smoked beef slices making …" at bounding box center [430, 158] width 135 height 31
click at [393, 158] on span "An alternative to turkey croissants are stuffed with smoked beef slices making …" at bounding box center [430, 158] width 135 height 31
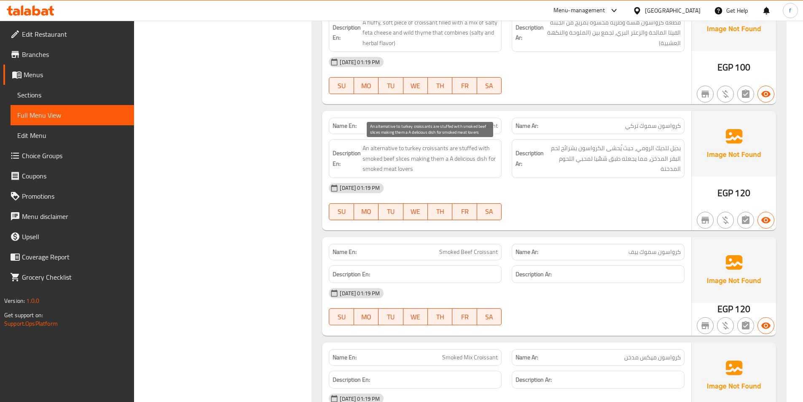
click at [373, 157] on span "An alternative to turkey croissants are stuffed with smoked beef slices making …" at bounding box center [430, 158] width 135 height 31
click at [408, 159] on span "An alternative to turkey croissants are stuffed with smoked beef slices making …" at bounding box center [430, 158] width 135 height 31
click at [402, 159] on span "An alternative to turkey croissants are stuffed with smoked beef slices making …" at bounding box center [430, 158] width 135 height 31
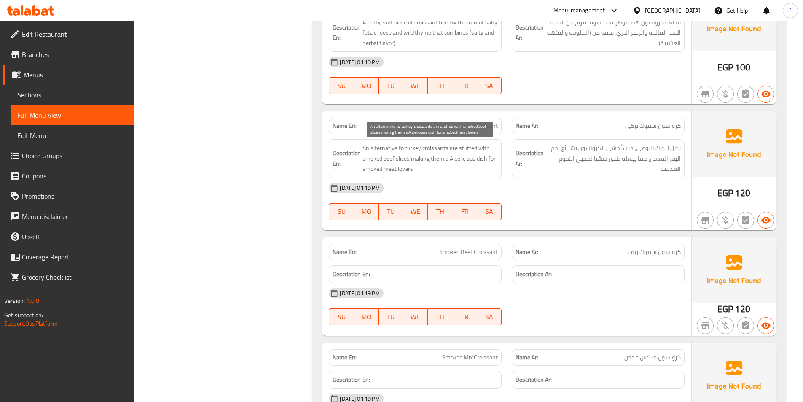
click at [417, 159] on span "An alternative to turkey croissants are stuffed with smoked beef slices making …" at bounding box center [430, 158] width 135 height 31
click at [445, 162] on span "An alternative to turkey croissants are stuffed with smoked beef slices making …" at bounding box center [430, 158] width 135 height 31
drag, startPoint x: 428, startPoint y: 158, endPoint x: 430, endPoint y: 172, distance: 14.1
click at [430, 172] on span "An alternative to turkey croissants are stuffed with smoked beef slices making …" at bounding box center [430, 158] width 135 height 31
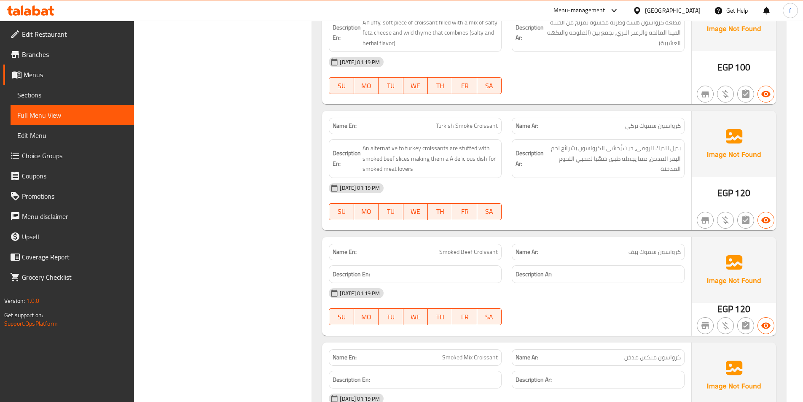
click at [555, 169] on span "بديل للديك الرومي، حيث ُيحشى الكرواسون بشرائح لحم البقر المدخن، مما يجعله طبق ش…" at bounding box center [612, 158] width 135 height 31
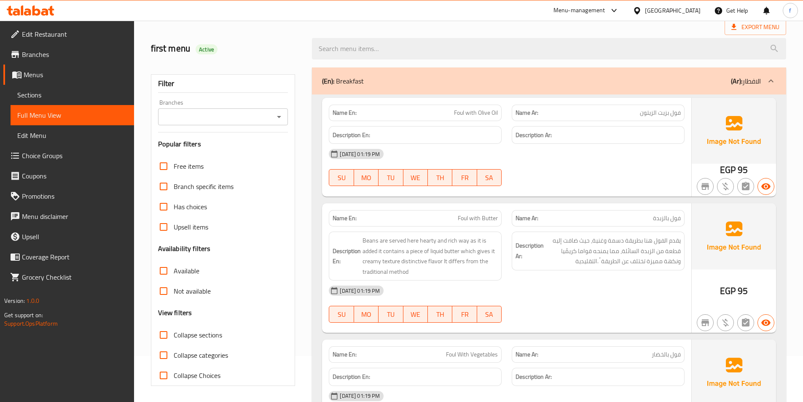
scroll to position [0, 0]
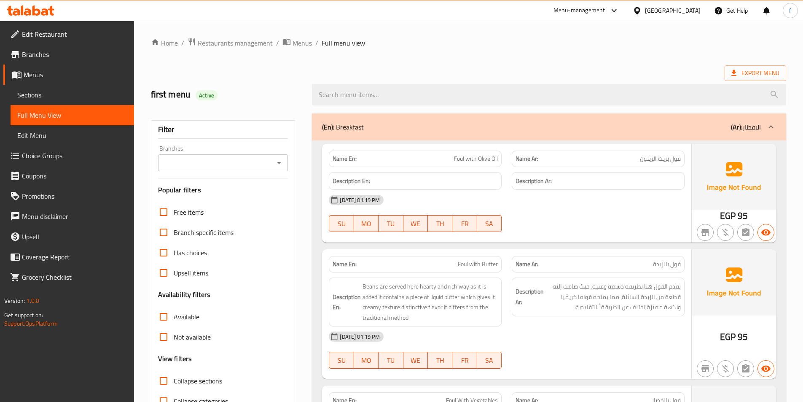
click at [551, 74] on div "Export Menu" at bounding box center [468, 73] width 635 height 16
click at [749, 73] on span "Export Menu" at bounding box center [755, 73] width 48 height 11
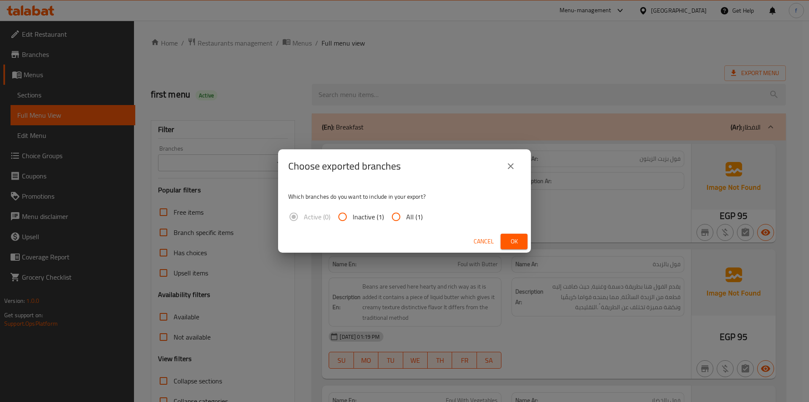
click at [400, 220] on input "All (1)" at bounding box center [396, 217] width 20 height 20
radio input "true"
click at [513, 242] on span "Ok" at bounding box center [514, 241] width 13 height 11
